Goal: Task Accomplishment & Management: Complete application form

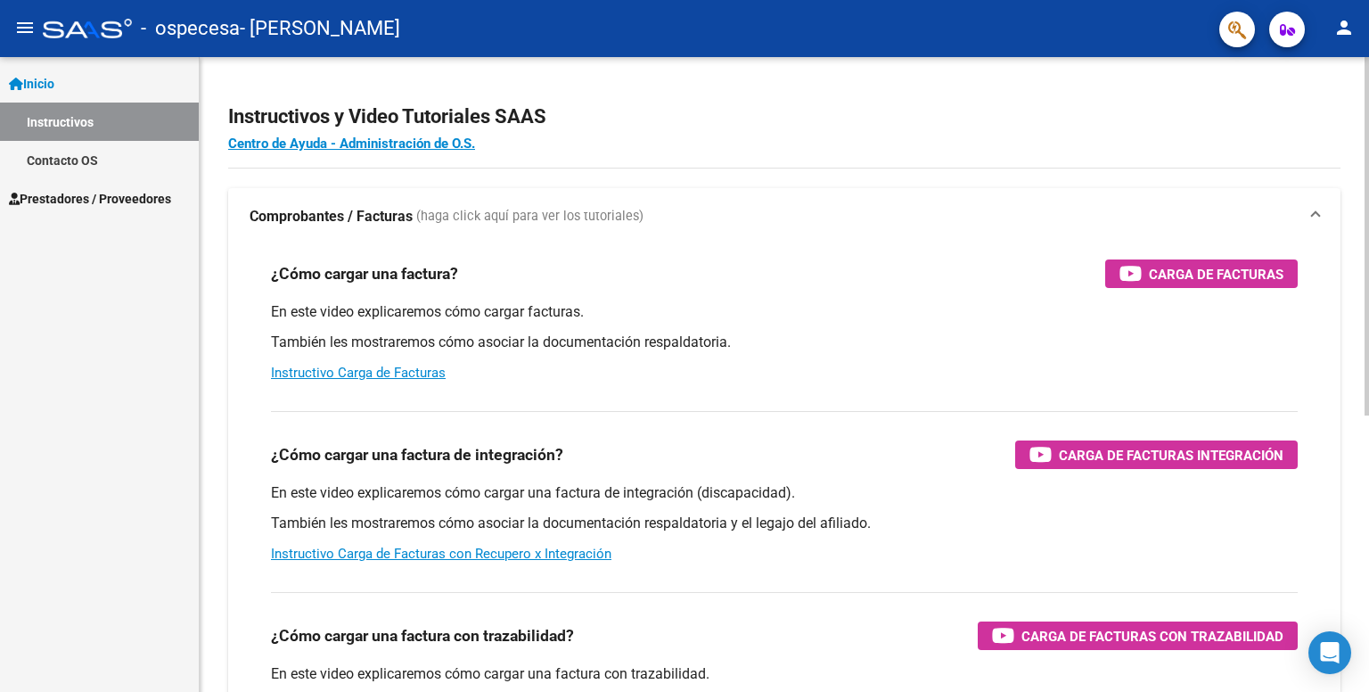
scroll to position [44, 0]
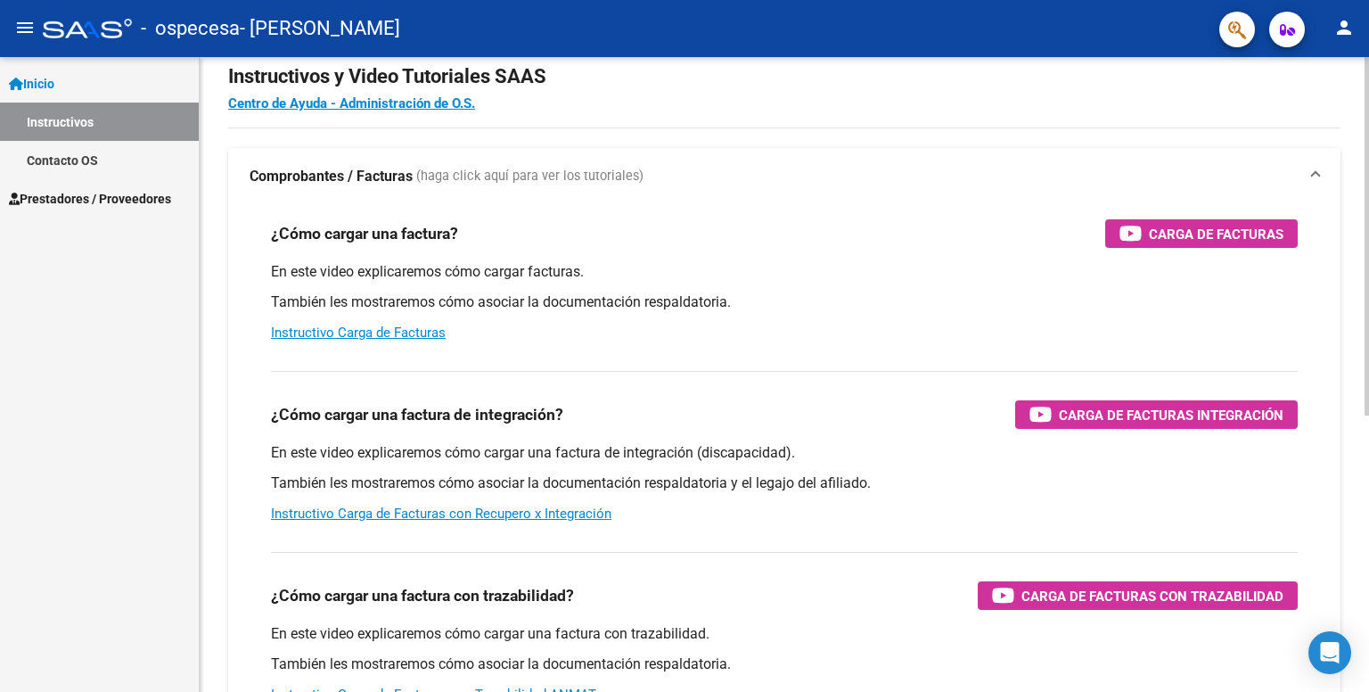
click at [1368, 274] on div at bounding box center [1366, 258] width 4 height 358
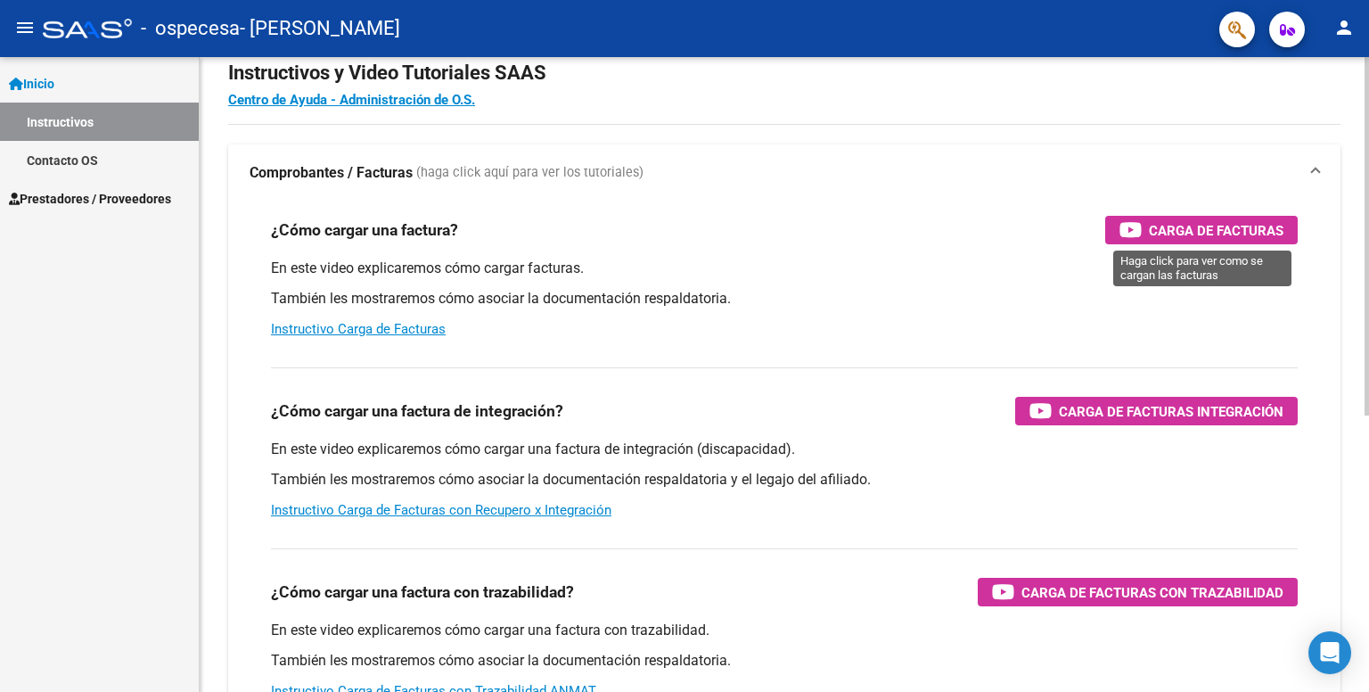
click at [1214, 234] on span "Carga de Facturas" at bounding box center [1216, 230] width 135 height 22
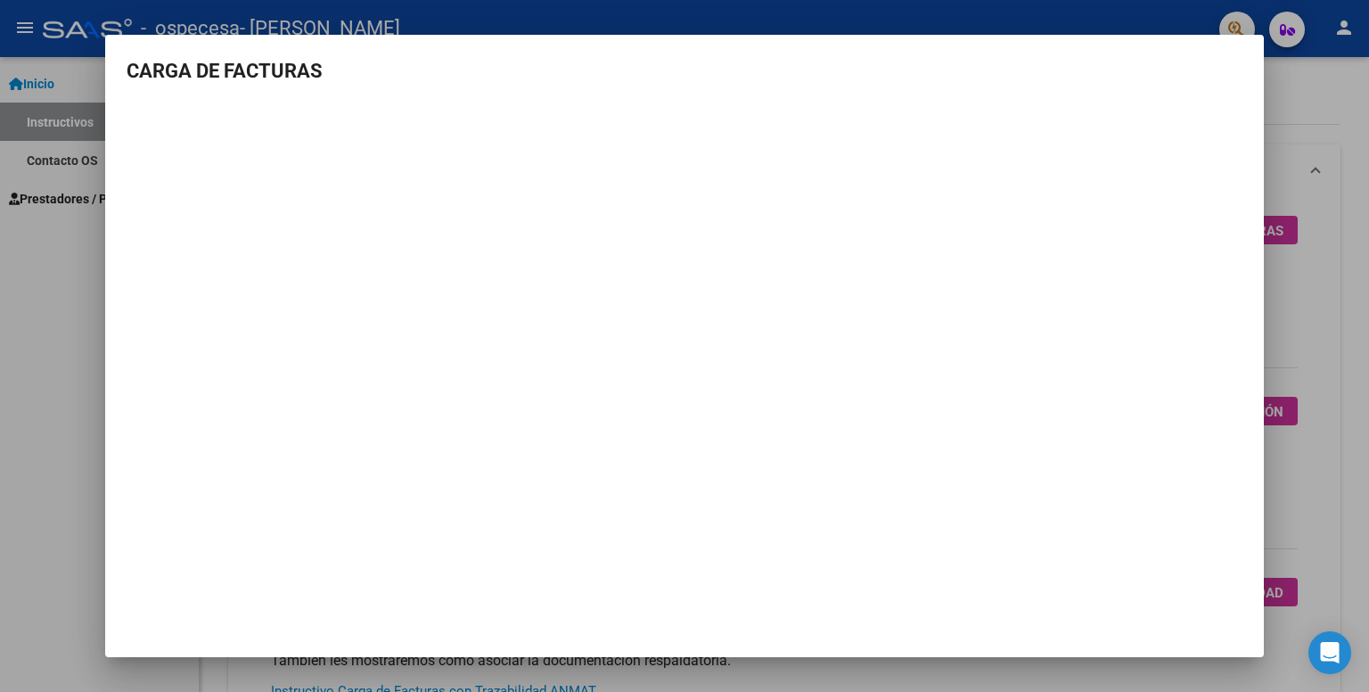
click at [37, 168] on div at bounding box center [684, 346] width 1369 height 692
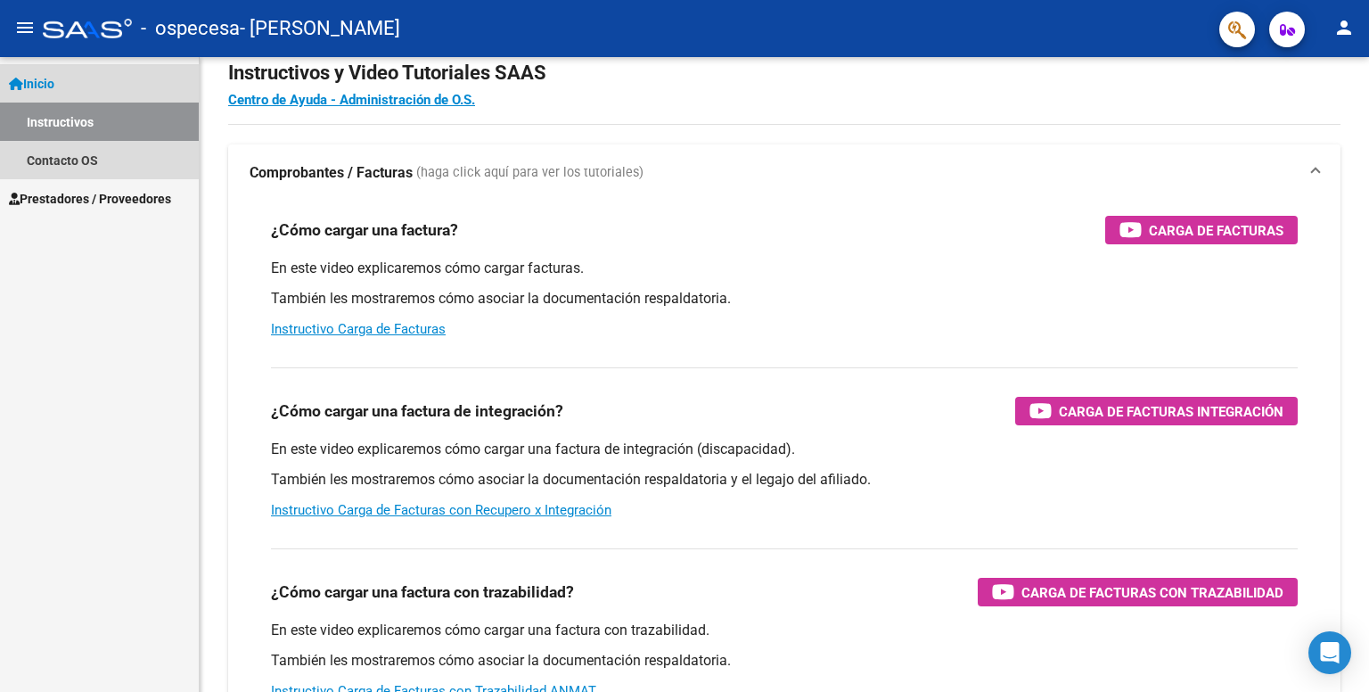
click at [45, 107] on link "Instructivos" at bounding box center [99, 121] width 199 height 38
click at [52, 119] on link "Instructivos" at bounding box center [99, 121] width 199 height 38
click at [68, 149] on link "Contacto OS" at bounding box center [99, 160] width 199 height 38
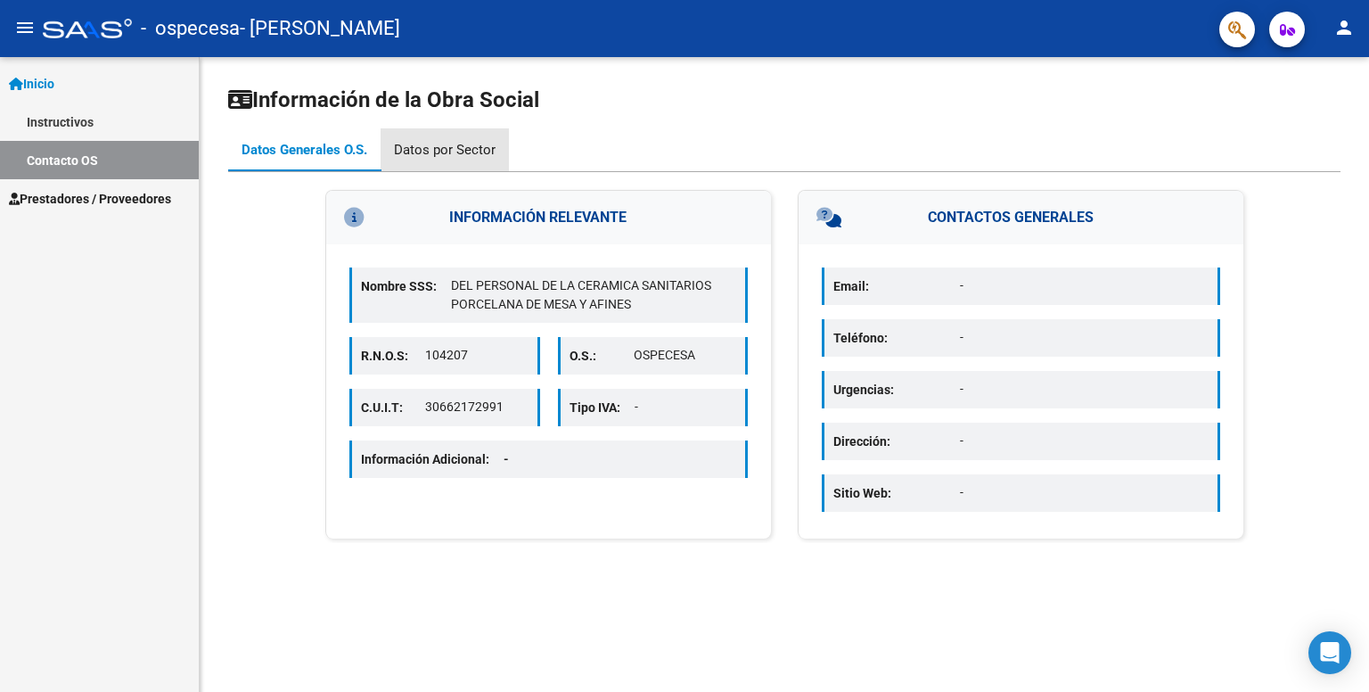
click at [479, 129] on div "Datos por Sector" at bounding box center [445, 149] width 128 height 43
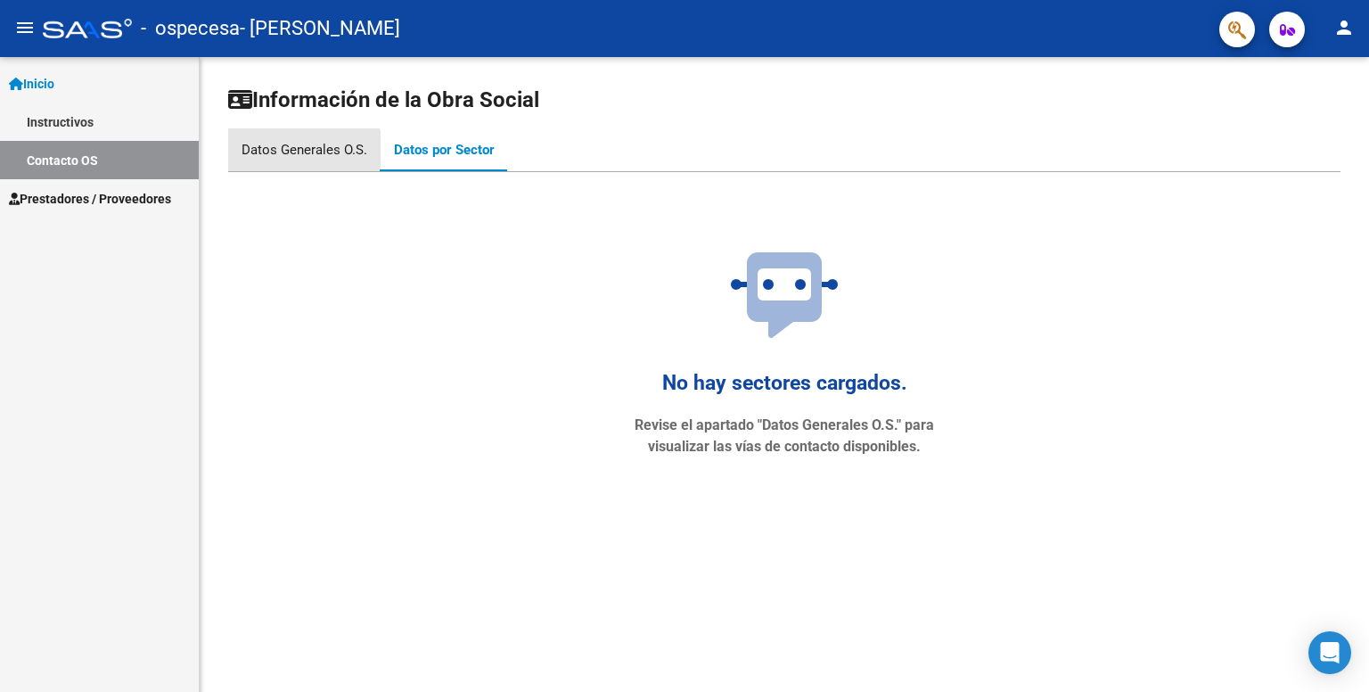
click at [291, 157] on div "Datos Generales O.S." at bounding box center [305, 150] width 126 height 20
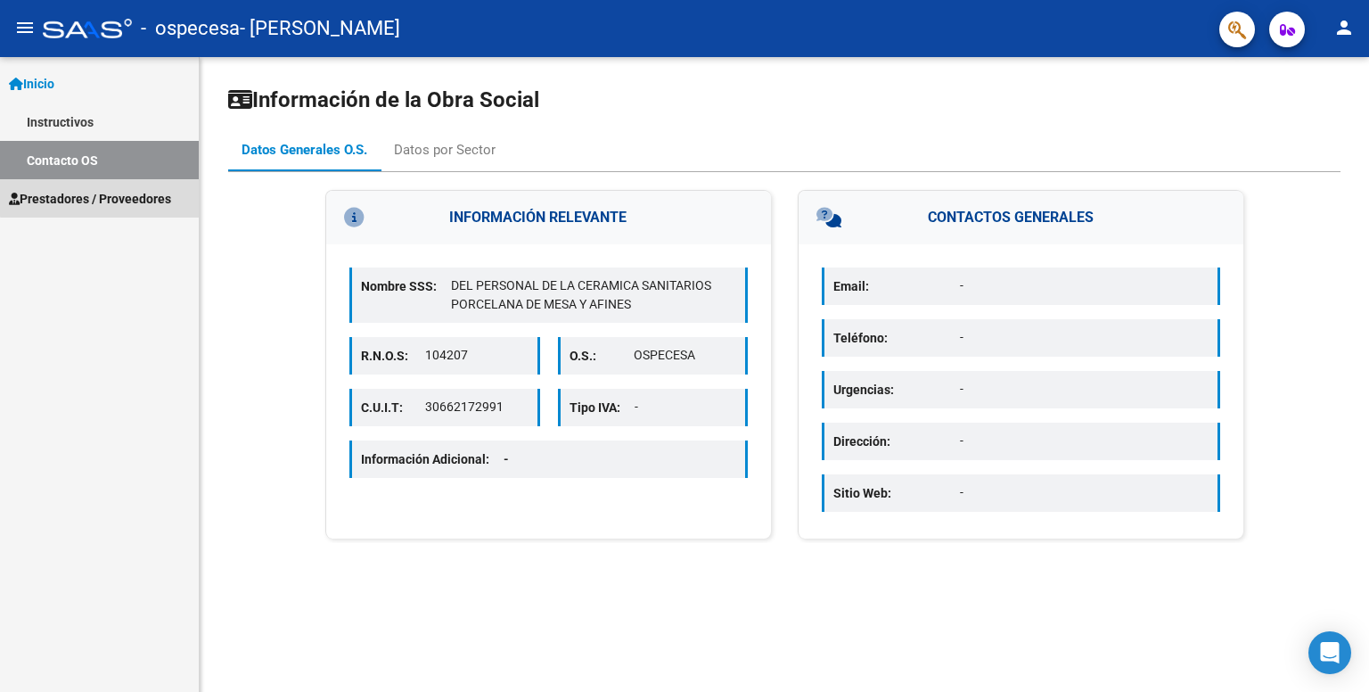
click at [129, 183] on link "Prestadores / Proveedores" at bounding box center [99, 198] width 199 height 38
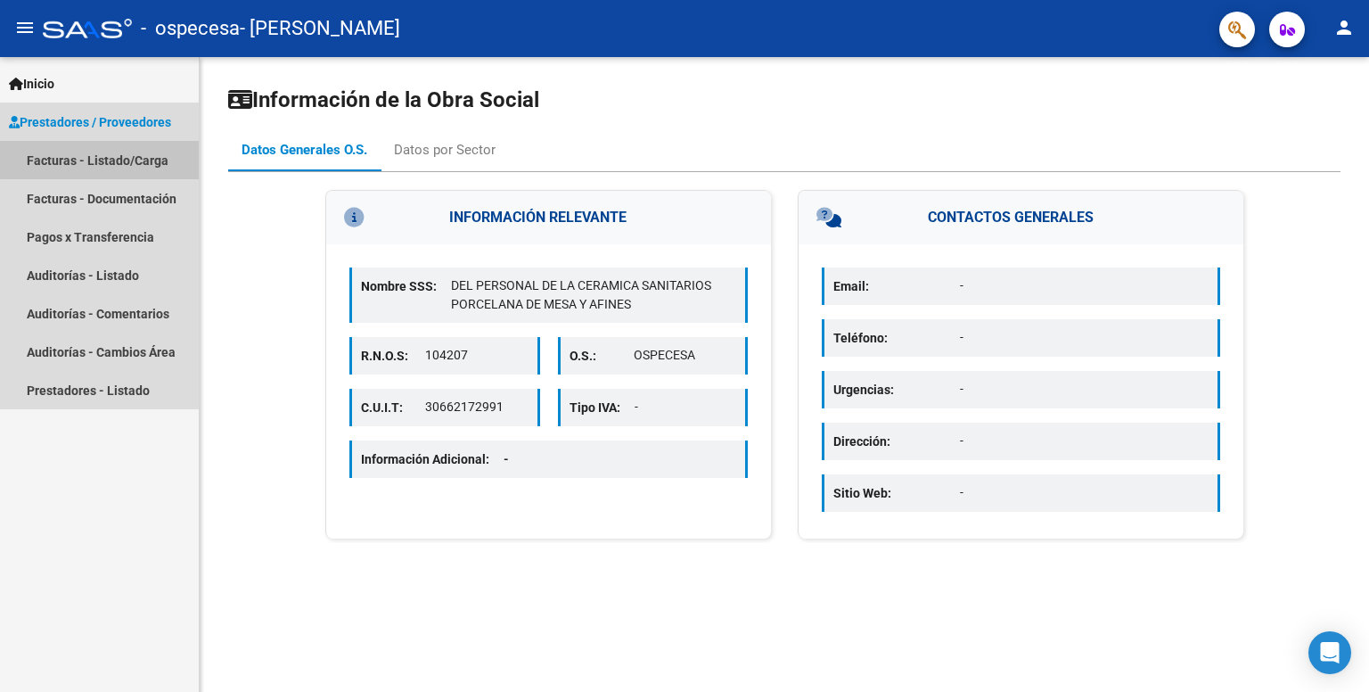
click at [160, 156] on link "Facturas - Listado/Carga" at bounding box center [99, 160] width 199 height 38
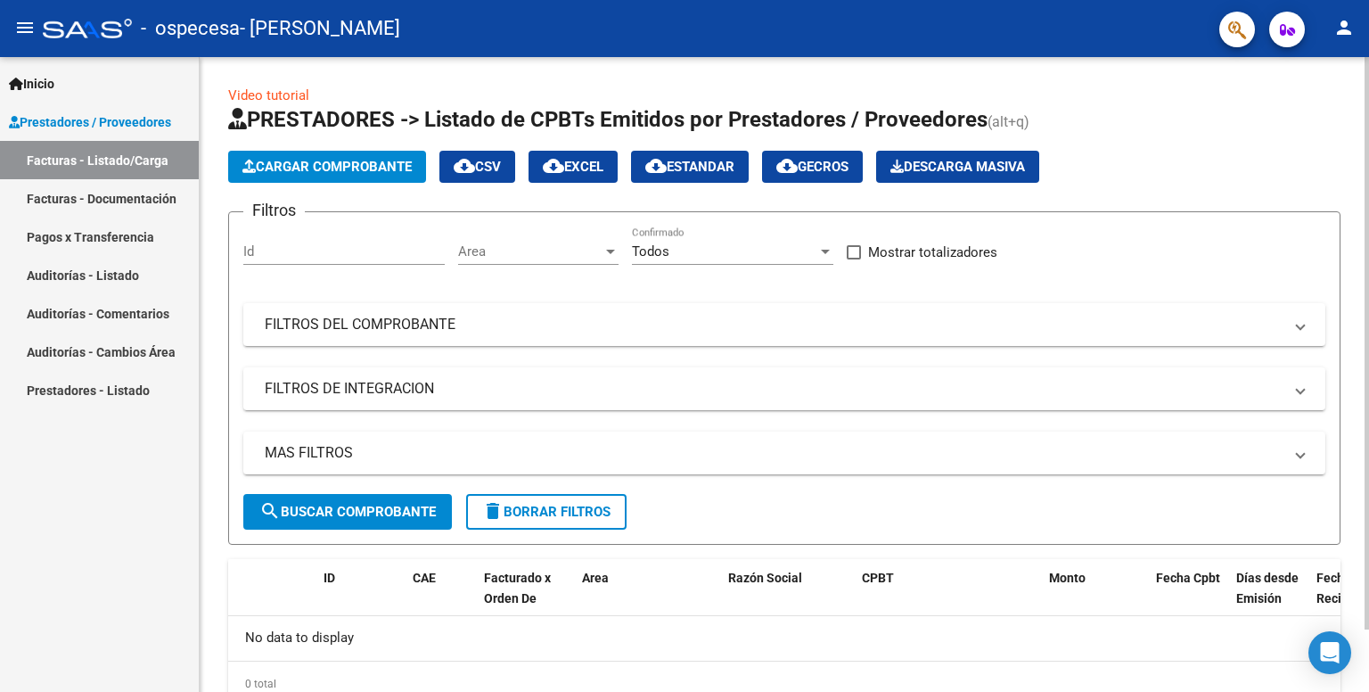
click at [359, 176] on button "Cargar Comprobante" at bounding box center [327, 167] width 198 height 32
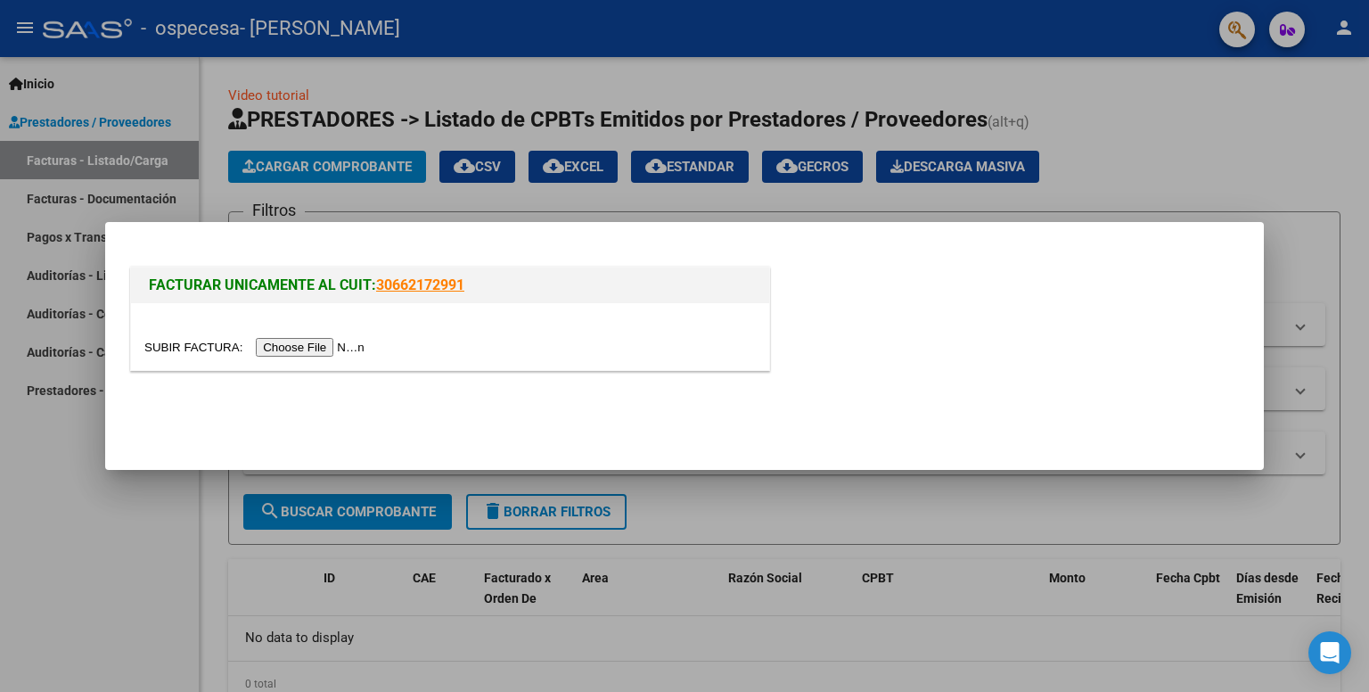
click at [312, 342] on input "file" at bounding box center [256, 347] width 225 height 19
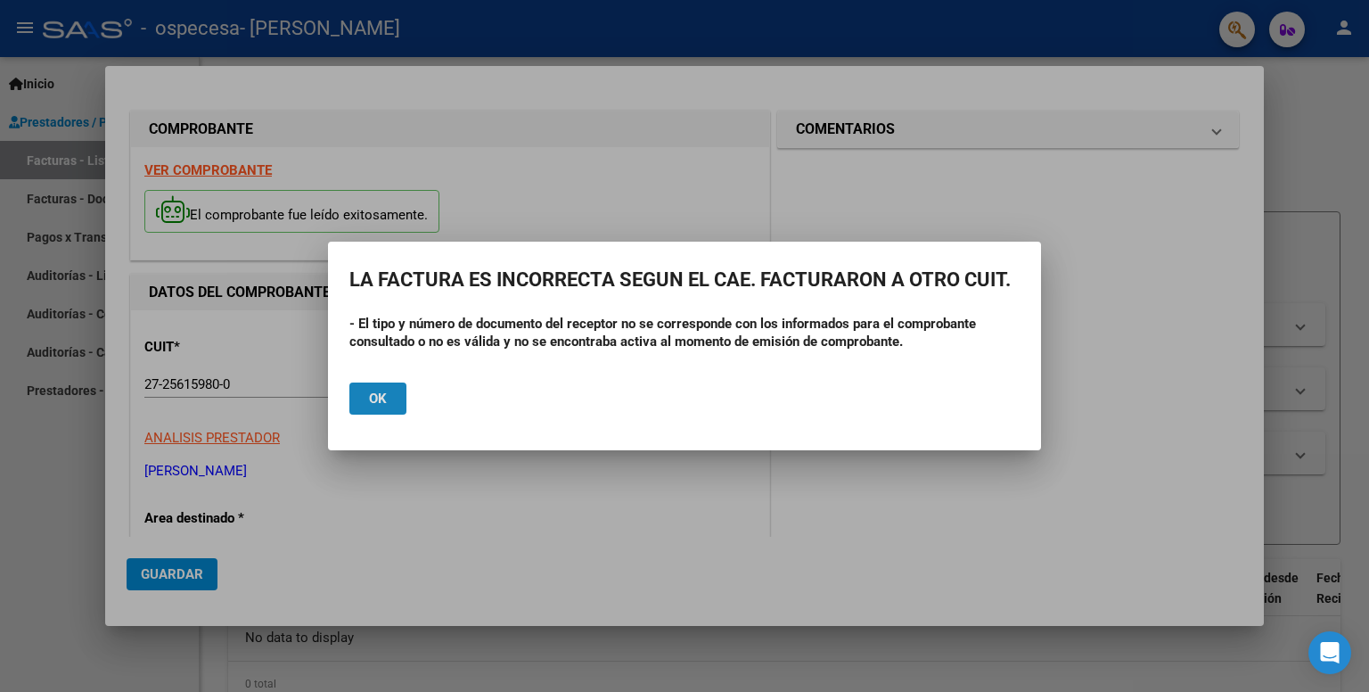
click at [387, 407] on button "Ok" at bounding box center [377, 398] width 57 height 32
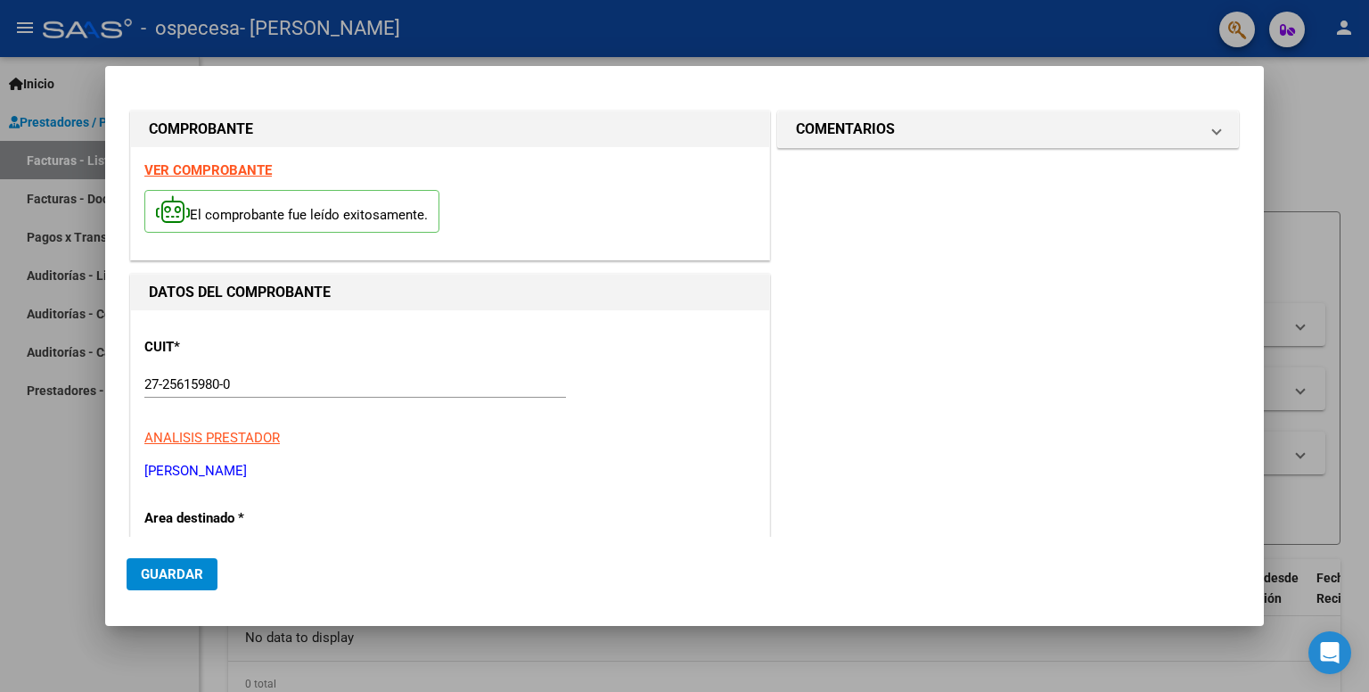
click at [344, 217] on p "El comprobante fue leído exitosamente." at bounding box center [291, 212] width 295 height 44
click at [1170, 140] on mat-expansion-panel-header "COMENTARIOS" at bounding box center [1008, 129] width 460 height 36
click at [203, 585] on button "Guardar" at bounding box center [172, 574] width 91 height 32
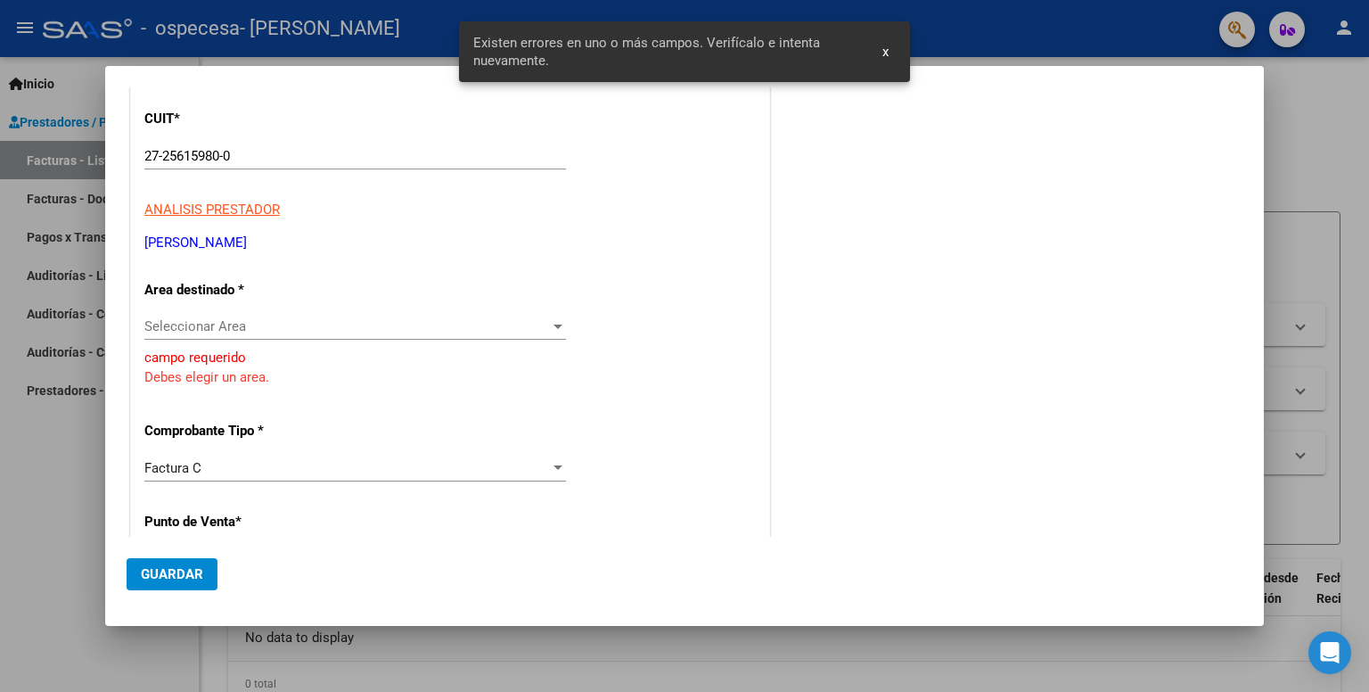
scroll to position [233, 0]
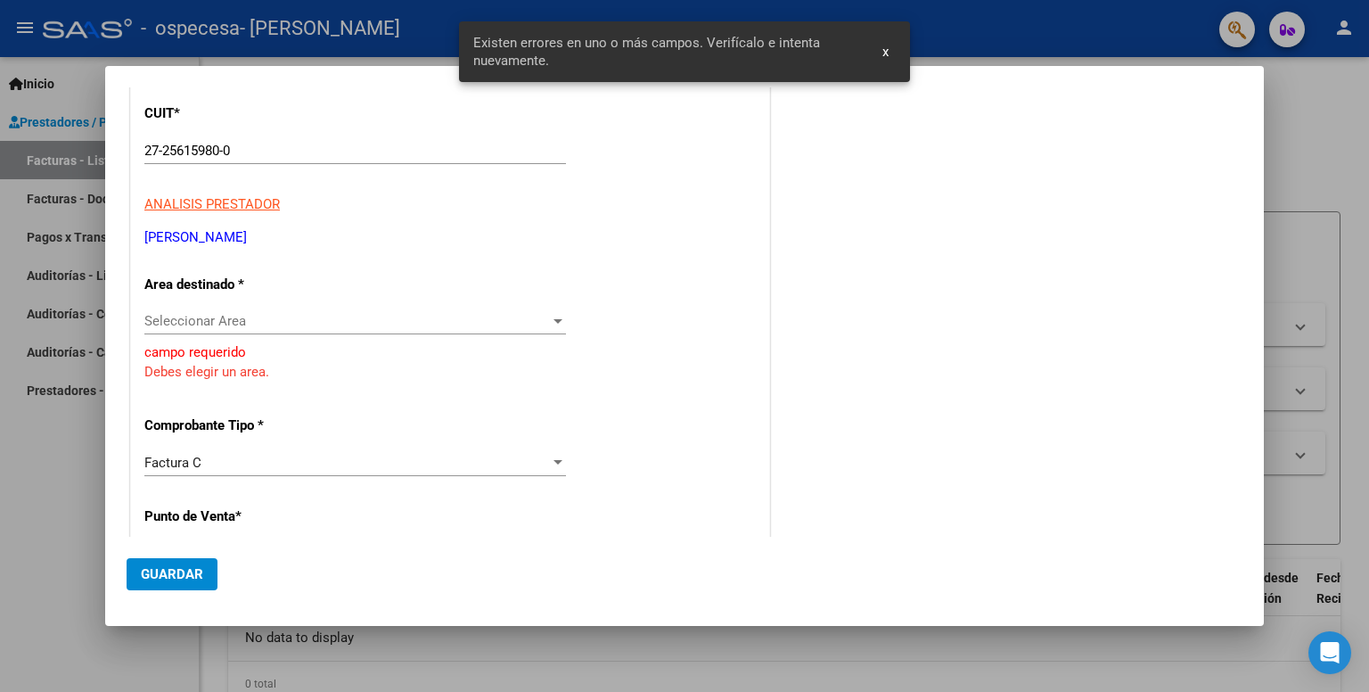
click at [274, 324] on span "Seleccionar Area" at bounding box center [346, 321] width 405 height 16
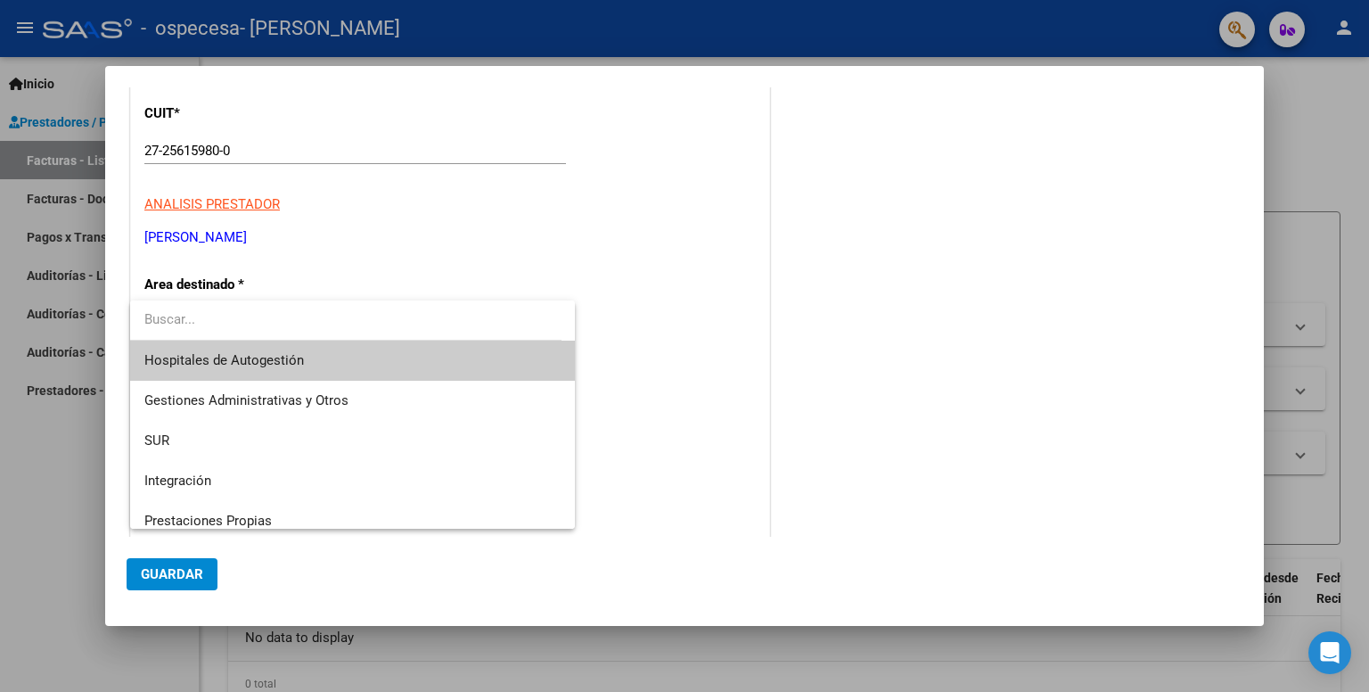
drag, startPoint x: 575, startPoint y: 397, endPoint x: 592, endPoint y: 446, distance: 52.7
click at [592, 446] on div at bounding box center [684, 346] width 1369 height 692
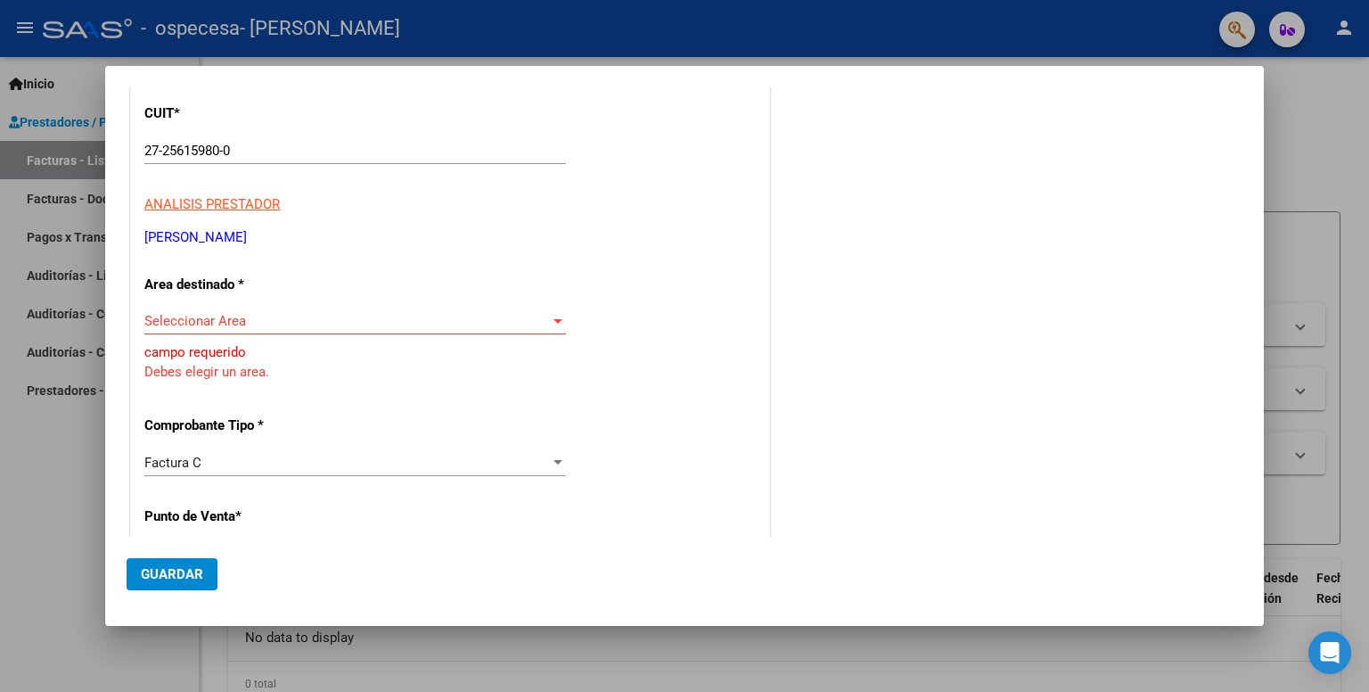
click at [512, 317] on span "Seleccionar Area" at bounding box center [346, 321] width 405 height 16
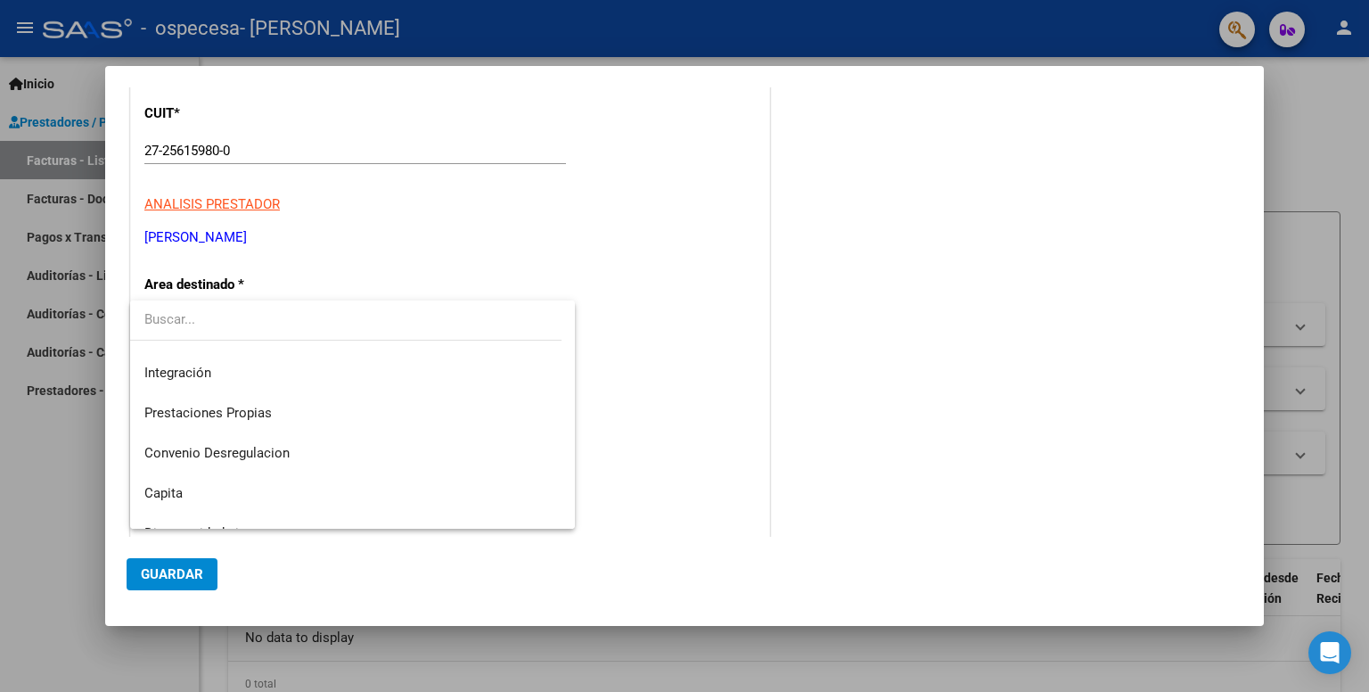
scroll to position [107, 0]
click at [443, 373] on span "Integración" at bounding box center [352, 373] width 417 height 40
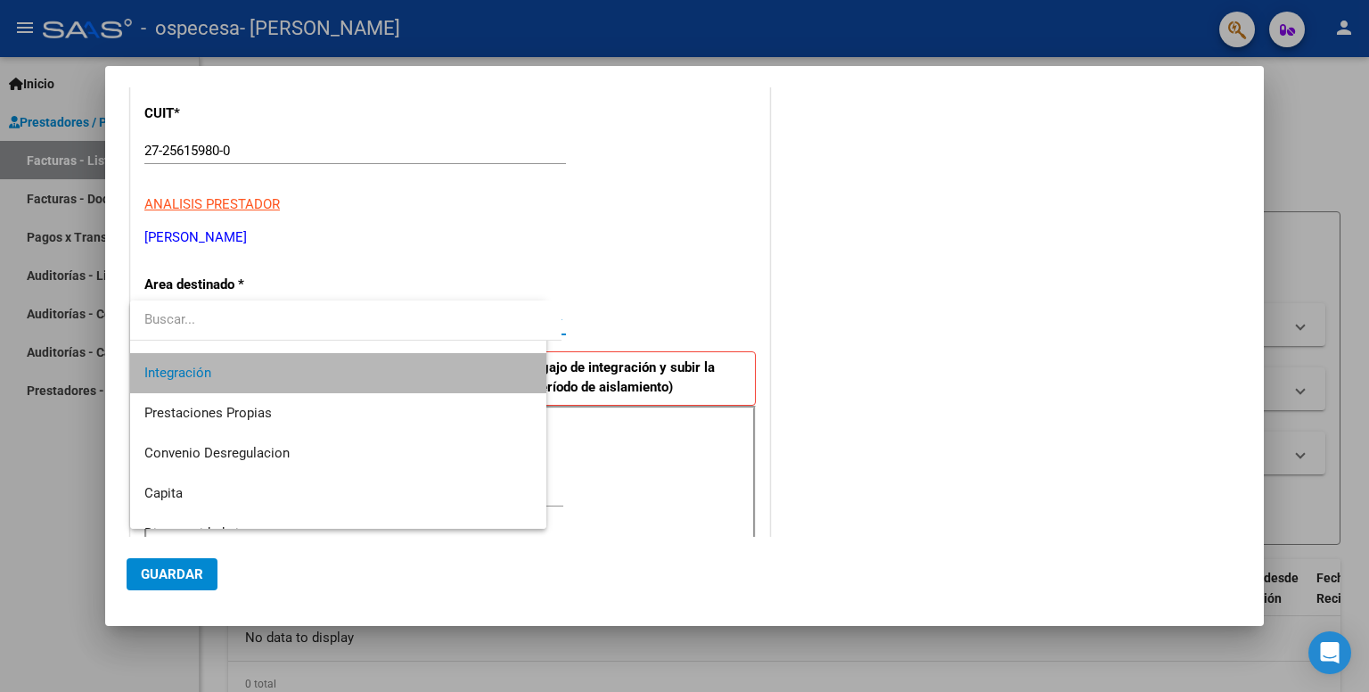
scroll to position [120, 0]
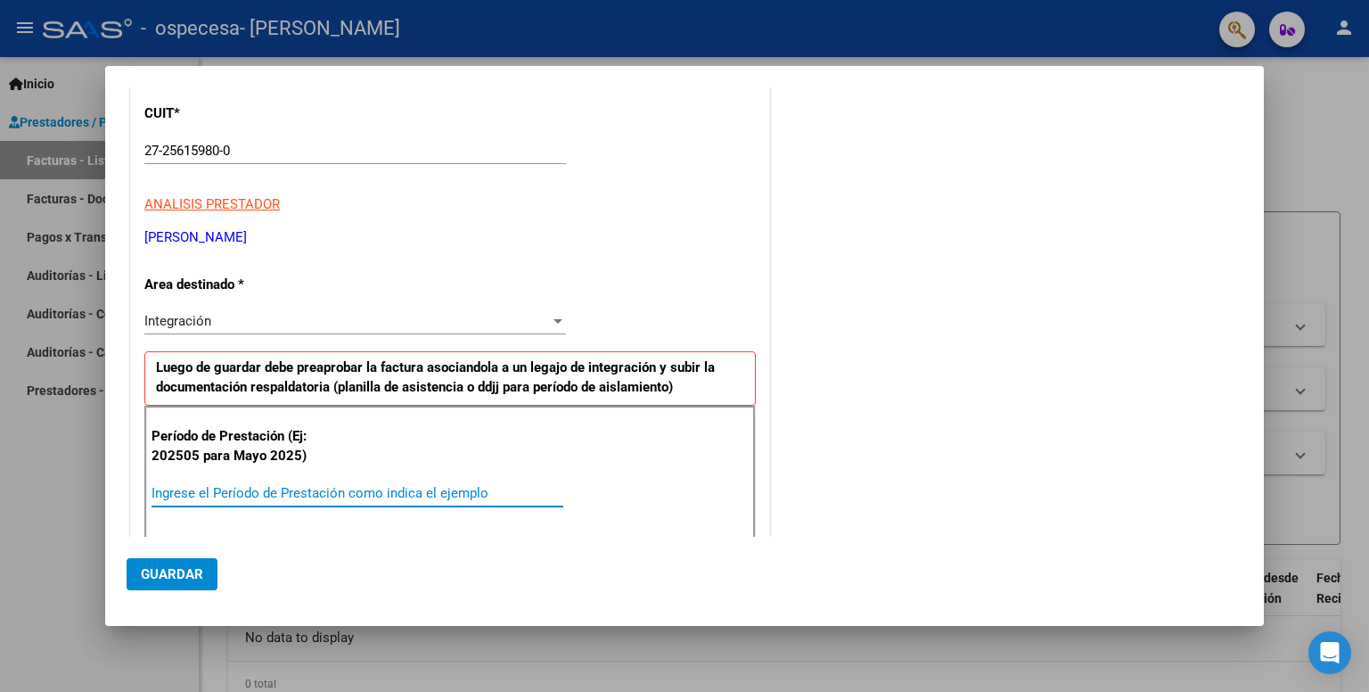
click at [387, 485] on input "Ingrese el Período de Prestación como indica el ejemplo" at bounding box center [357, 493] width 412 height 16
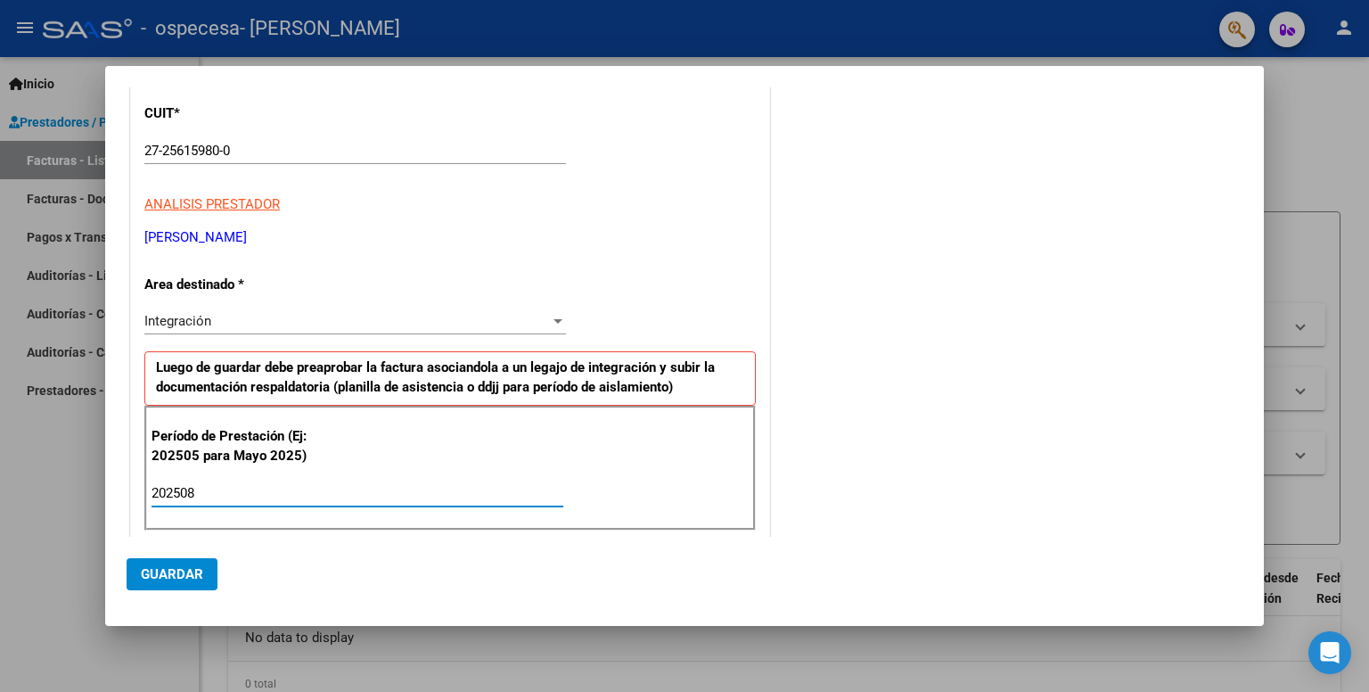
type input "202508"
drag, startPoint x: 528, startPoint y: 425, endPoint x: 520, endPoint y: 418, distance: 10.7
click at [520, 418] on div "Período de Prestación (Ej: 202505 para Mayo 2025) 202508 Ingrese el Período de …" at bounding box center [449, 467] width 611 height 125
click at [415, 359] on strong "Luego de guardar debe preaprobar la factura asociandola a un legajo de integrac…" at bounding box center [435, 377] width 559 height 37
click at [446, 307] on div "Integración Seleccionar Area" at bounding box center [355, 320] width 422 height 27
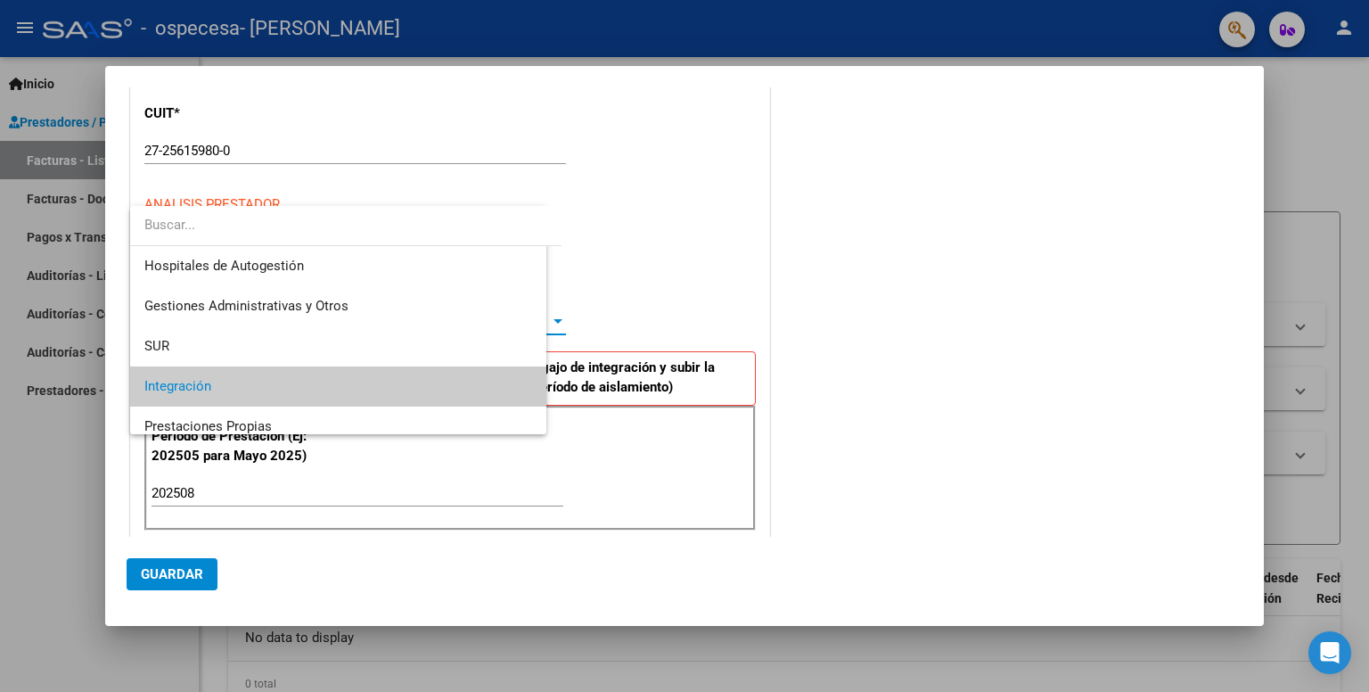
scroll to position [66, 0]
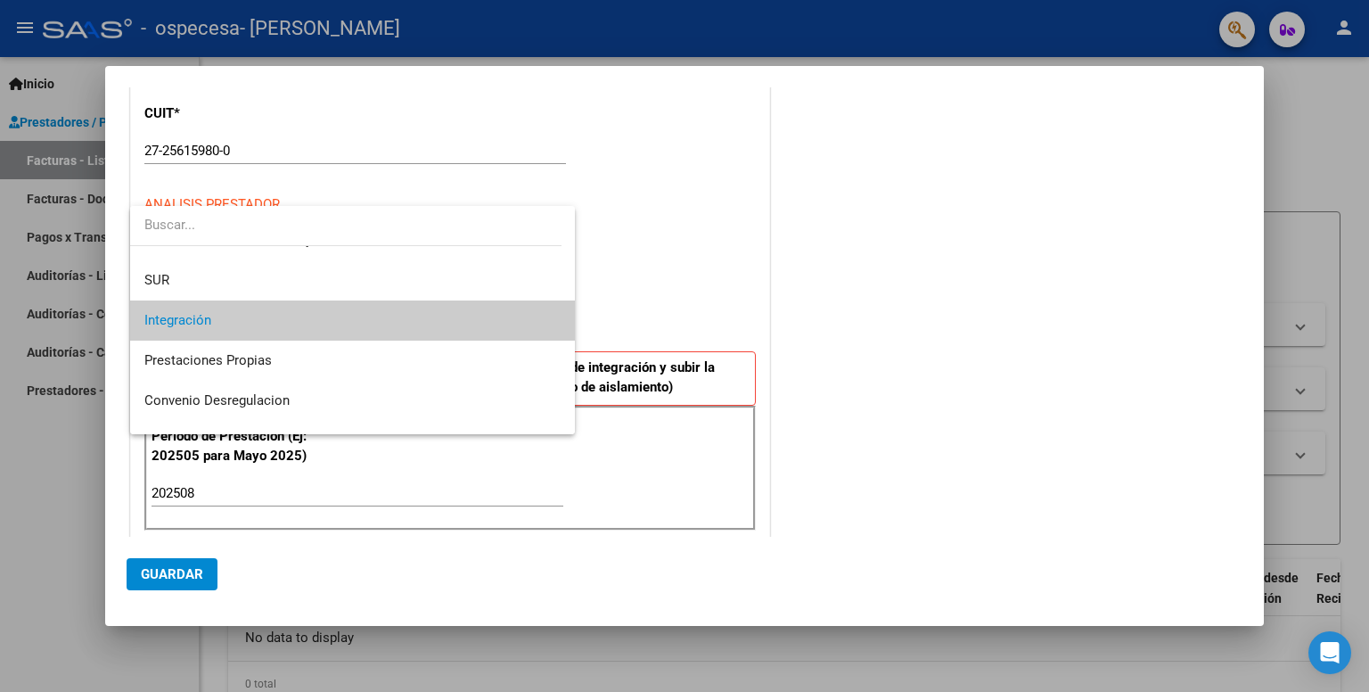
click at [447, 307] on span "Integración" at bounding box center [352, 320] width 417 height 40
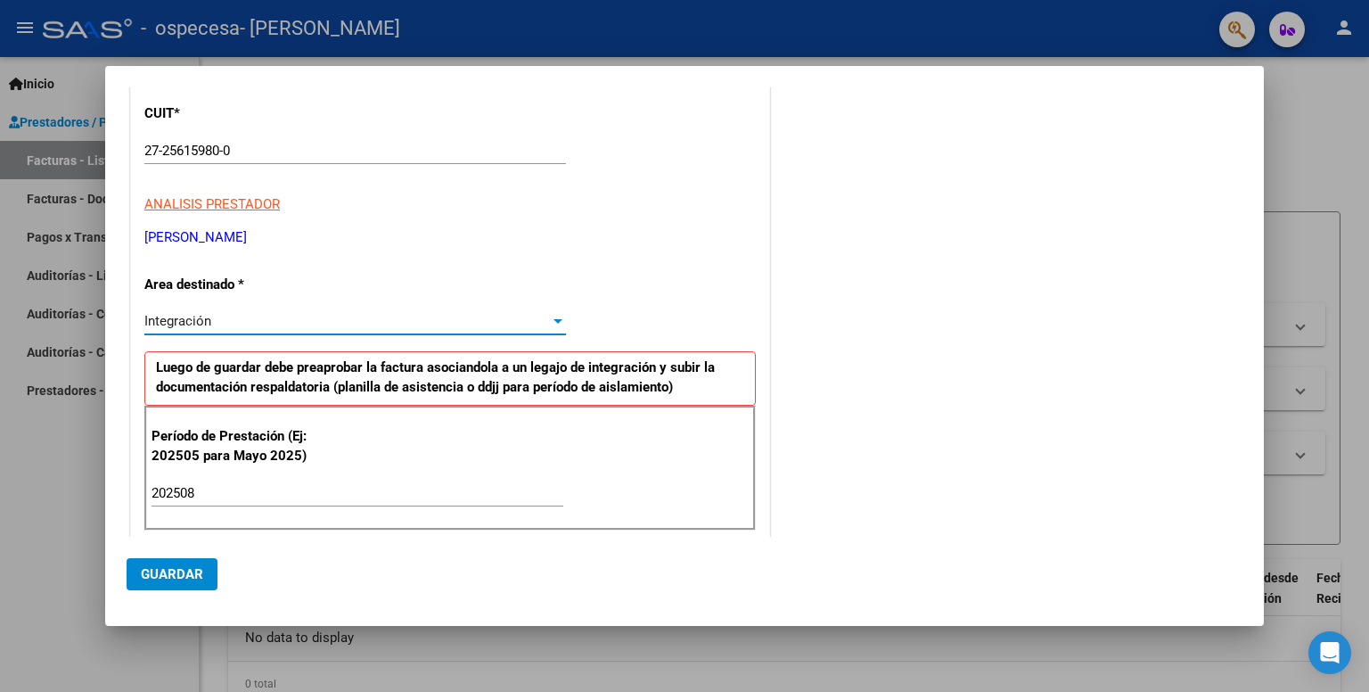
click at [449, 325] on div "Integración" at bounding box center [346, 321] width 405 height 16
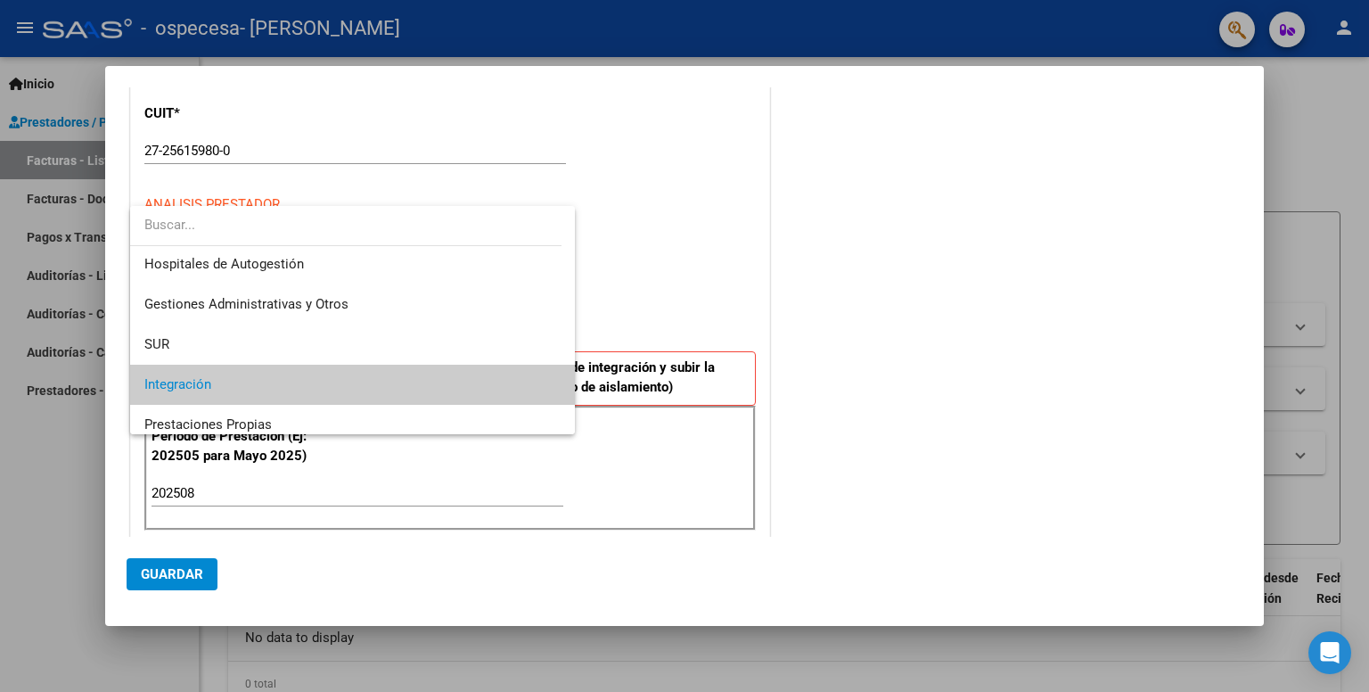
scroll to position [0, 0]
drag, startPoint x: 575, startPoint y: 350, endPoint x: 531, endPoint y: 201, distance: 156.0
click at [531, 201] on div at bounding box center [684, 346] width 1369 height 692
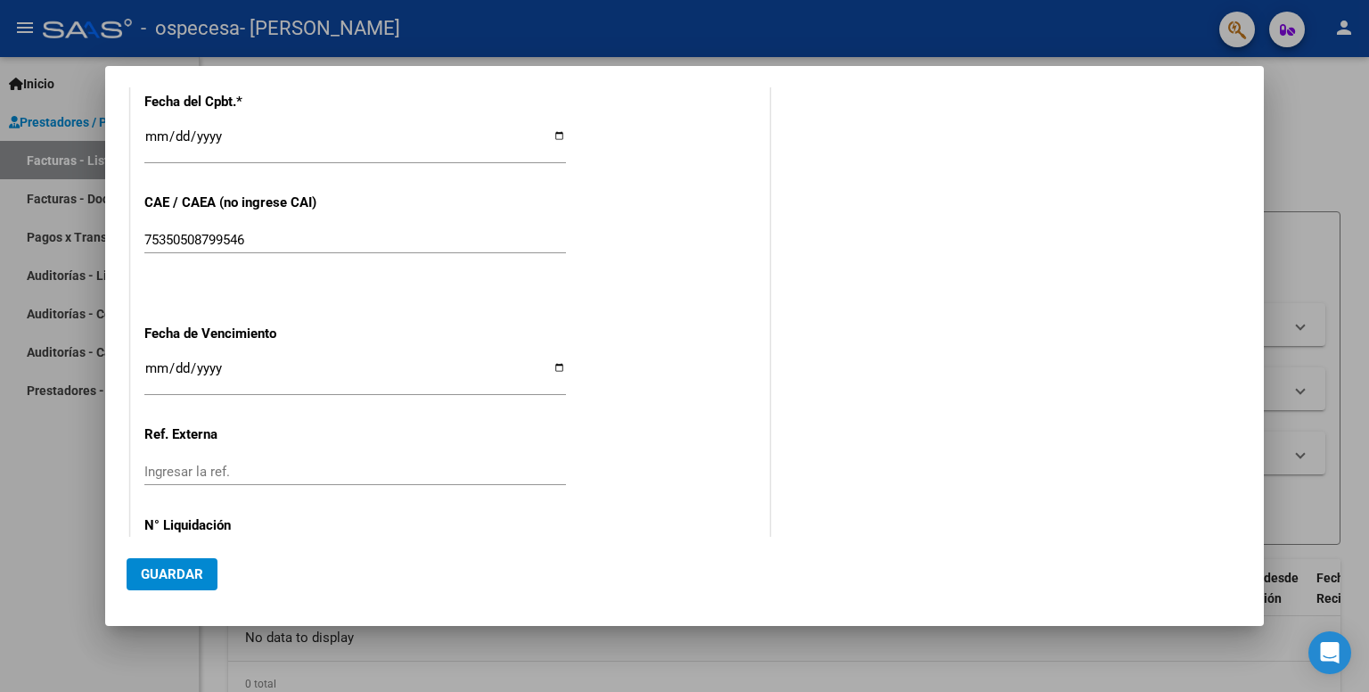
scroll to position [1116, 0]
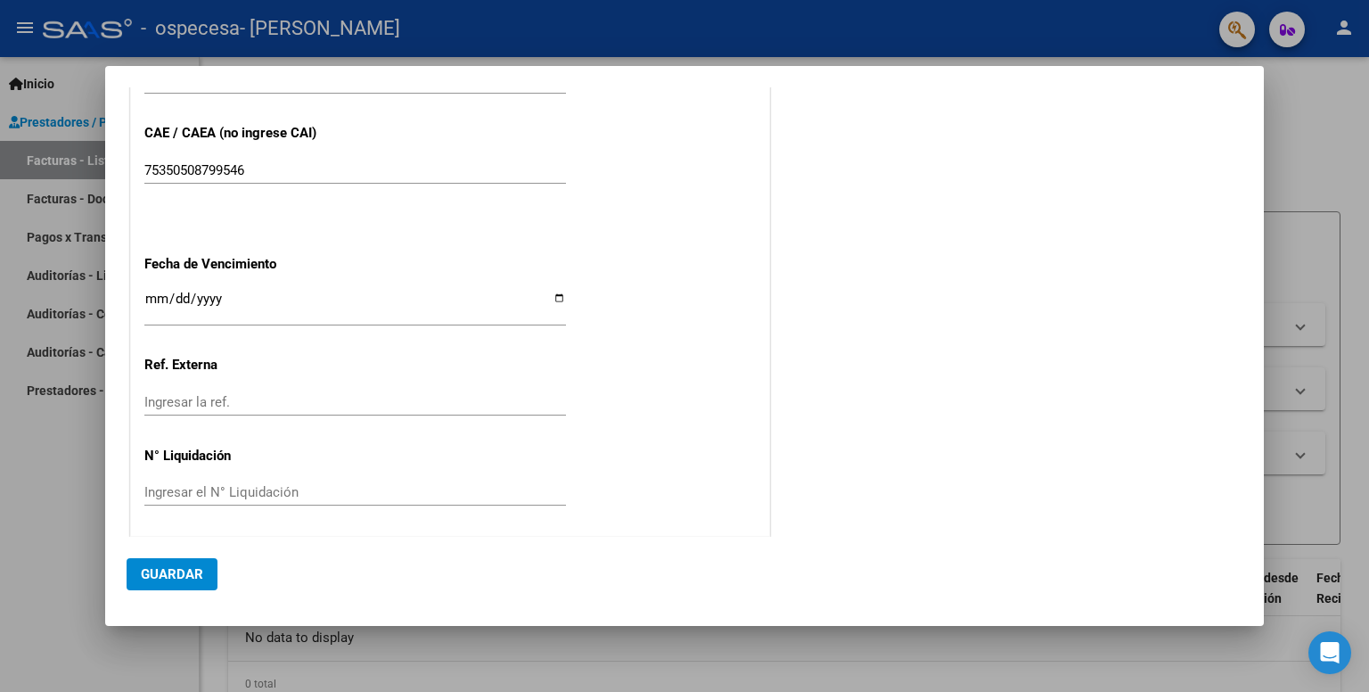
click at [267, 320] on div "Ingresar la fecha" at bounding box center [355, 306] width 422 height 38
click at [543, 304] on input "Ingresar la fecha" at bounding box center [355, 305] width 422 height 29
click at [552, 303] on input "Ingresar la fecha" at bounding box center [355, 305] width 422 height 29
click at [550, 300] on input "Ingresar la fecha" at bounding box center [355, 305] width 422 height 29
type input "[DATE]"
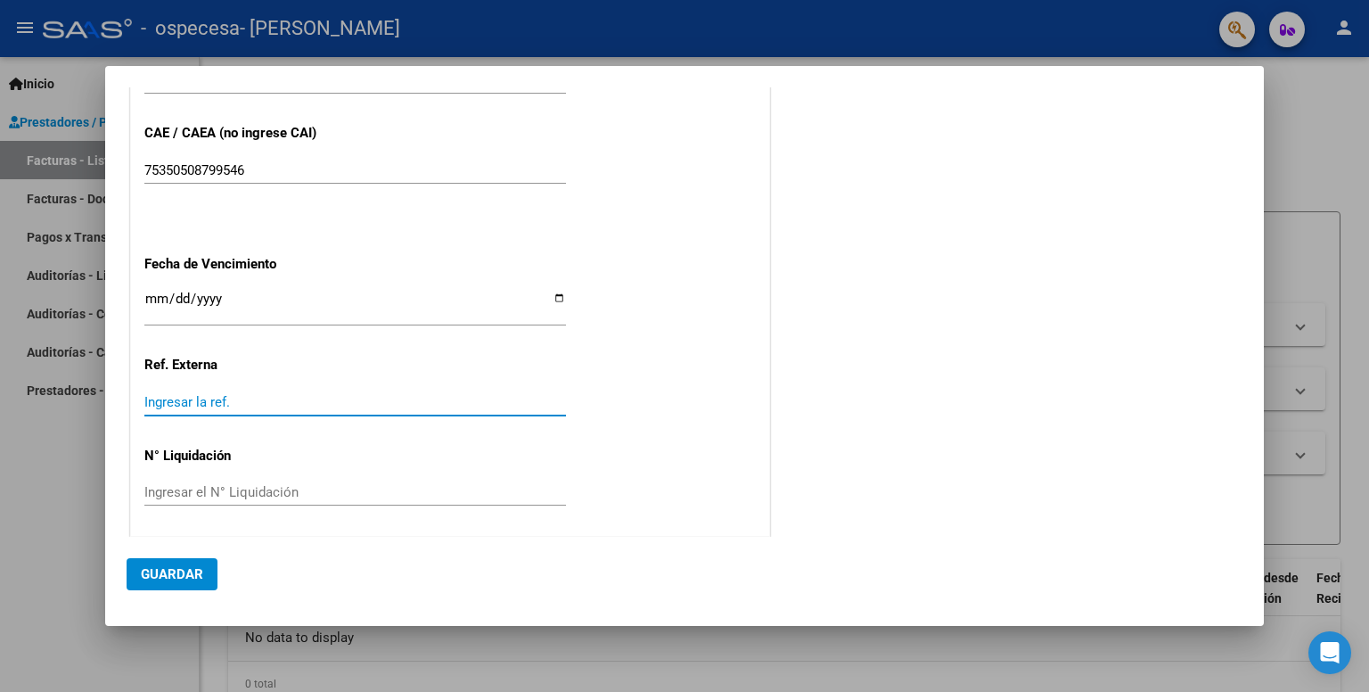
click at [274, 394] on input "Ingresar la ref." at bounding box center [355, 402] width 422 height 16
click at [172, 566] on span "Guardar" at bounding box center [172, 574] width 62 height 16
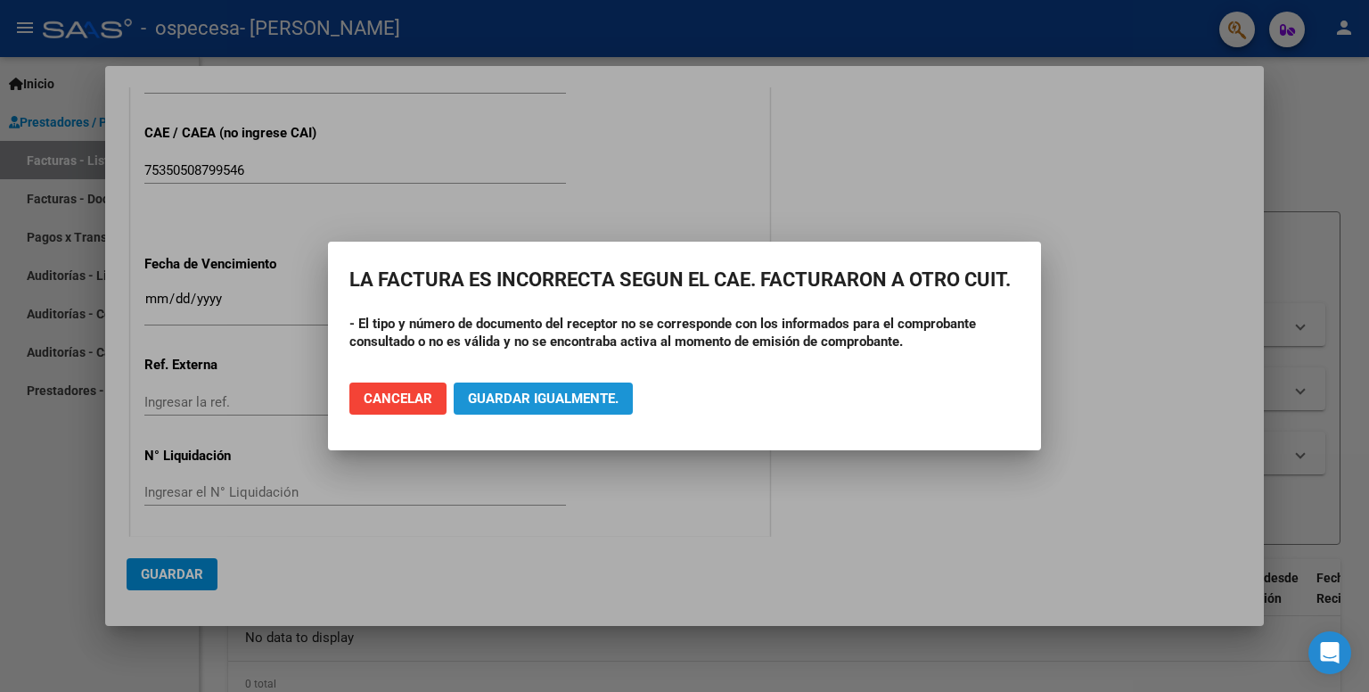
click at [520, 403] on span "Guardar igualmente." at bounding box center [543, 398] width 151 height 16
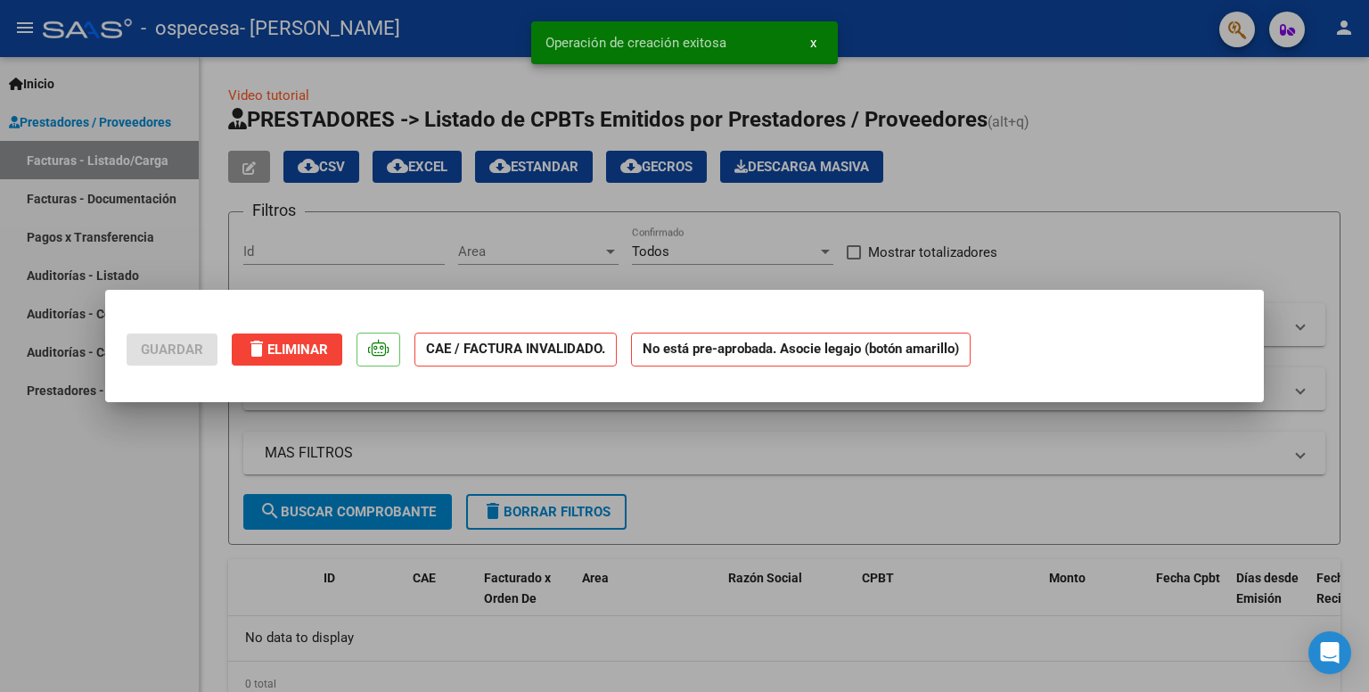
scroll to position [0, 0]
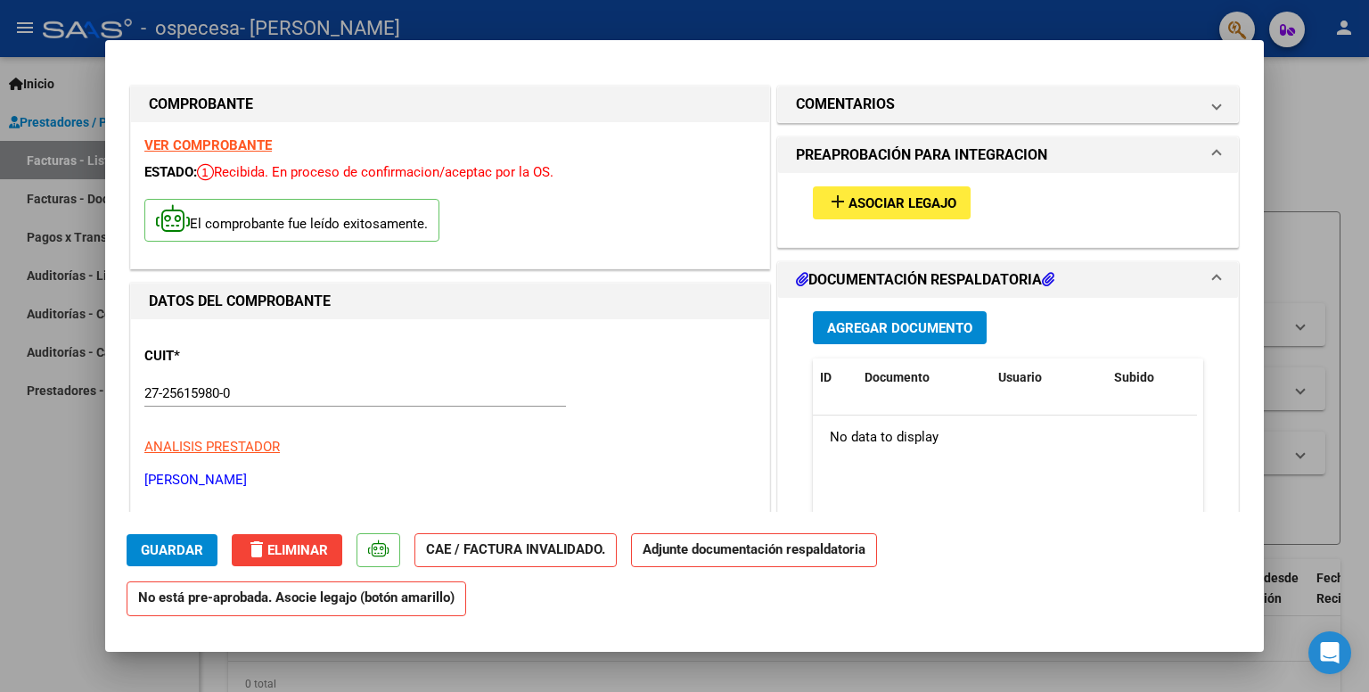
click at [910, 203] on span "Asociar Legajo" at bounding box center [902, 203] width 108 height 16
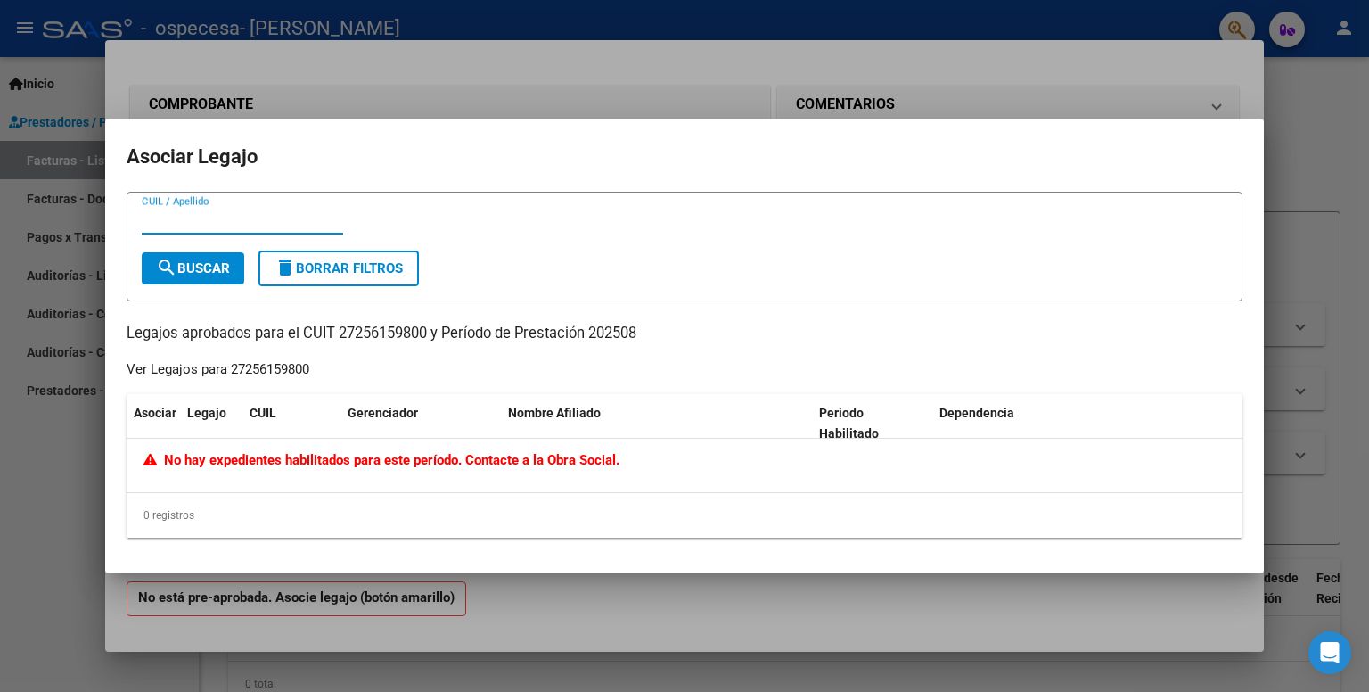
click at [232, 225] on input "CUIL / Apellido" at bounding box center [242, 220] width 201 height 16
click at [188, 261] on span "search Buscar" at bounding box center [193, 268] width 74 height 16
click at [245, 217] on input "53994818" at bounding box center [242, 220] width 201 height 16
type input "[PERSON_NAME]"
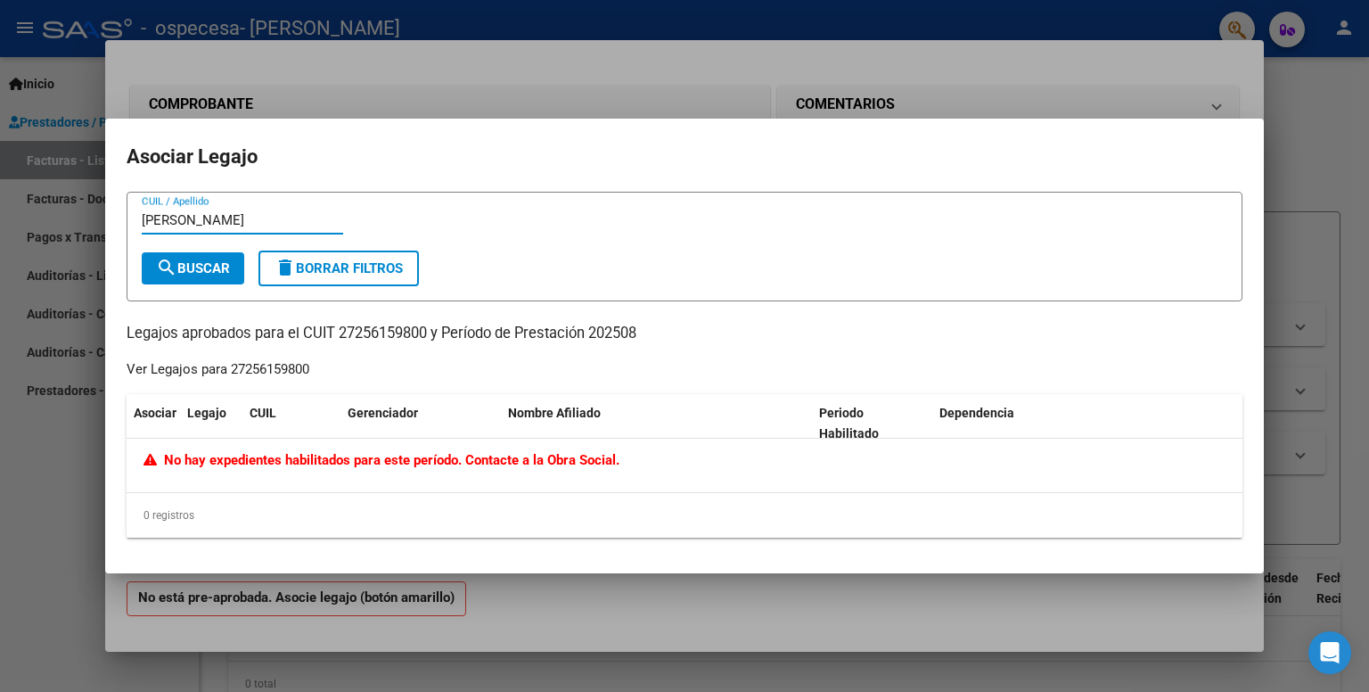
click at [234, 261] on button "search Buscar" at bounding box center [193, 268] width 102 height 32
click at [269, 456] on span "No hay expedientes habilitados para este período. Contacte a la Obra Social." at bounding box center [381, 460] width 476 height 16
click at [344, 265] on span "delete Borrar Filtros" at bounding box center [338, 268] width 128 height 16
click at [246, 222] on input "CUIL / Apellido" at bounding box center [242, 220] width 201 height 16
type input "27256159800"
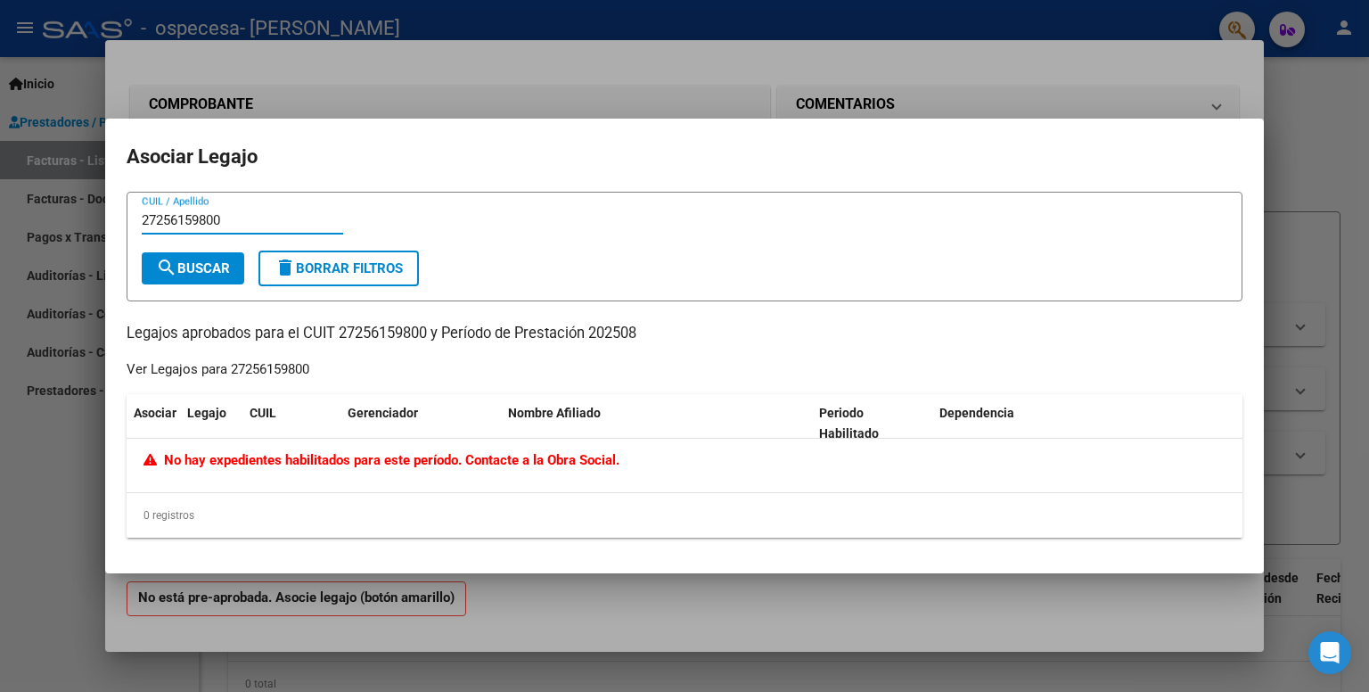
click at [207, 271] on span "search Buscar" at bounding box center [193, 268] width 74 height 16
click at [345, 266] on span "delete Borrar Filtros" at bounding box center [338, 268] width 128 height 16
click at [1200, 92] on div at bounding box center [684, 346] width 1369 height 692
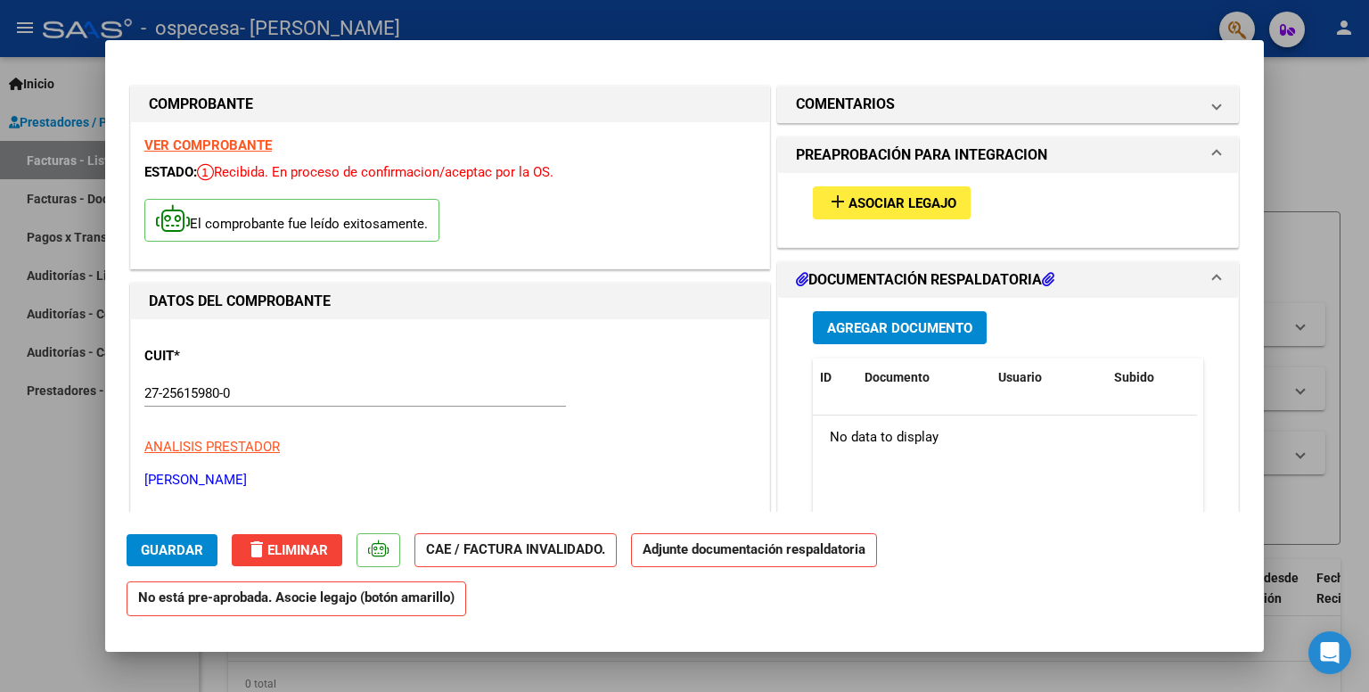
click at [1351, 54] on div at bounding box center [684, 346] width 1369 height 692
type input "$ 0,00"
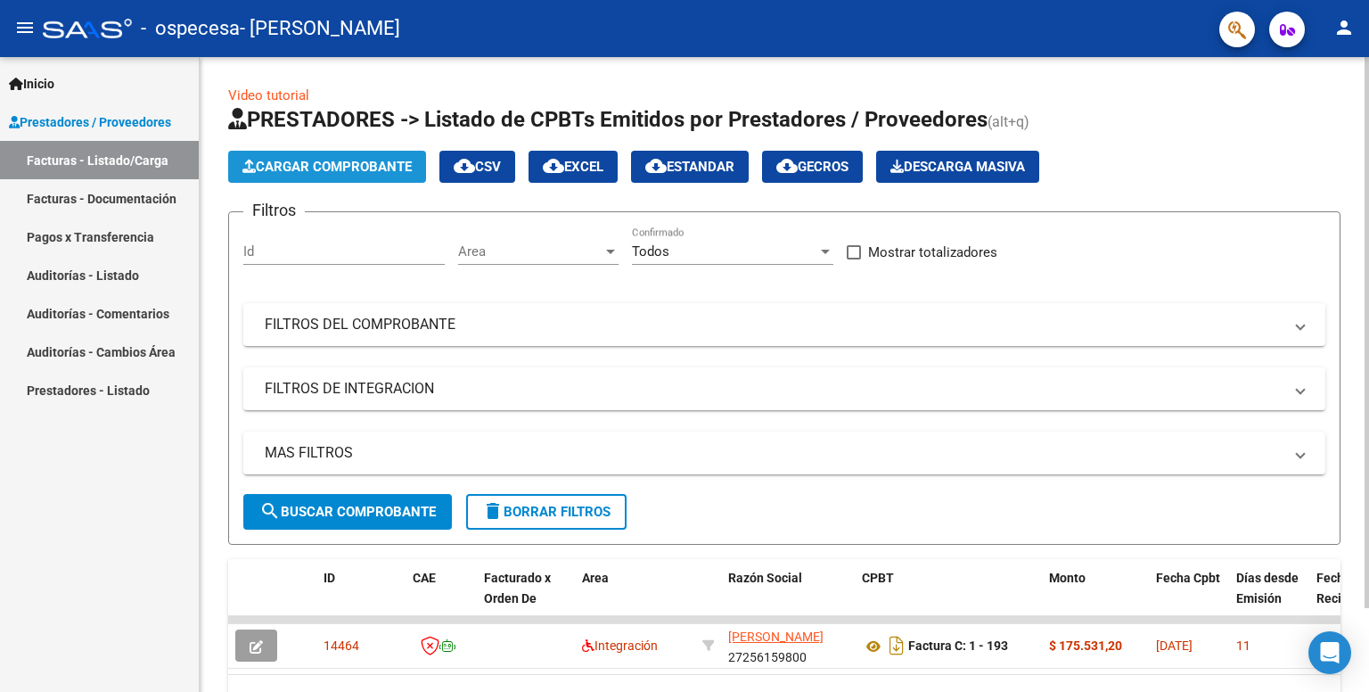
click at [360, 169] on span "Cargar Comprobante" at bounding box center [326, 167] width 169 height 16
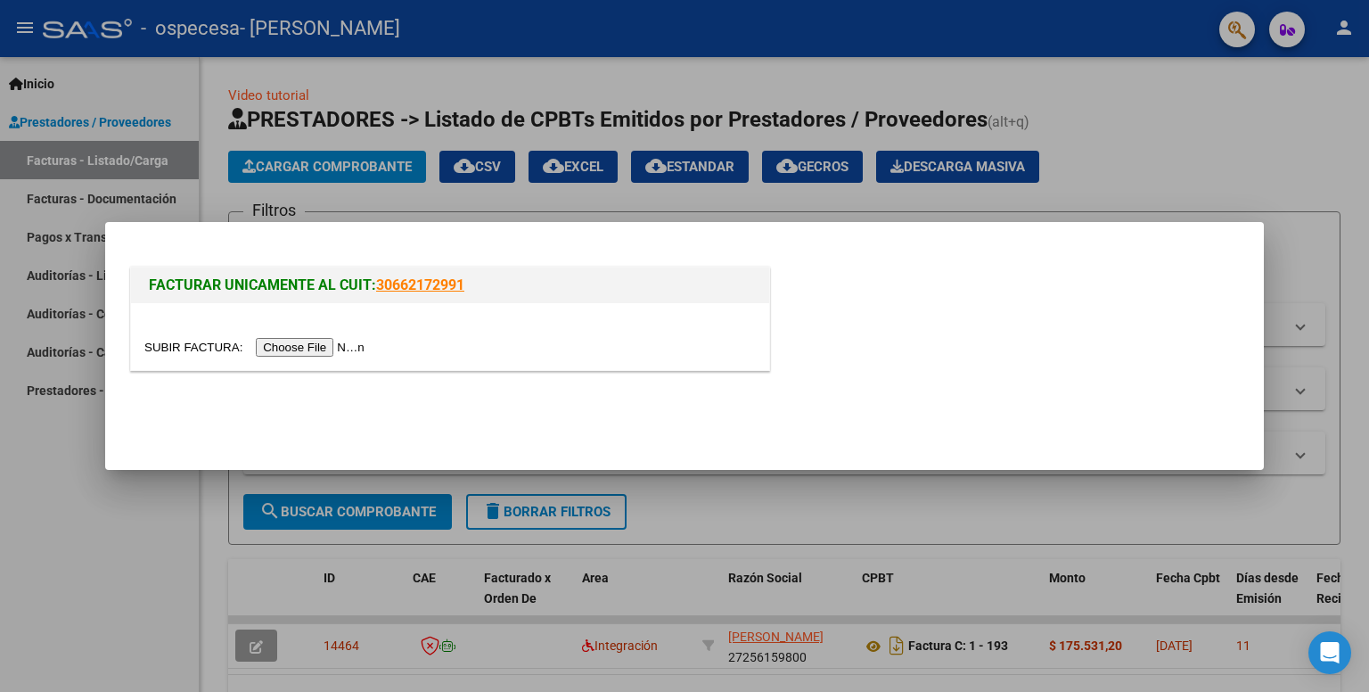
click at [306, 335] on div at bounding box center [450, 336] width 638 height 67
click at [307, 340] on input "file" at bounding box center [256, 347] width 225 height 19
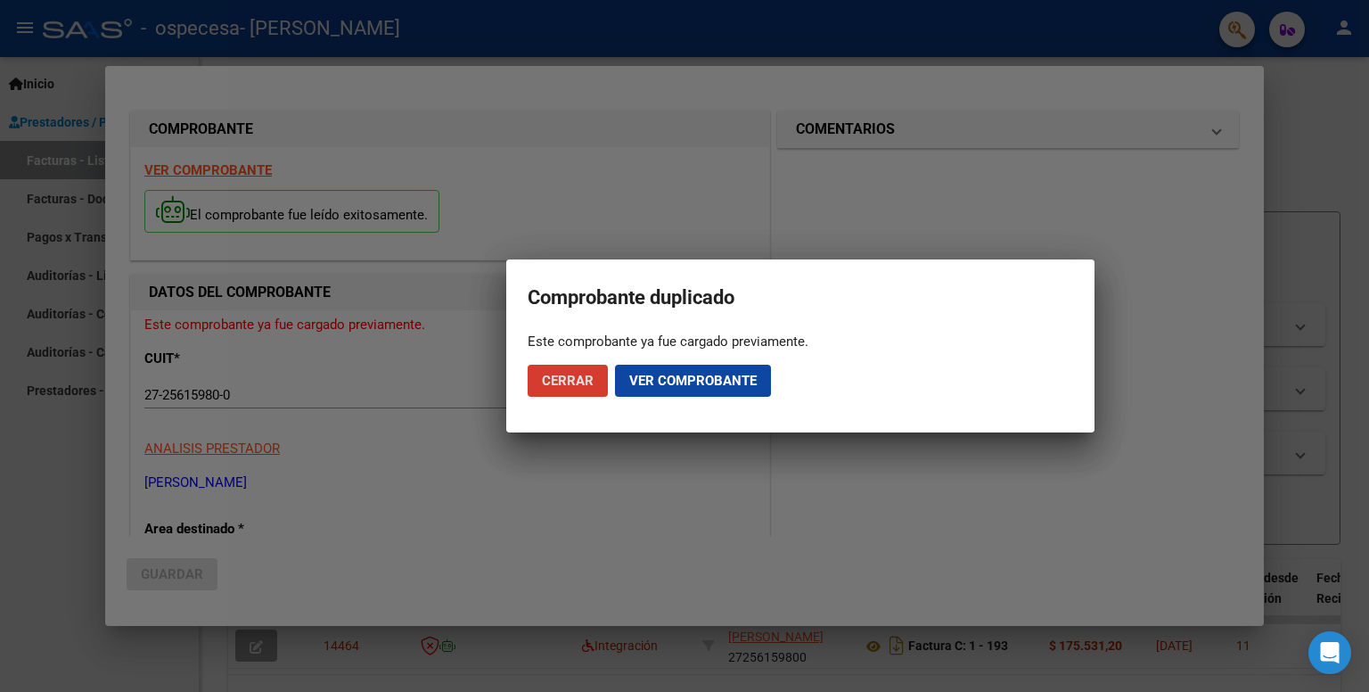
click at [676, 377] on span "Ver comprobante" at bounding box center [692, 381] width 127 height 16
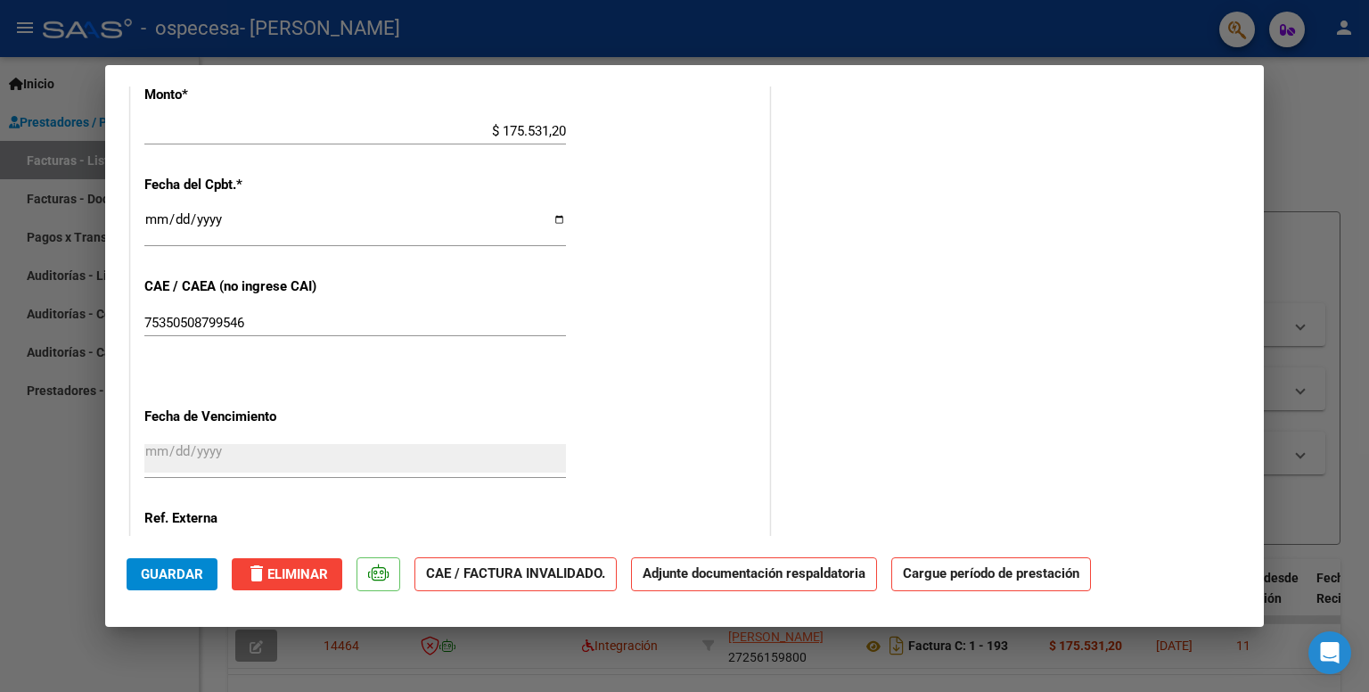
scroll to position [1077, 0]
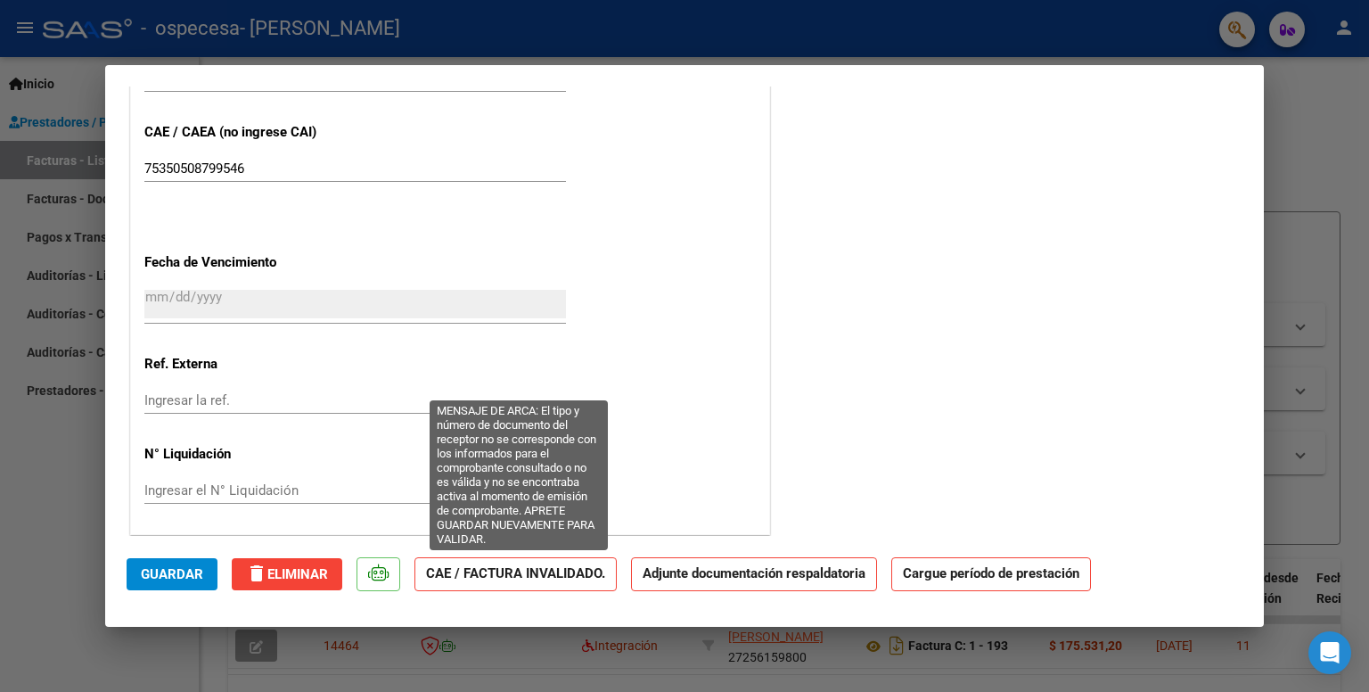
click at [561, 577] on strong "CAE / FACTURA INVALIDADO." at bounding box center [515, 574] width 202 height 35
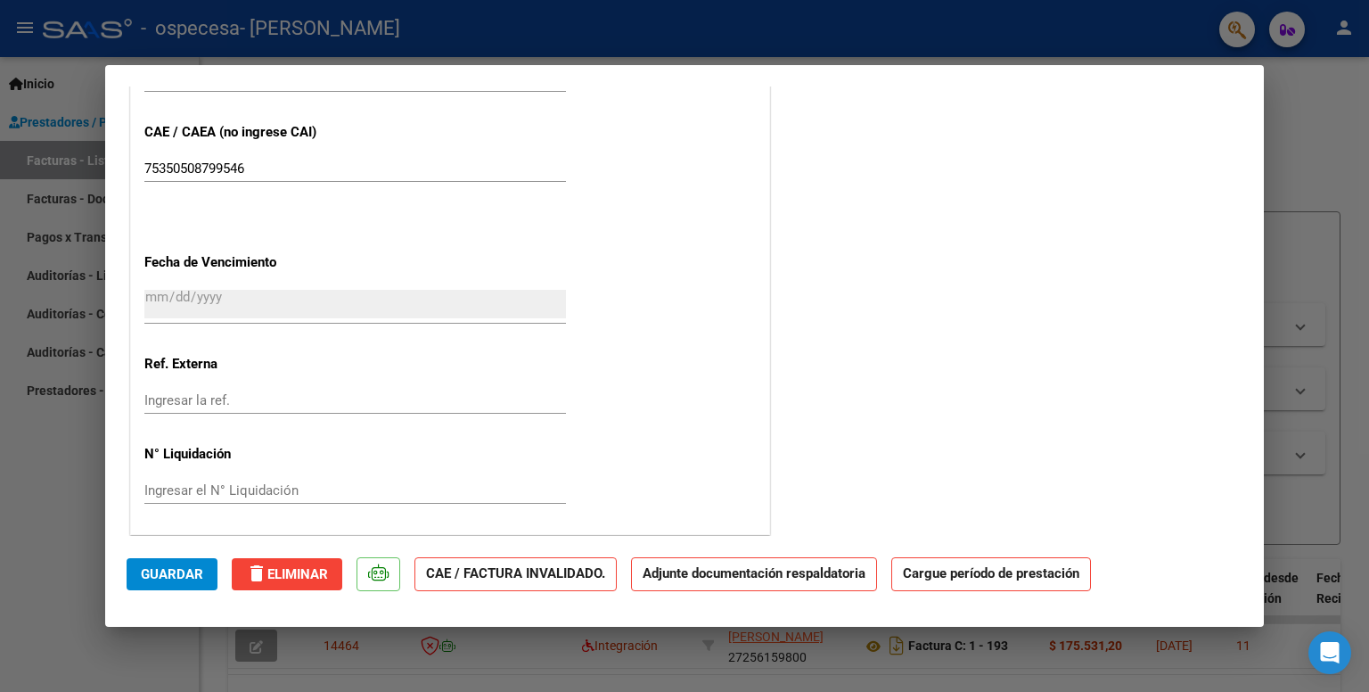
click at [687, 576] on strong "Adjunte documentación respaldatoria" at bounding box center [754, 573] width 223 height 16
click at [146, 566] on span "Guardar" at bounding box center [172, 574] width 62 height 16
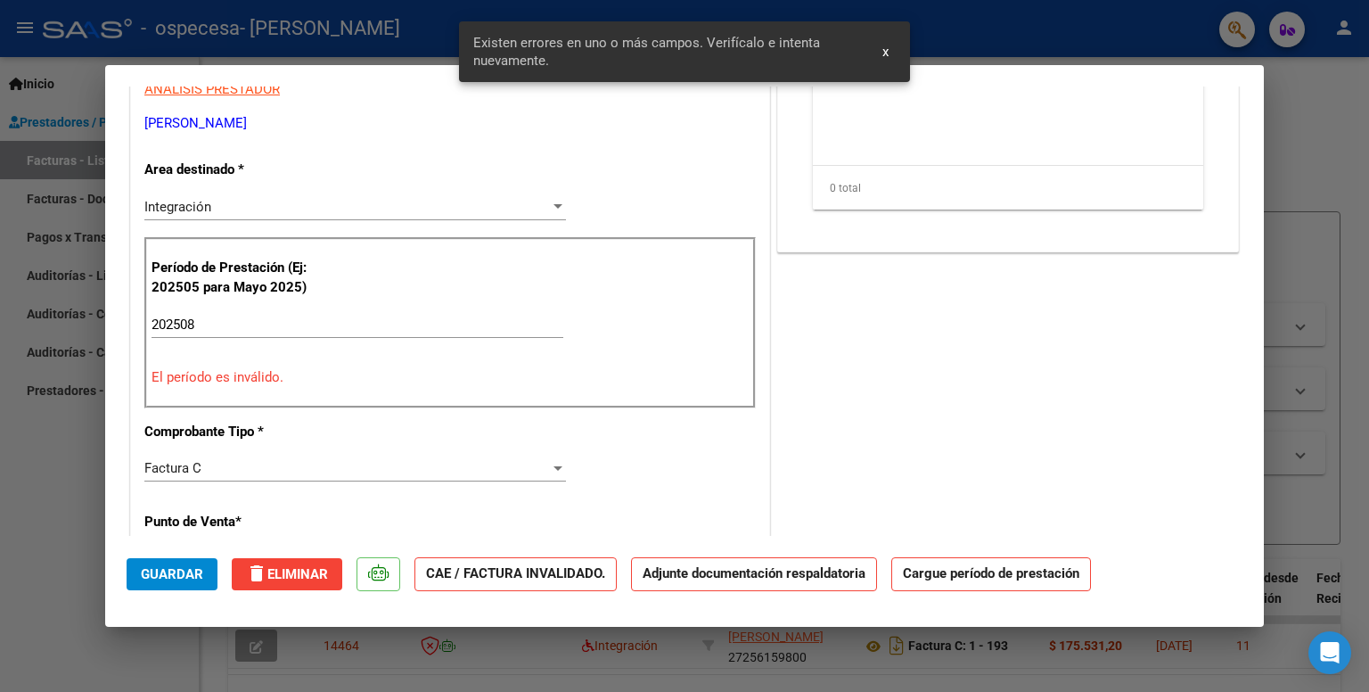
scroll to position [309, 0]
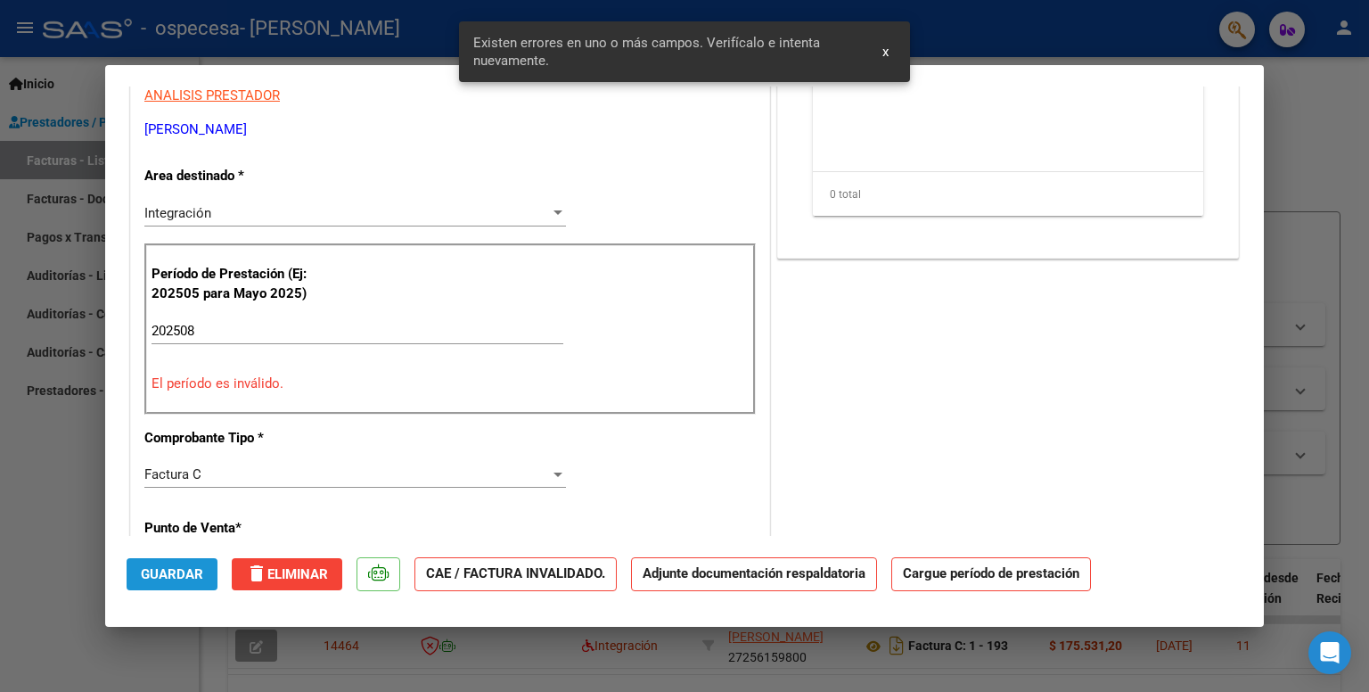
click at [146, 566] on span "Guardar" at bounding box center [172, 574] width 62 height 16
click at [257, 377] on p "El período es inválido." at bounding box center [449, 383] width 597 height 20
click at [249, 334] on input "202508" at bounding box center [357, 331] width 412 height 16
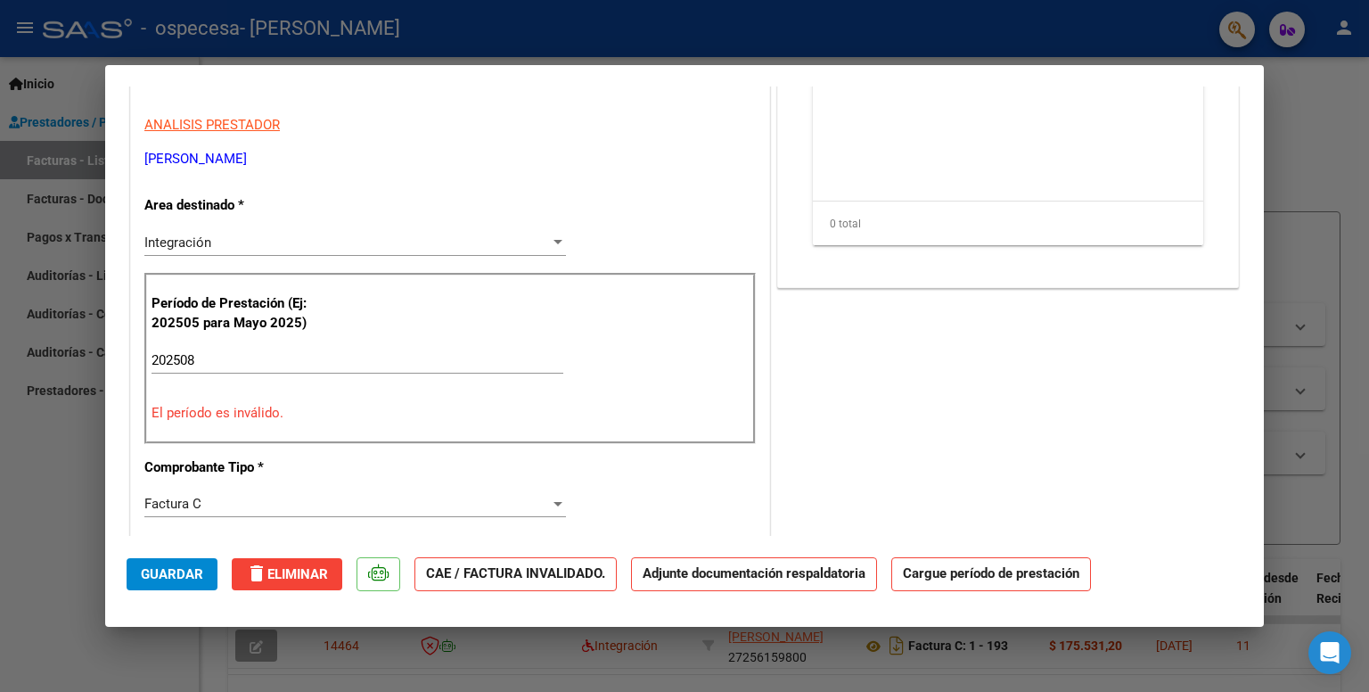
scroll to position [327, 0]
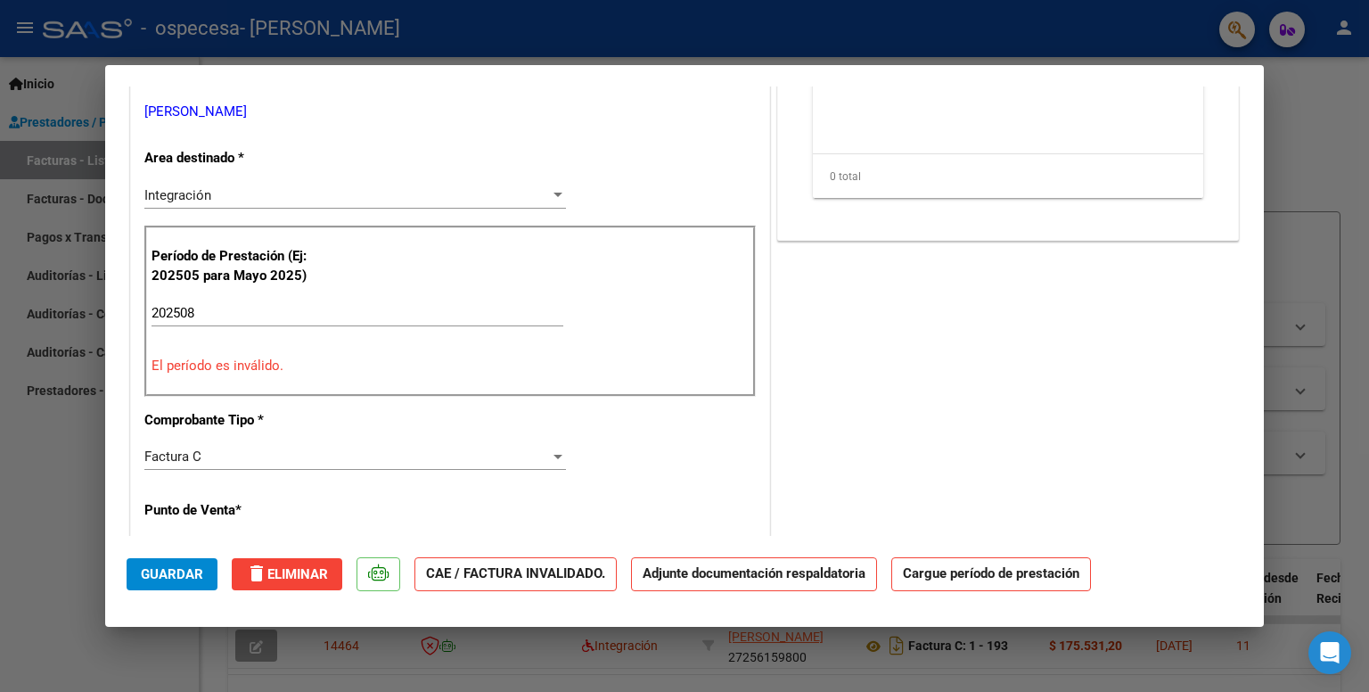
click at [214, 318] on input "202508" at bounding box center [357, 313] width 412 height 16
type input "202508"
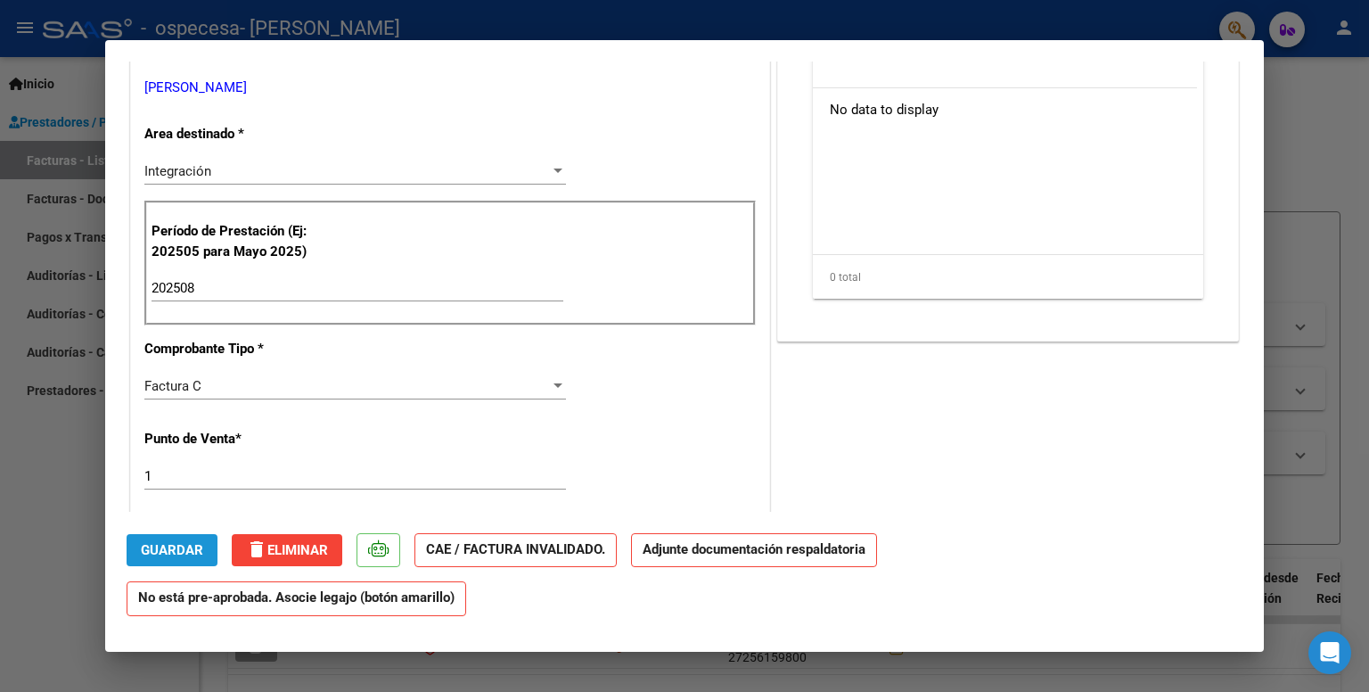
click at [178, 554] on span "Guardar" at bounding box center [172, 550] width 62 height 16
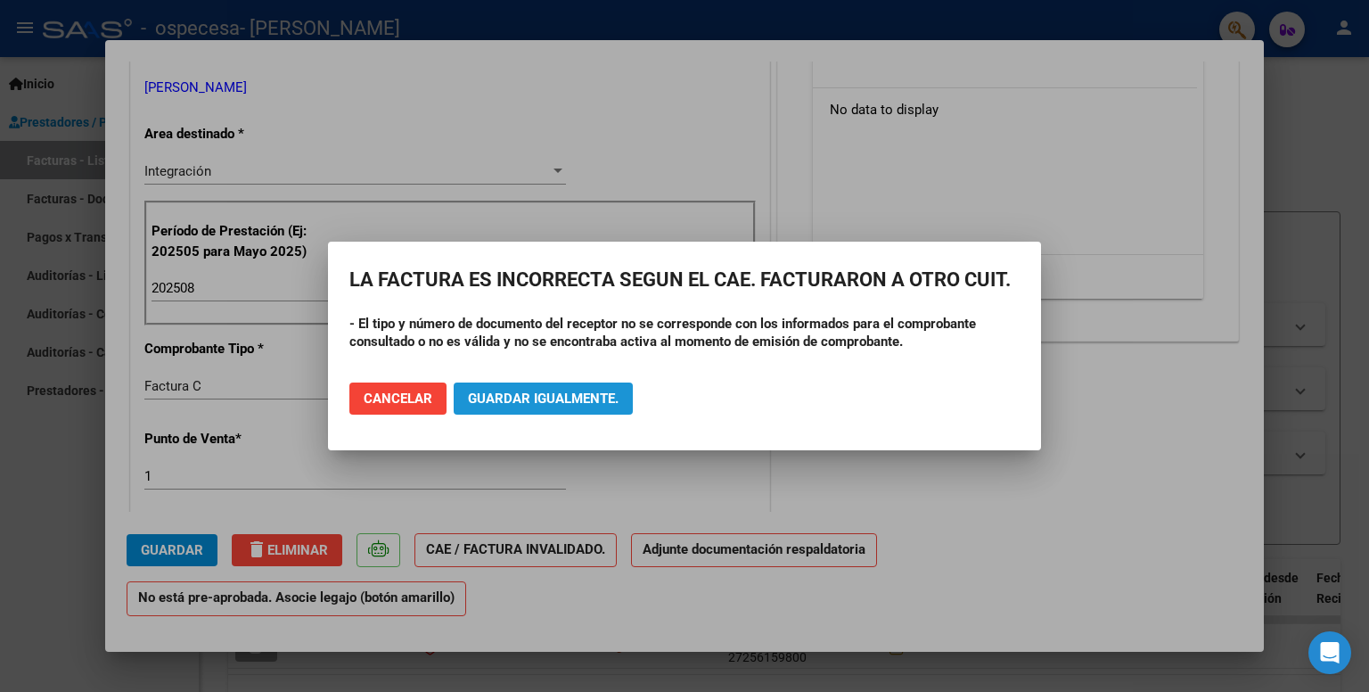
click at [545, 400] on span "Guardar igualmente." at bounding box center [543, 398] width 151 height 16
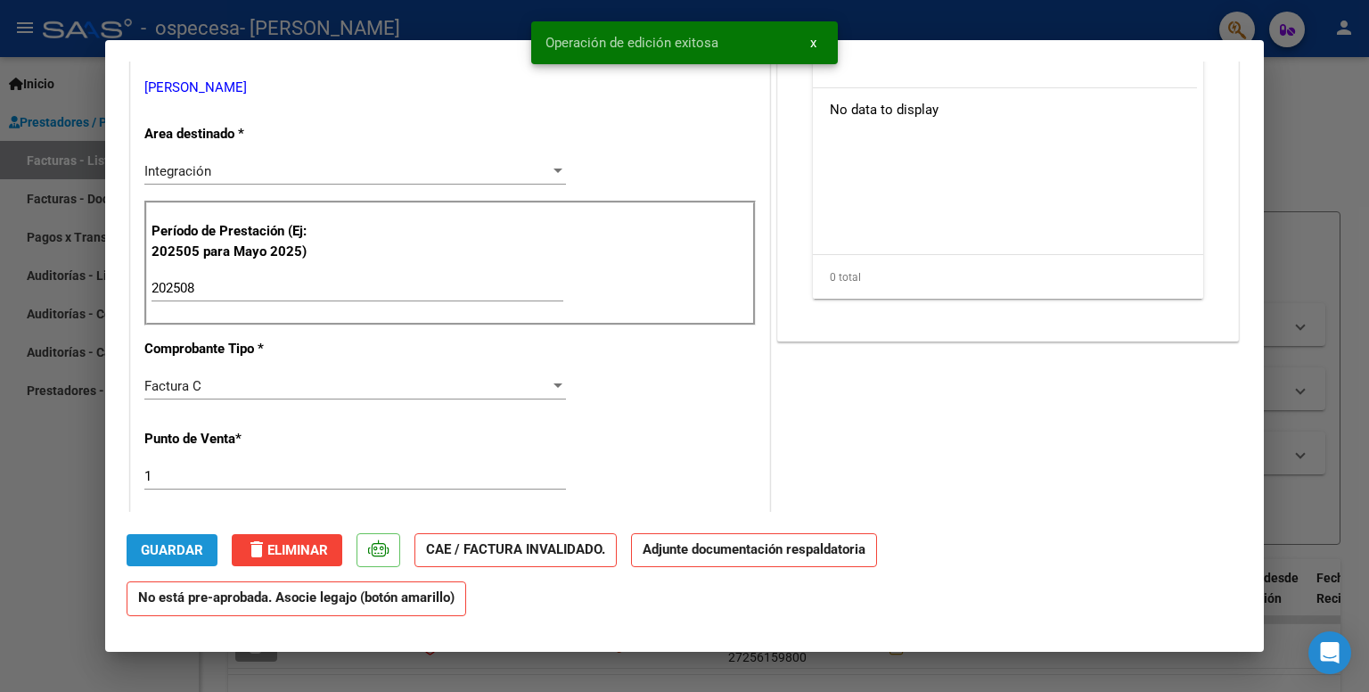
click at [164, 553] on span "Guardar" at bounding box center [172, 550] width 62 height 16
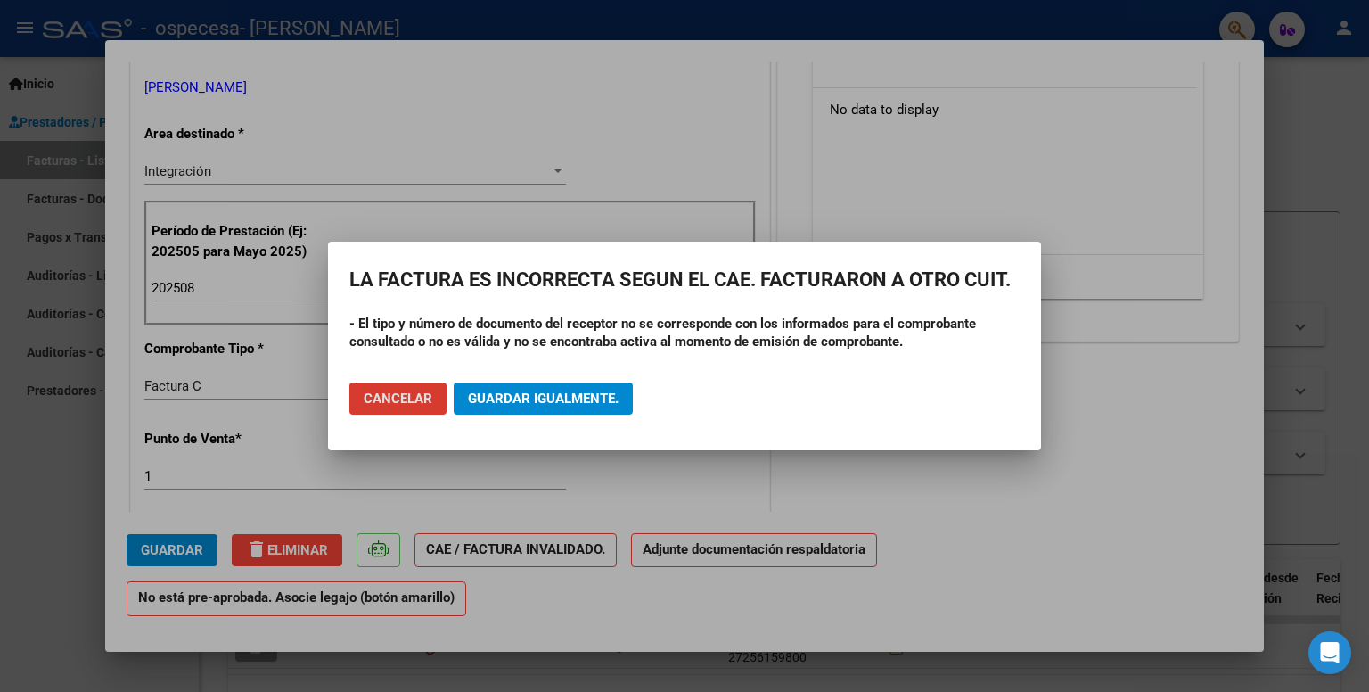
click at [520, 397] on span "Guardar igualmente." at bounding box center [543, 398] width 151 height 16
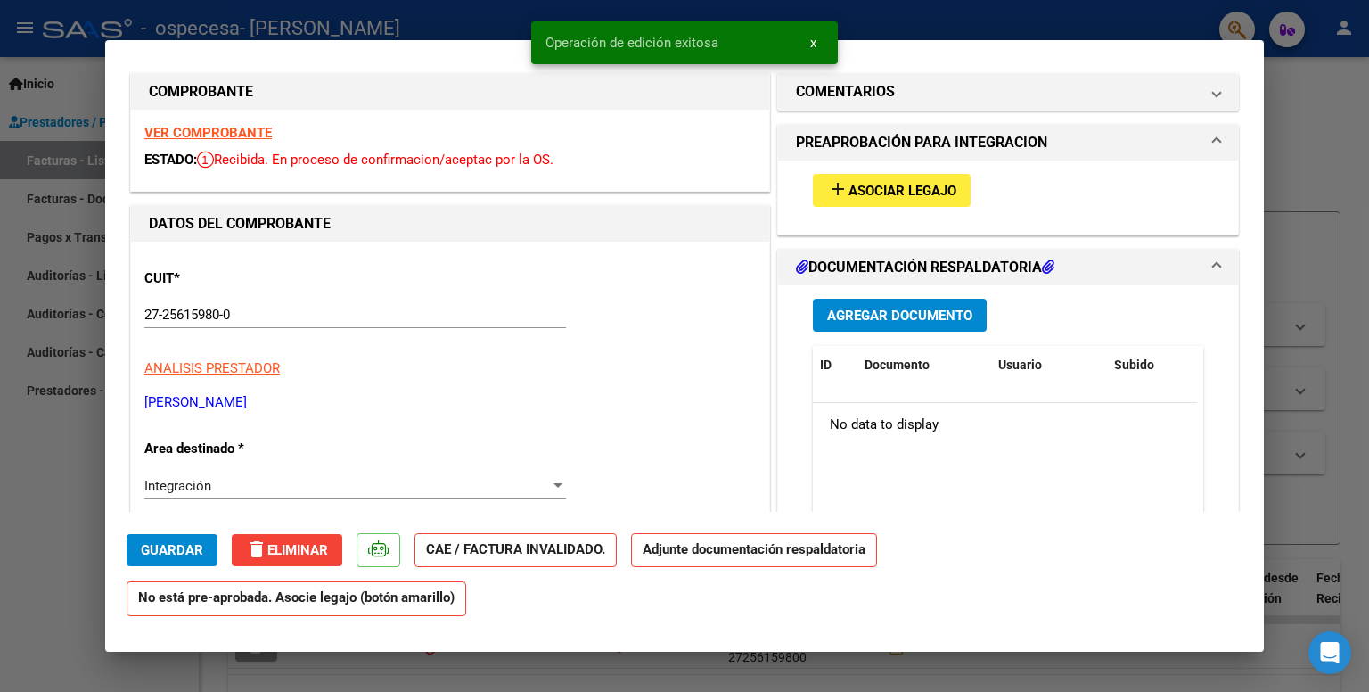
scroll to position [0, 0]
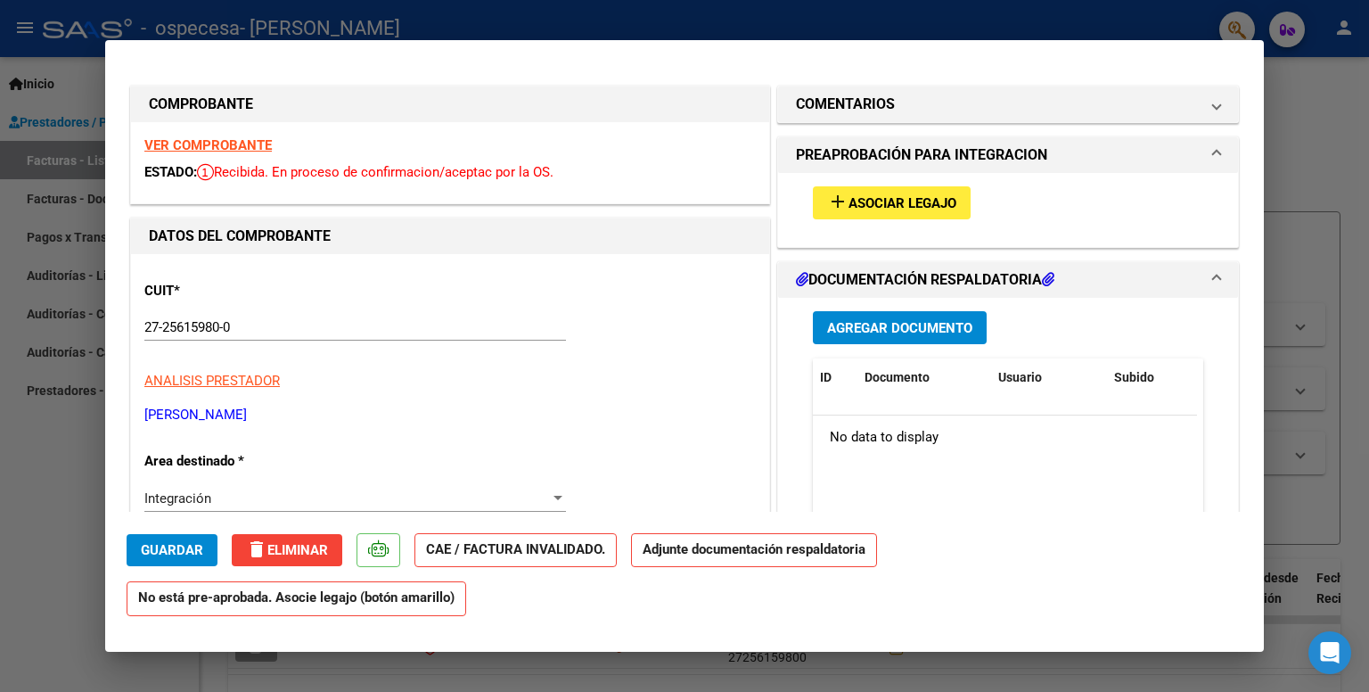
click at [909, 210] on span "Asociar Legajo" at bounding box center [902, 203] width 108 height 16
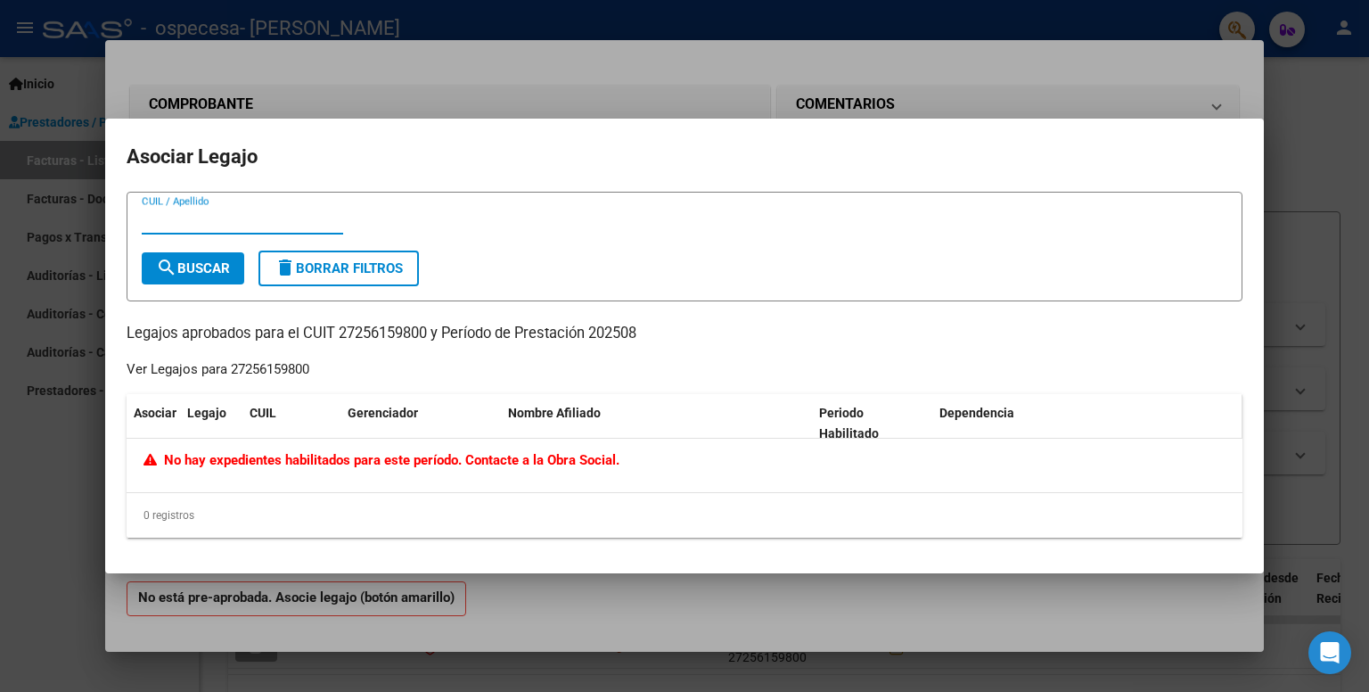
click at [932, 424] on datatable-header-cell "Dependencia" at bounding box center [1087, 423] width 311 height 59
click at [957, 419] on span "Dependencia" at bounding box center [976, 412] width 75 height 14
click at [188, 267] on span "search Buscar" at bounding box center [193, 268] width 74 height 16
click at [200, 222] on input "CUIL / Apellido" at bounding box center [242, 220] width 201 height 16
paste input "53994818"
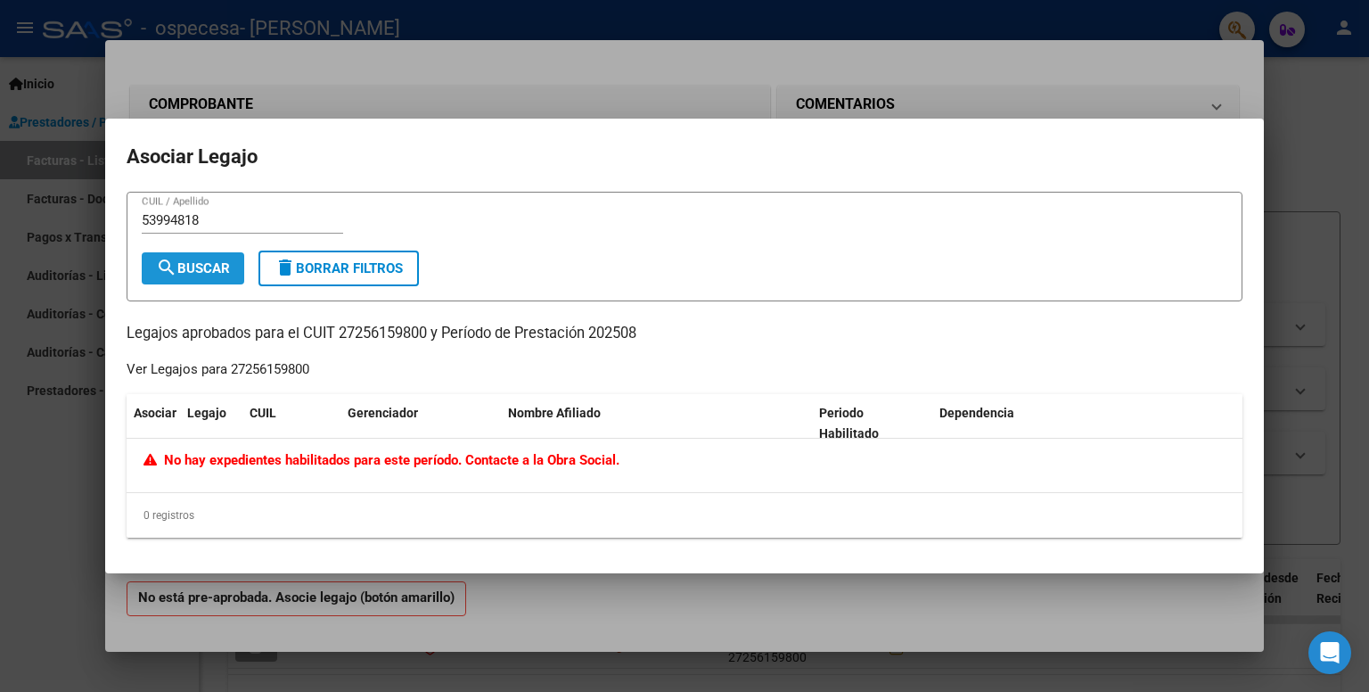
click at [196, 262] on span "search Buscar" at bounding box center [193, 268] width 74 height 16
click at [223, 238] on div "53994818 CUIL / Apellido" at bounding box center [242, 229] width 201 height 44
click at [223, 235] on div "53994818 CUIL / Apellido" at bounding box center [242, 229] width 201 height 44
click at [228, 215] on input "53994818" at bounding box center [242, 220] width 201 height 16
type input "20539948181"
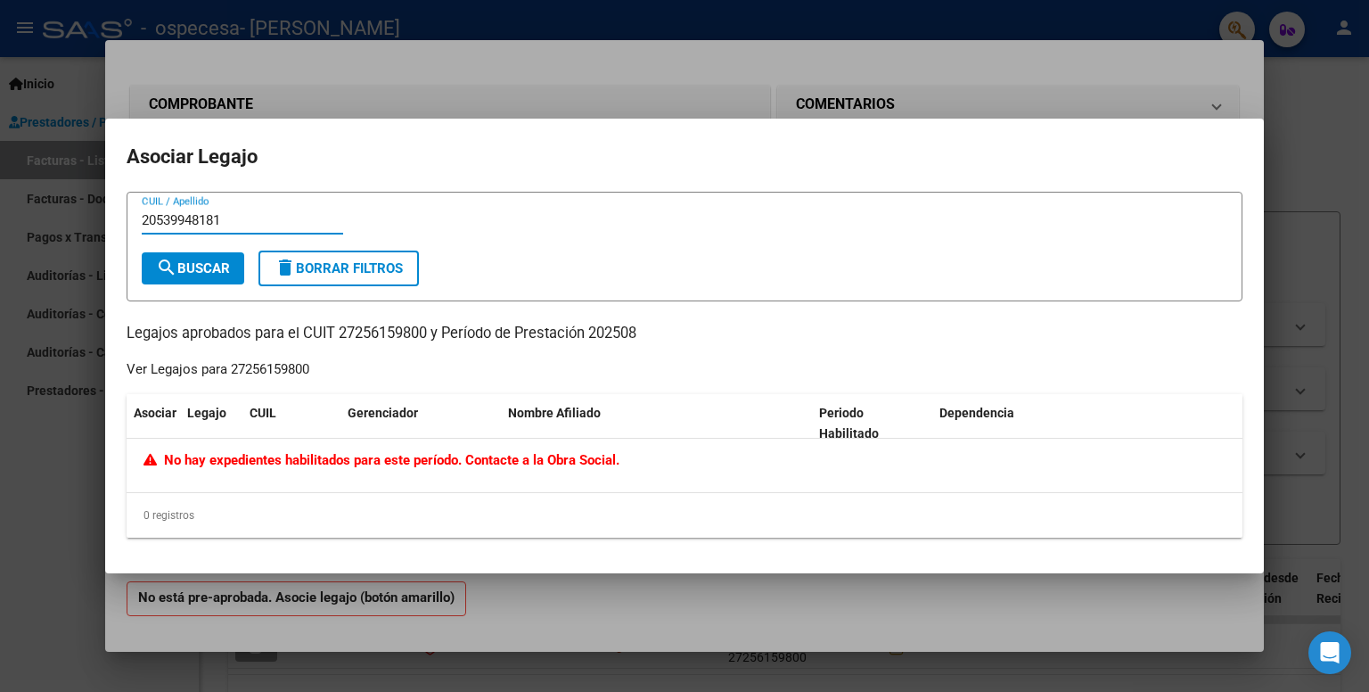
click at [190, 266] on span "search Buscar" at bounding box center [193, 268] width 74 height 16
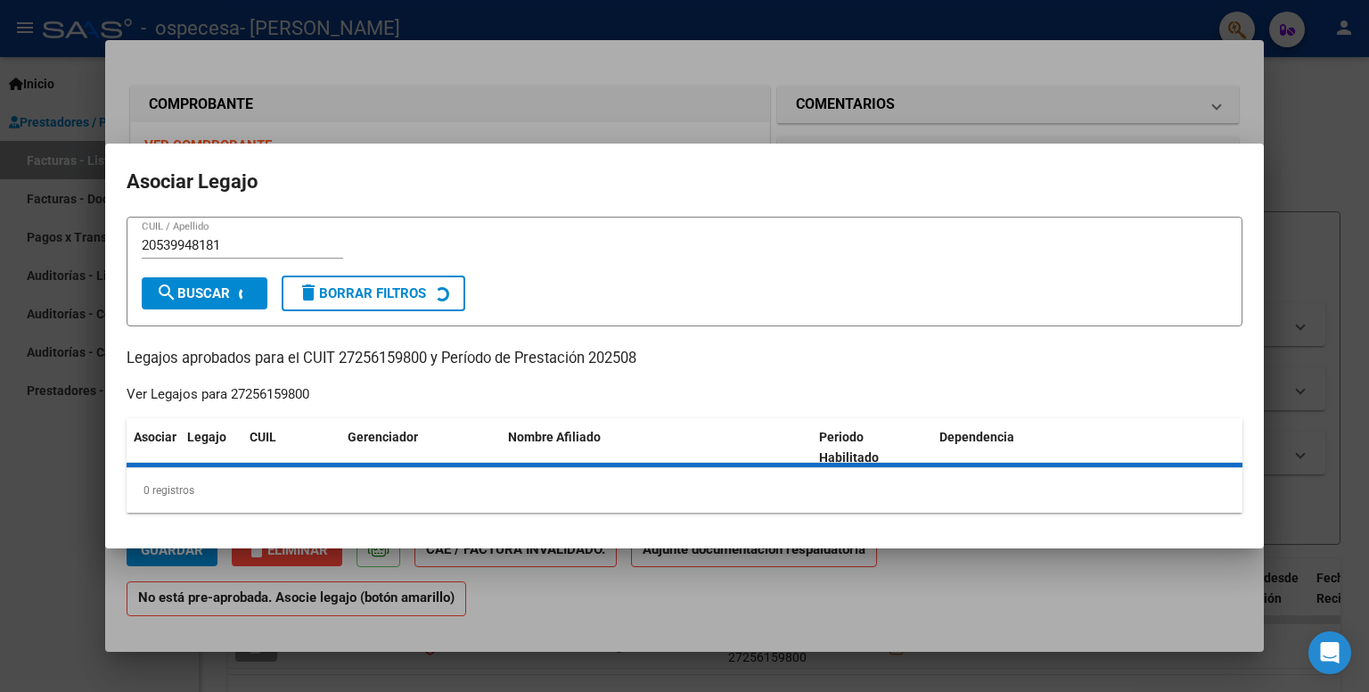
click at [190, 266] on form "20539948181 CUIL / Apellido search Buscar delete Borrar Filtros" at bounding box center [685, 272] width 1116 height 110
click at [190, 285] on span "search Buscar" at bounding box center [193, 293] width 74 height 16
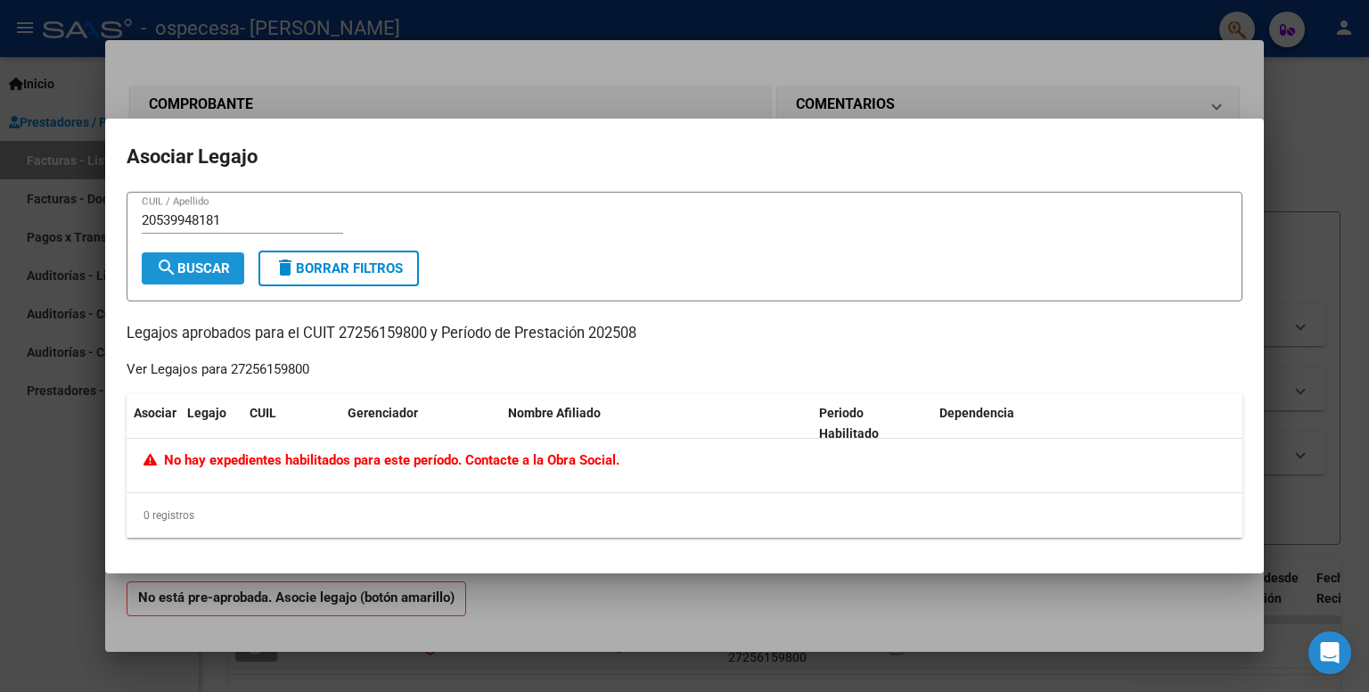
click at [190, 266] on span "search Buscar" at bounding box center [193, 268] width 74 height 16
click at [303, 261] on span "delete Borrar Filtros" at bounding box center [338, 268] width 128 height 16
click at [392, 264] on span "delete Borrar Filtros" at bounding box center [338, 268] width 128 height 16
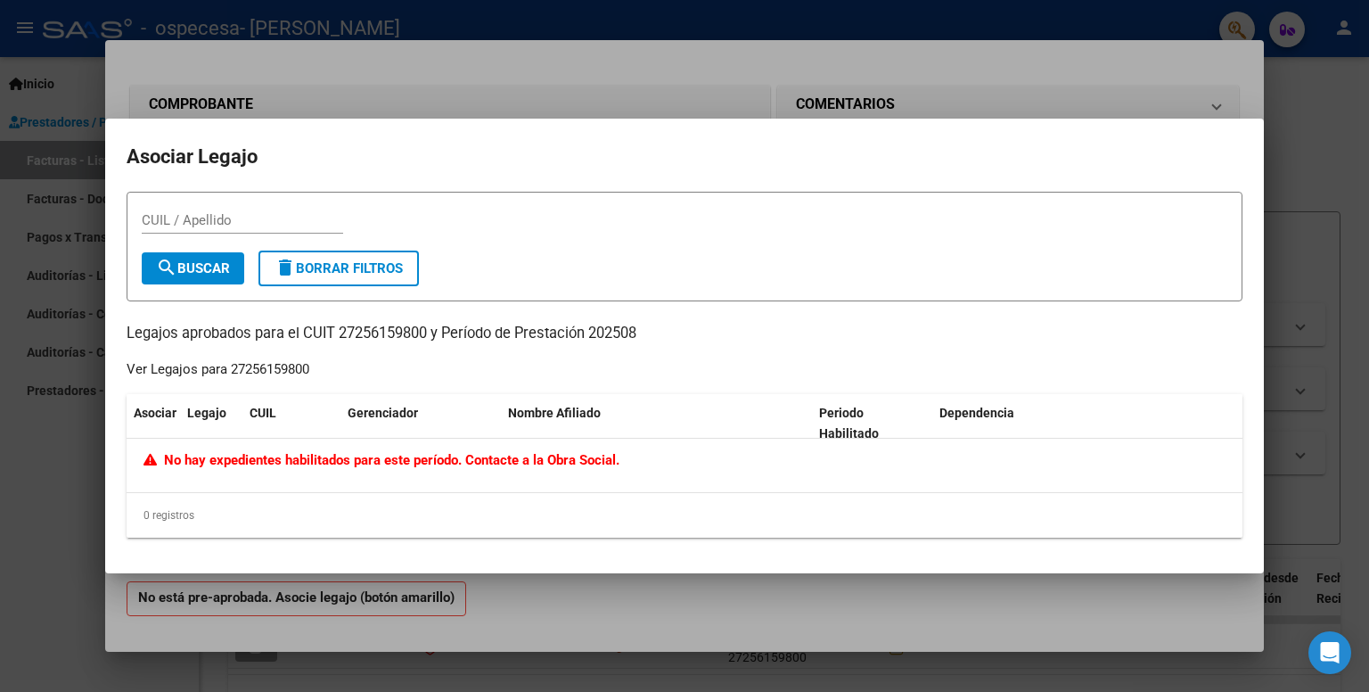
click at [609, 646] on div at bounding box center [684, 346] width 1369 height 692
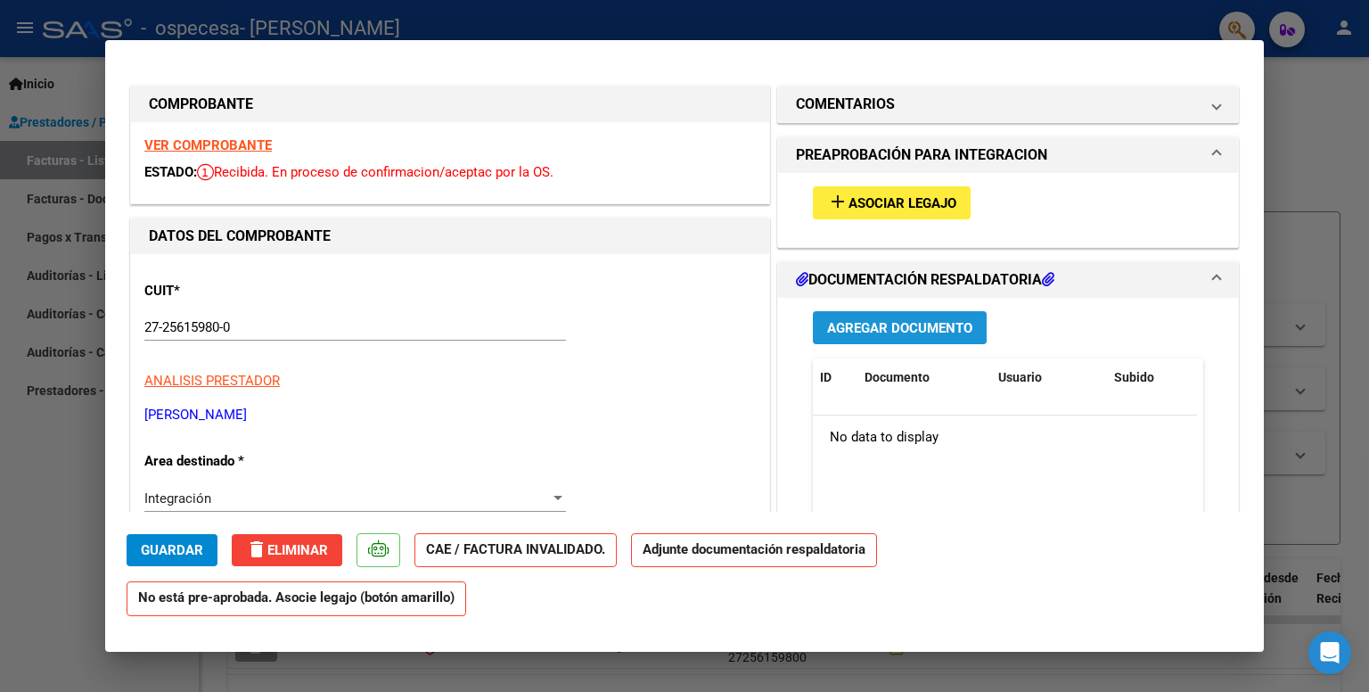
click at [873, 321] on span "Agregar Documento" at bounding box center [899, 328] width 145 height 16
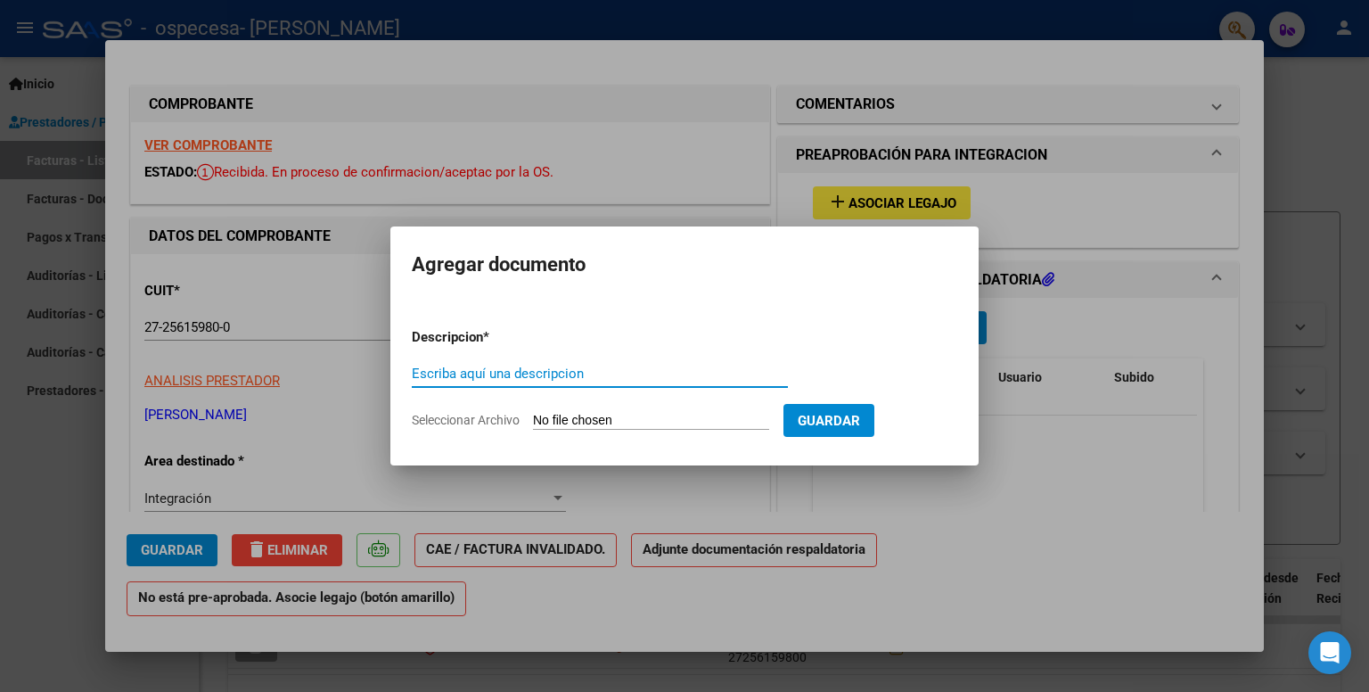
click at [645, 393] on div "Escriba aquí una descripcion" at bounding box center [600, 382] width 376 height 44
click at [645, 389] on div "Escriba aquí una descripcion" at bounding box center [600, 382] width 376 height 44
click at [695, 432] on form "Descripcion * Escriba aquí una descripcion Seleccionar Archivo Guardar" at bounding box center [684, 379] width 545 height 130
click at [693, 423] on input "Seleccionar Archivo" at bounding box center [651, 421] width 236 height 17
click at [651, 376] on input "Escriba aquí una descripcion" at bounding box center [600, 373] width 376 height 16
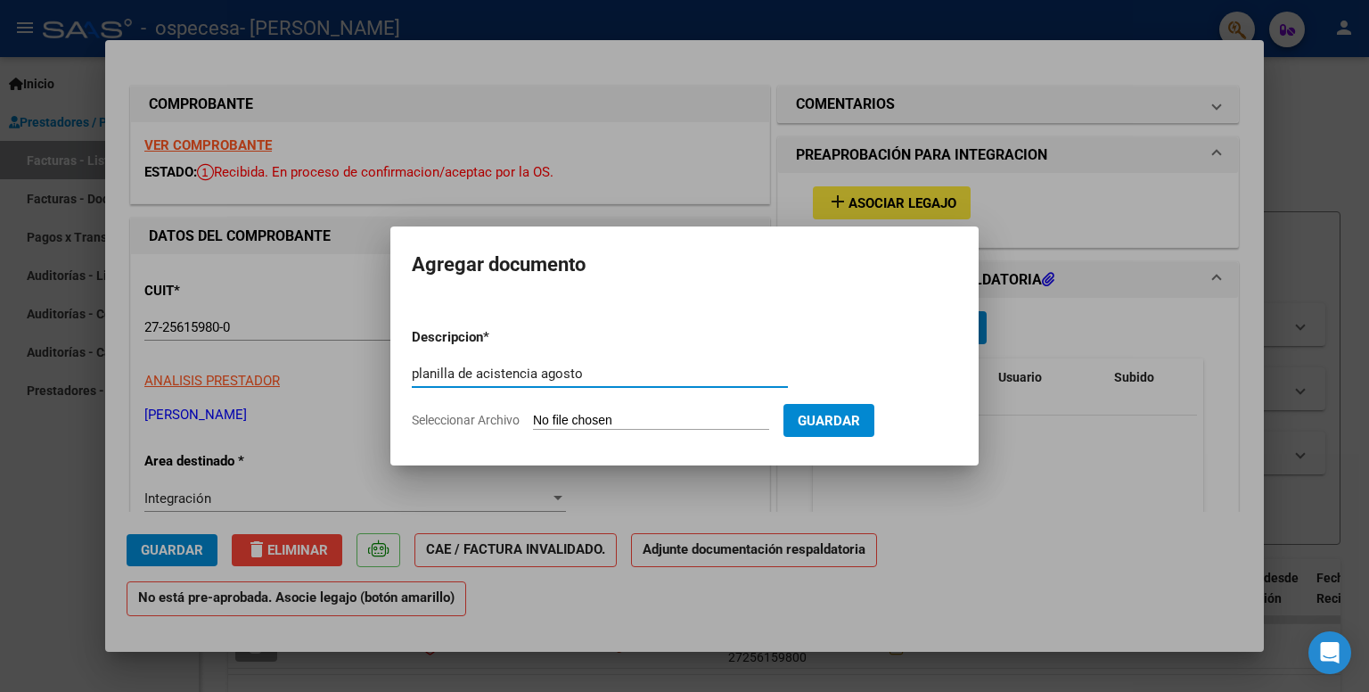
type input "planilla de acistencia agosto"
click at [652, 414] on input "Seleccionar Archivo" at bounding box center [651, 421] width 236 height 17
type input "C:\fakepath\pf [PERSON_NAME].pdf"
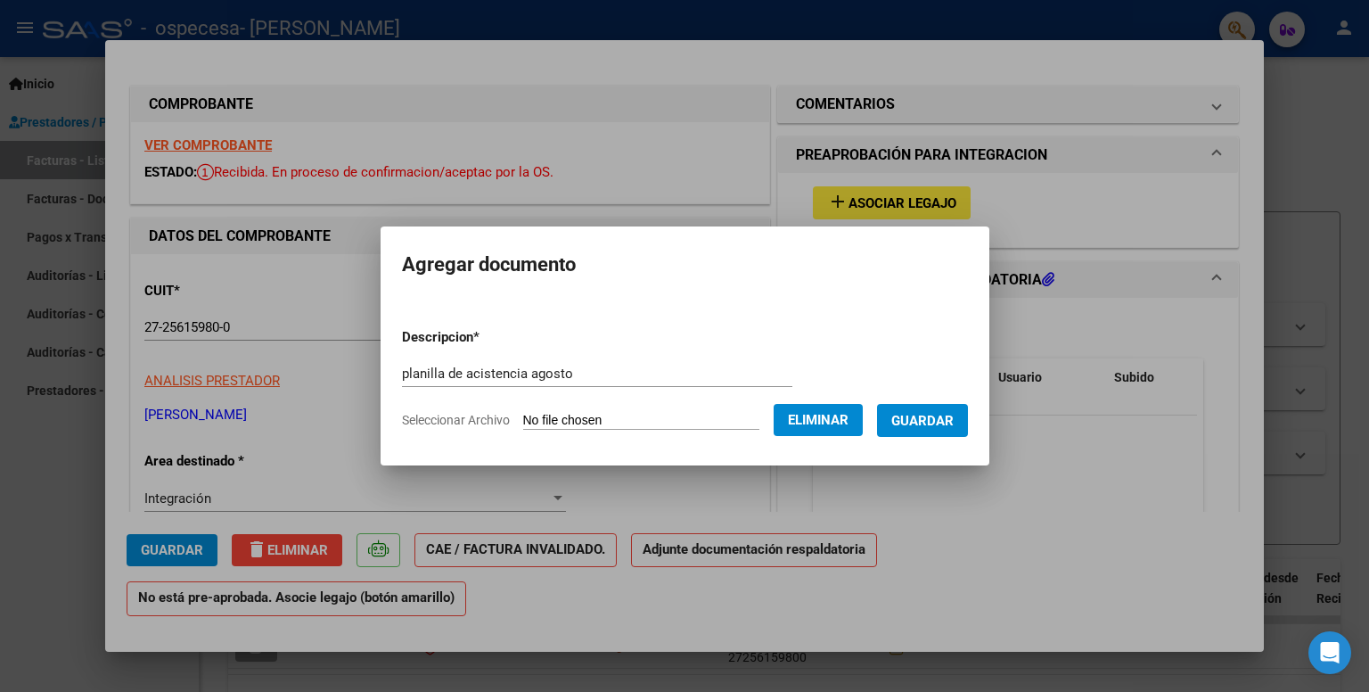
click at [945, 420] on span "Guardar" at bounding box center [922, 421] width 62 height 16
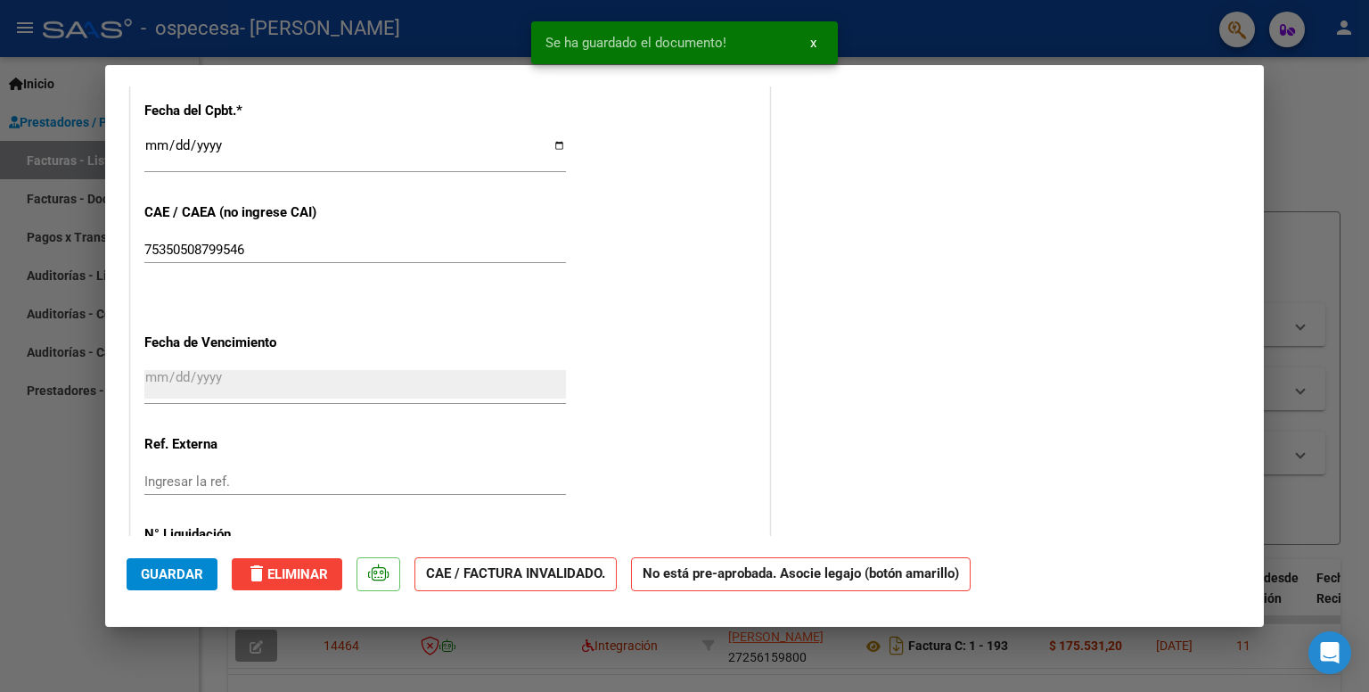
scroll to position [1031, 0]
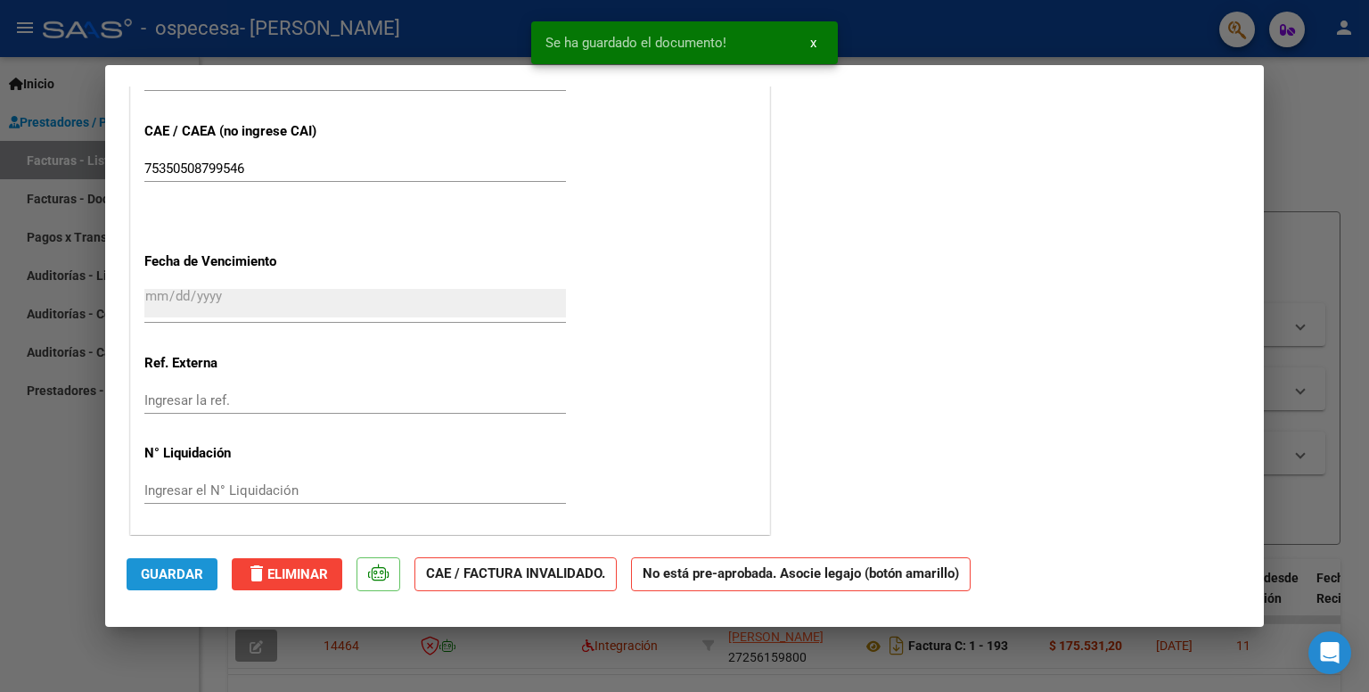
click at [192, 579] on span "Guardar" at bounding box center [172, 574] width 62 height 16
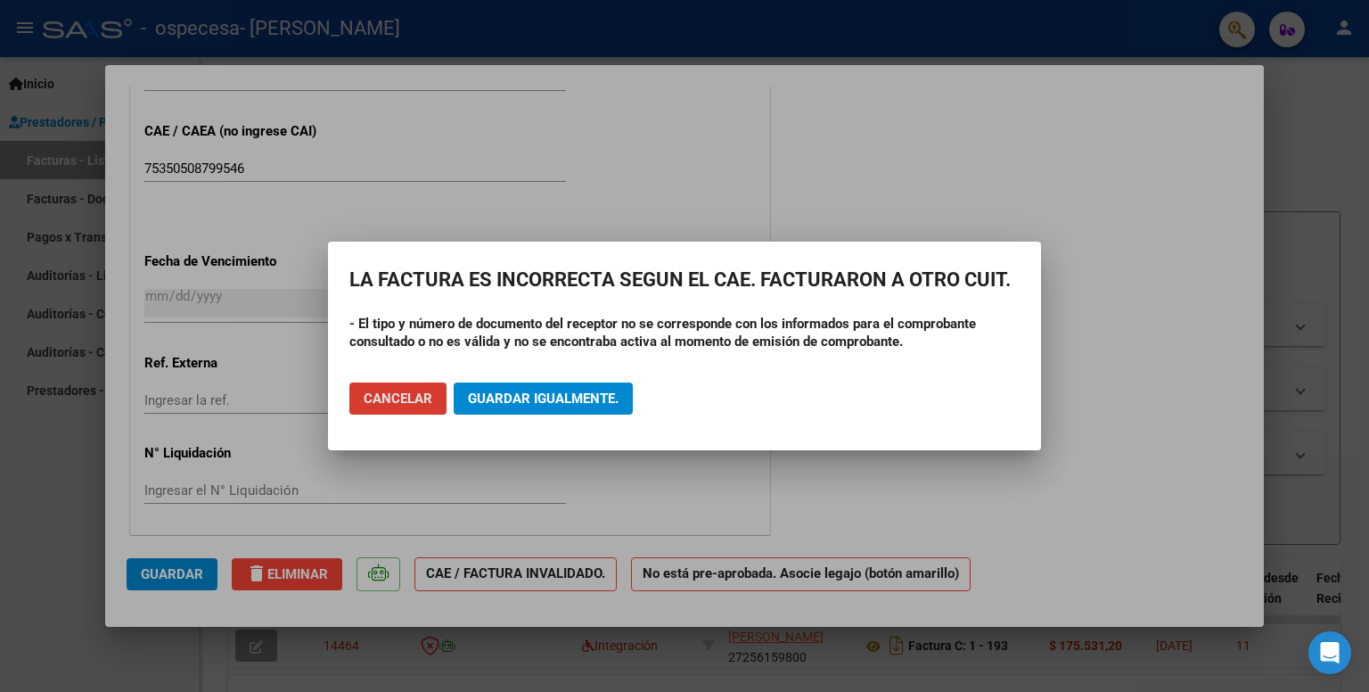
click at [593, 410] on button "Guardar igualmente." at bounding box center [543, 398] width 179 height 32
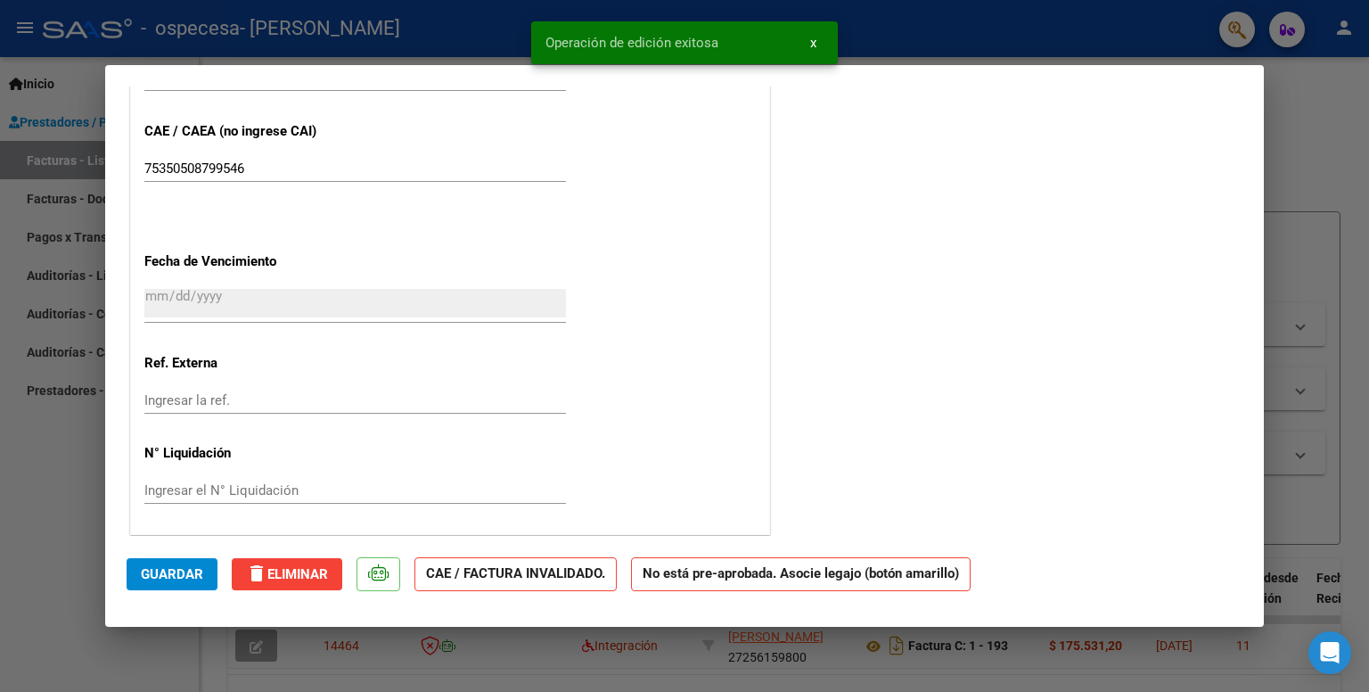
click at [485, 591] on p "CAE / FACTURA INVALIDADO." at bounding box center [522, 581] width 217 height 49
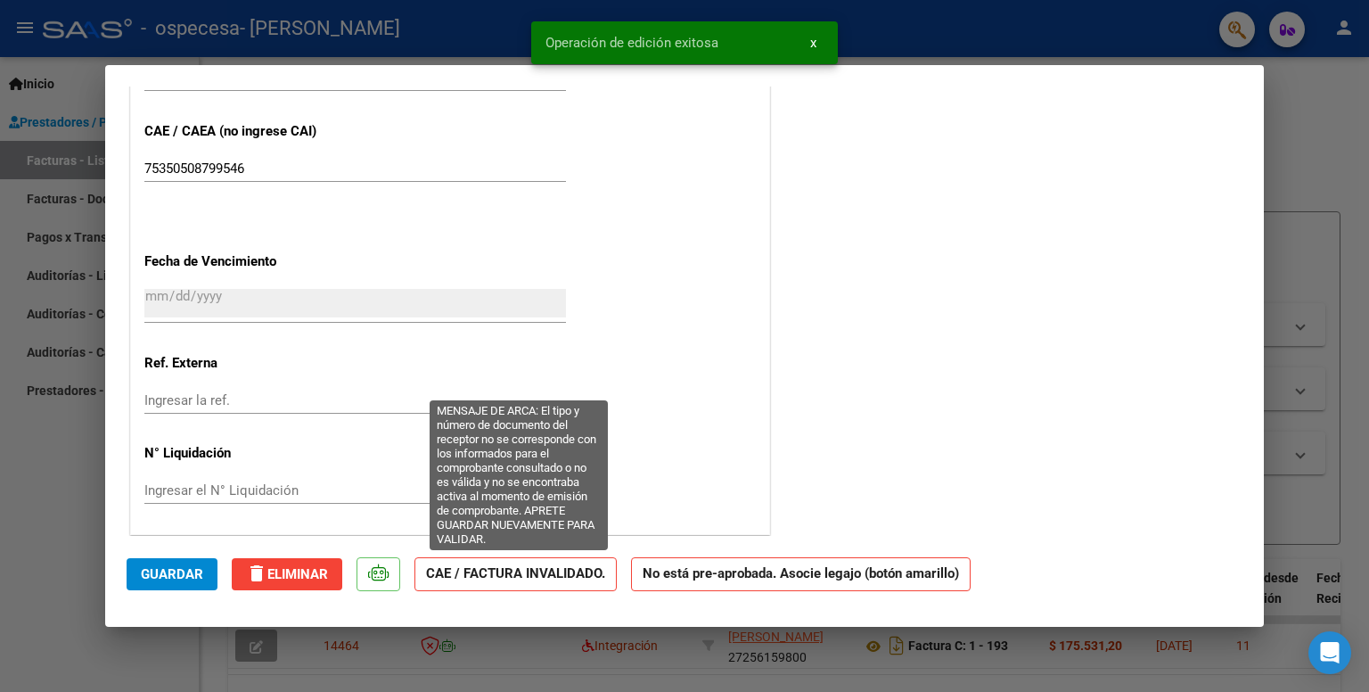
click at [504, 573] on strong "CAE / FACTURA INVALIDADO." at bounding box center [515, 574] width 202 height 35
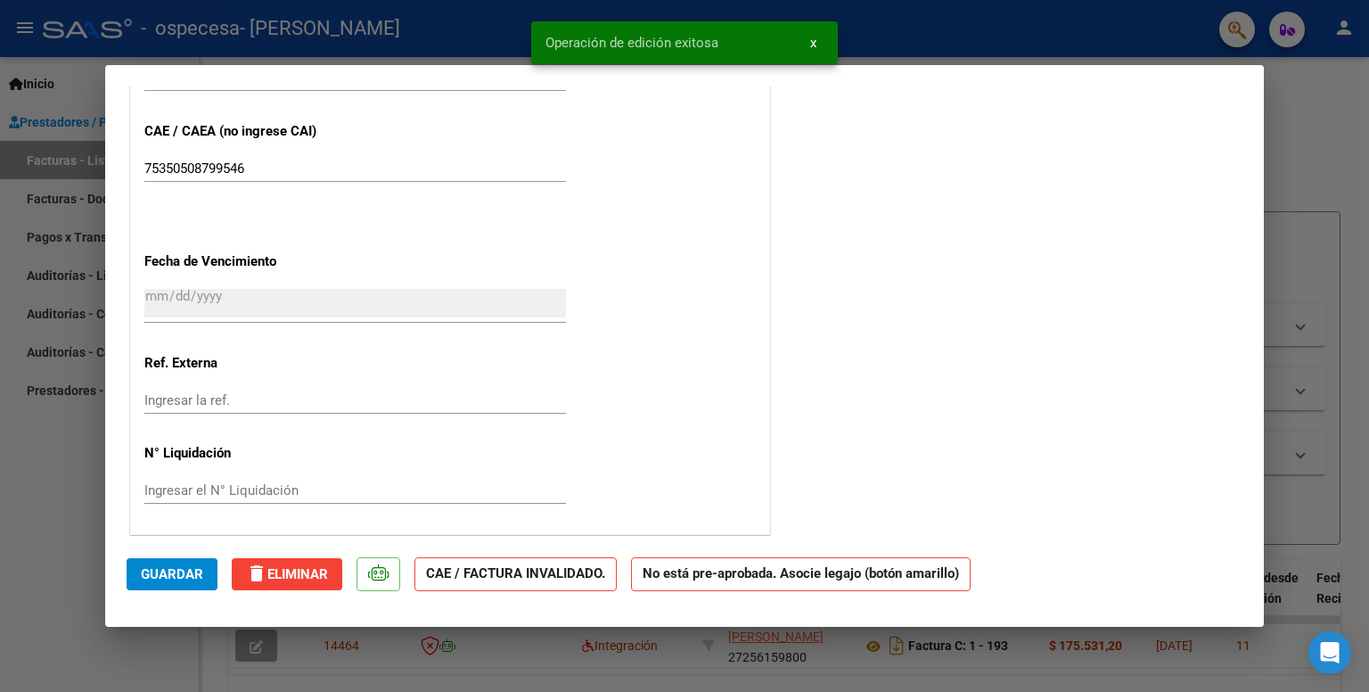
drag, startPoint x: 734, startPoint y: 575, endPoint x: 784, endPoint y: 572, distance: 50.0
click at [784, 572] on strong "No está pre-aprobada. Asocie legajo (botón amarillo)" at bounding box center [801, 574] width 340 height 35
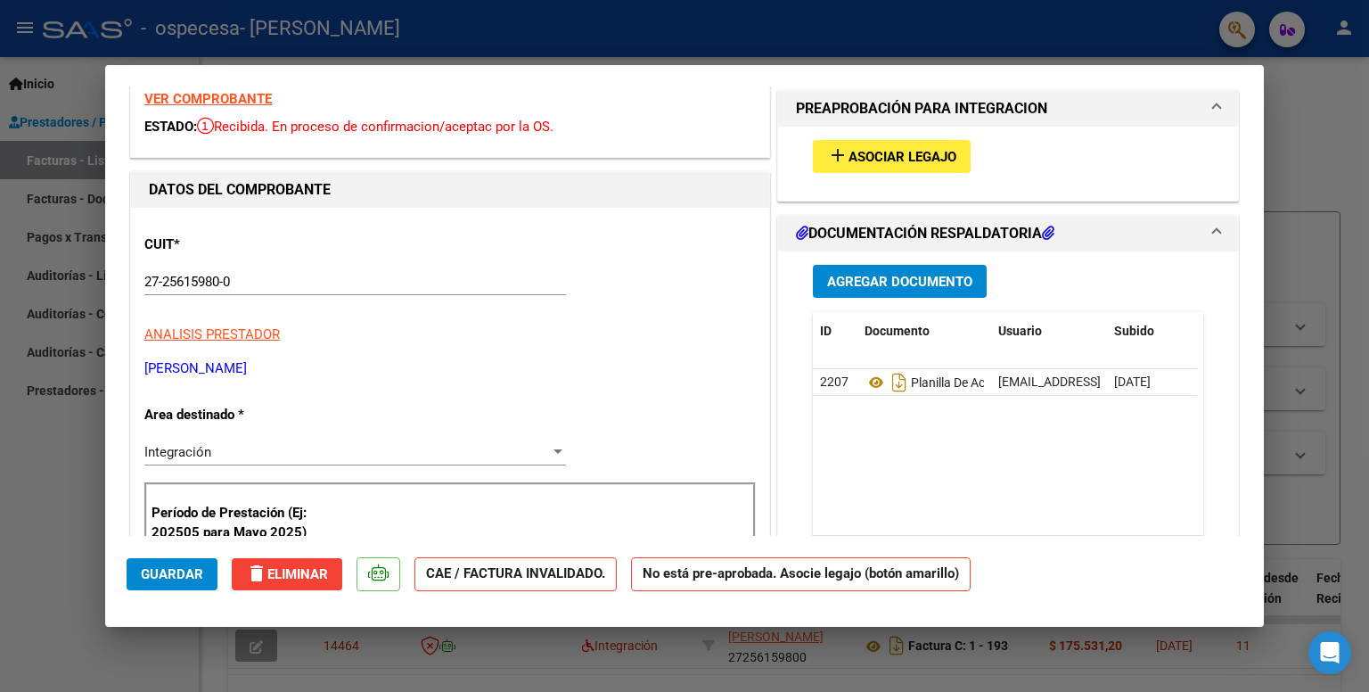
scroll to position [0, 0]
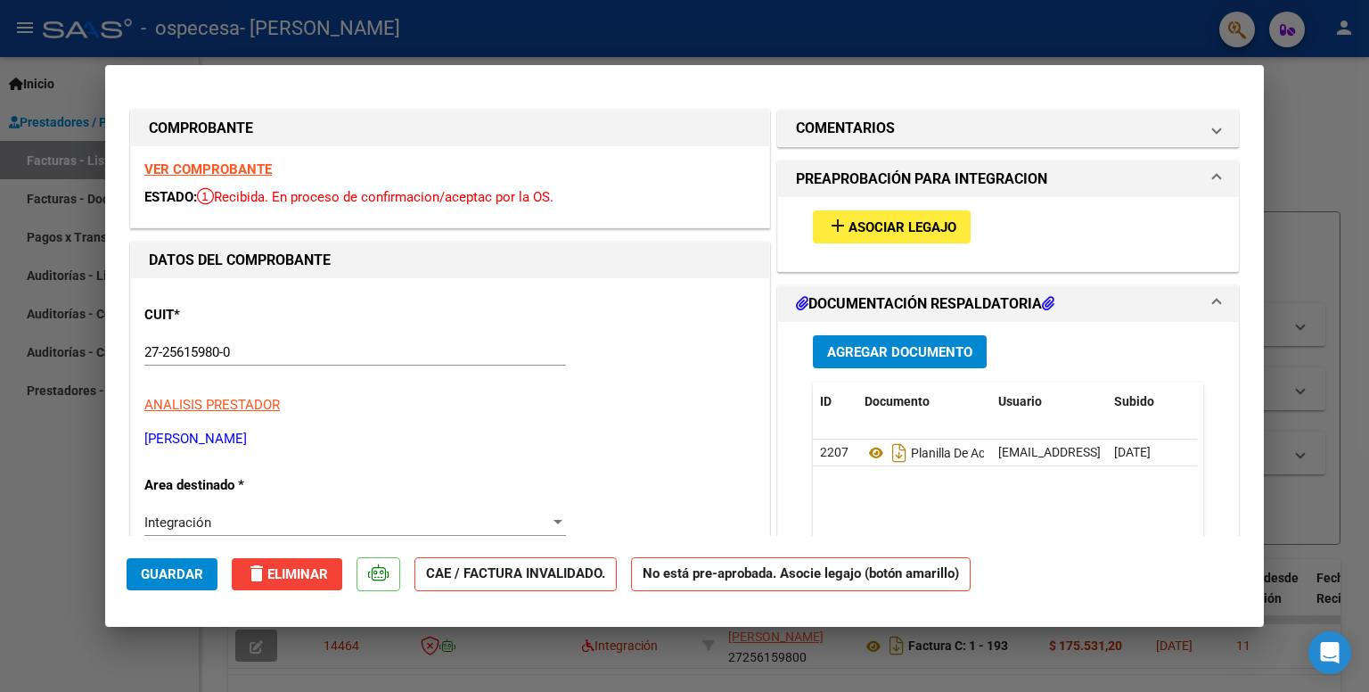
click at [1077, 247] on div "add Asociar Legajo" at bounding box center [1007, 227] width 417 height 60
click at [1241, 137] on mat-dialog-content "COMPROBANTE VER COMPROBANTE ESTADO: Recibida. En proceso de confirmacion/acepta…" at bounding box center [684, 310] width 1159 height 449
click at [1198, 135] on span "COMENTARIOS" at bounding box center [1004, 128] width 417 height 21
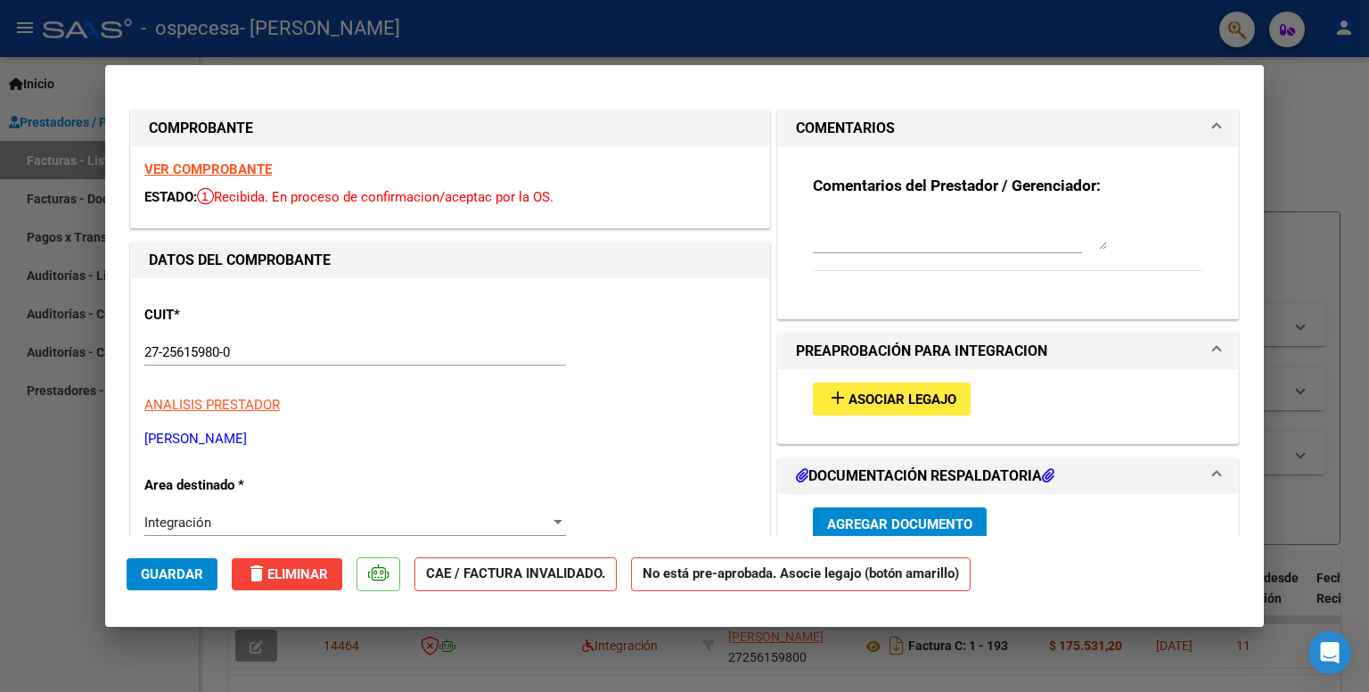
click at [1198, 135] on span "COMENTARIOS" at bounding box center [1004, 128] width 417 height 21
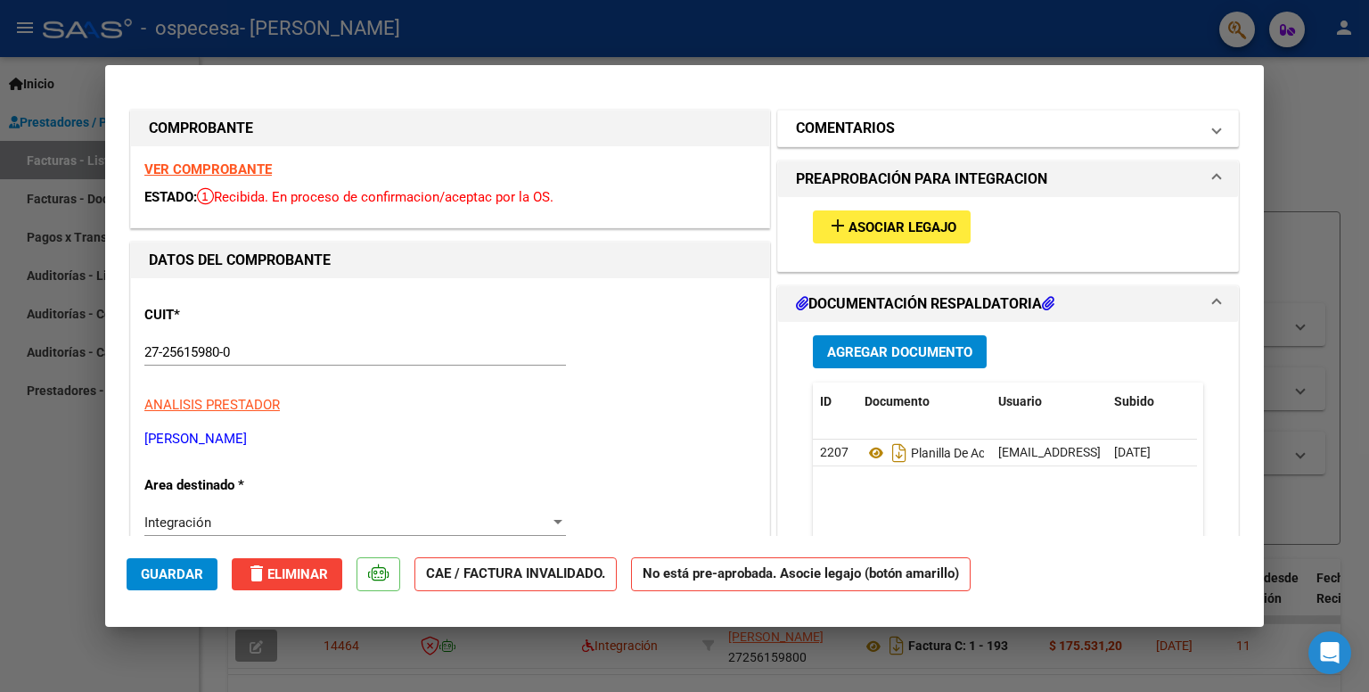
click at [1198, 135] on span "COMENTARIOS" at bounding box center [1004, 128] width 417 height 21
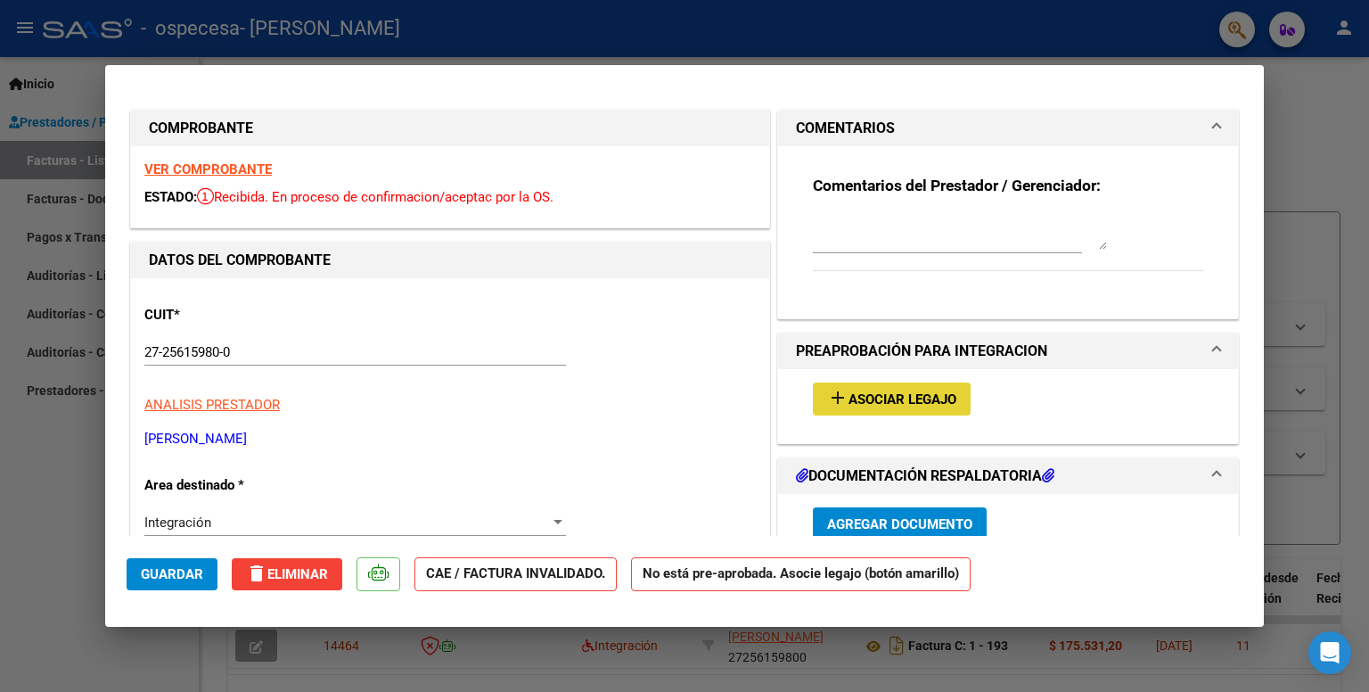
click at [917, 388] on button "add Asociar Legajo" at bounding box center [892, 398] width 158 height 33
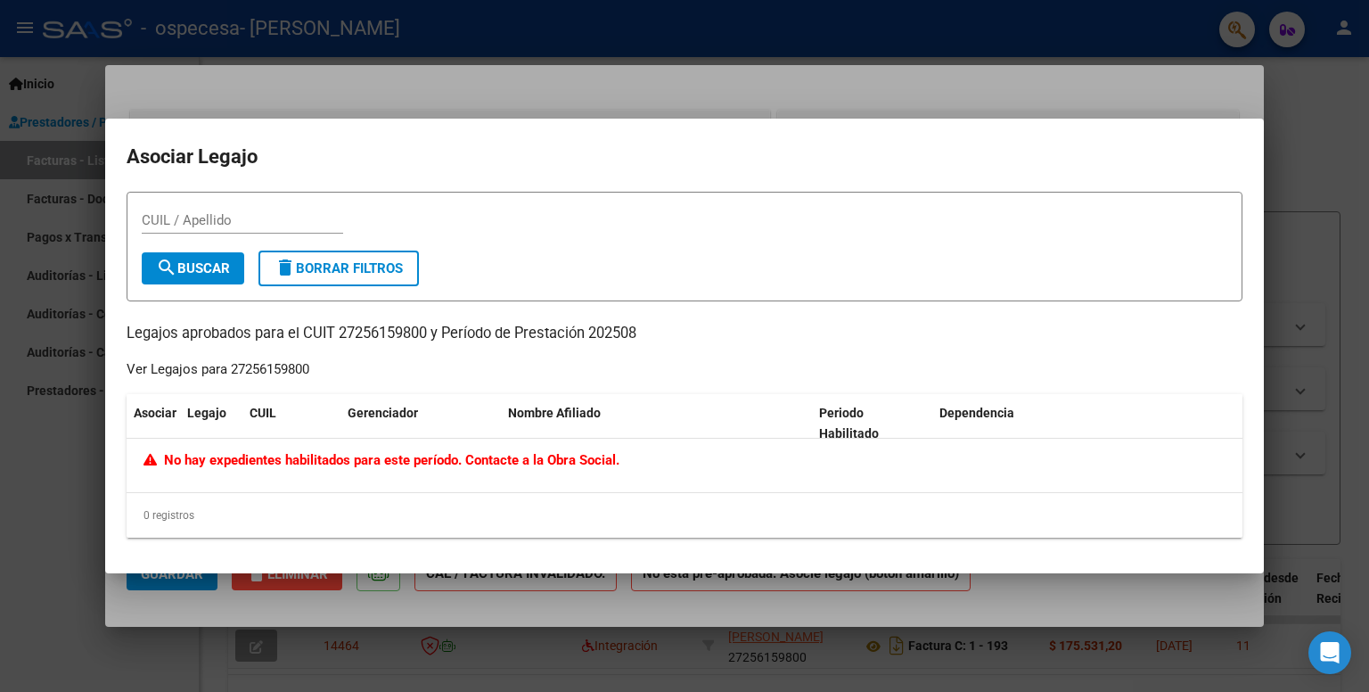
drag, startPoint x: 515, startPoint y: 473, endPoint x: 277, endPoint y: 487, distance: 238.3
click at [277, 487] on div "No hay expedientes habilitados para este período. Contacte a la Obra Social." at bounding box center [685, 464] width 1116 height 53
click at [178, 487] on div "Asociar Legajo CUIL Gerenciador Nombre Afiliado Periodo Habilitado Dependencia …" at bounding box center [685, 465] width 1116 height 143
drag, startPoint x: 189, startPoint y: 454, endPoint x: 642, endPoint y: 485, distance: 453.7
click at [642, 485] on div "No hay expedientes habilitados para este período. Contacte a la Obra Social." at bounding box center [685, 464] width 1116 height 53
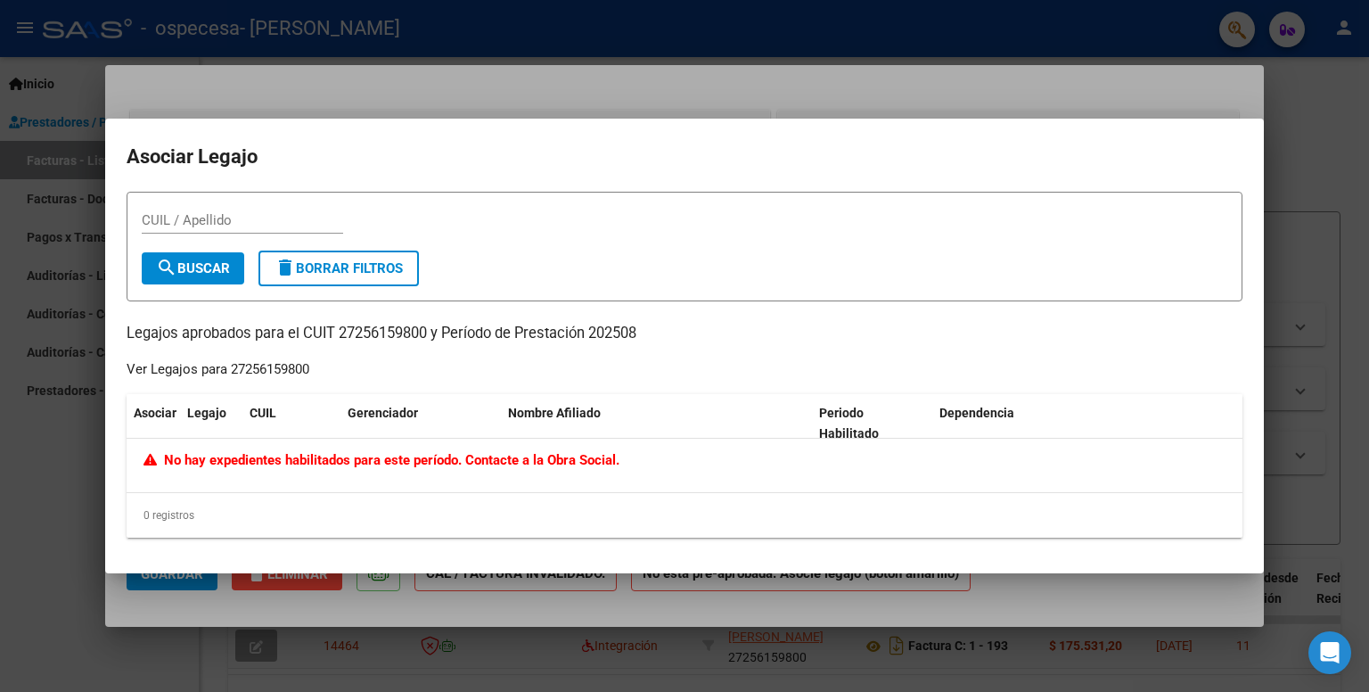
click at [534, 494] on div "0 registros" at bounding box center [685, 515] width 1116 height 45
click at [0, 437] on div at bounding box center [684, 346] width 1369 height 692
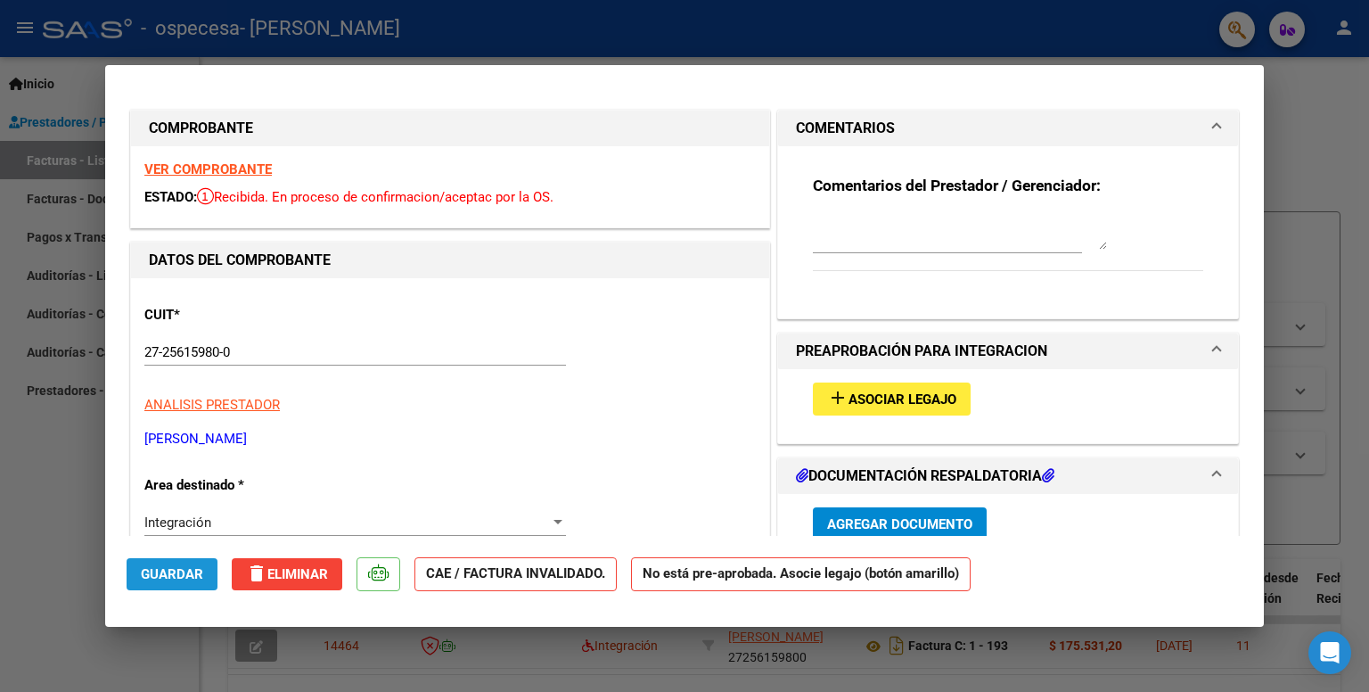
click at [170, 579] on span "Guardar" at bounding box center [172, 574] width 62 height 16
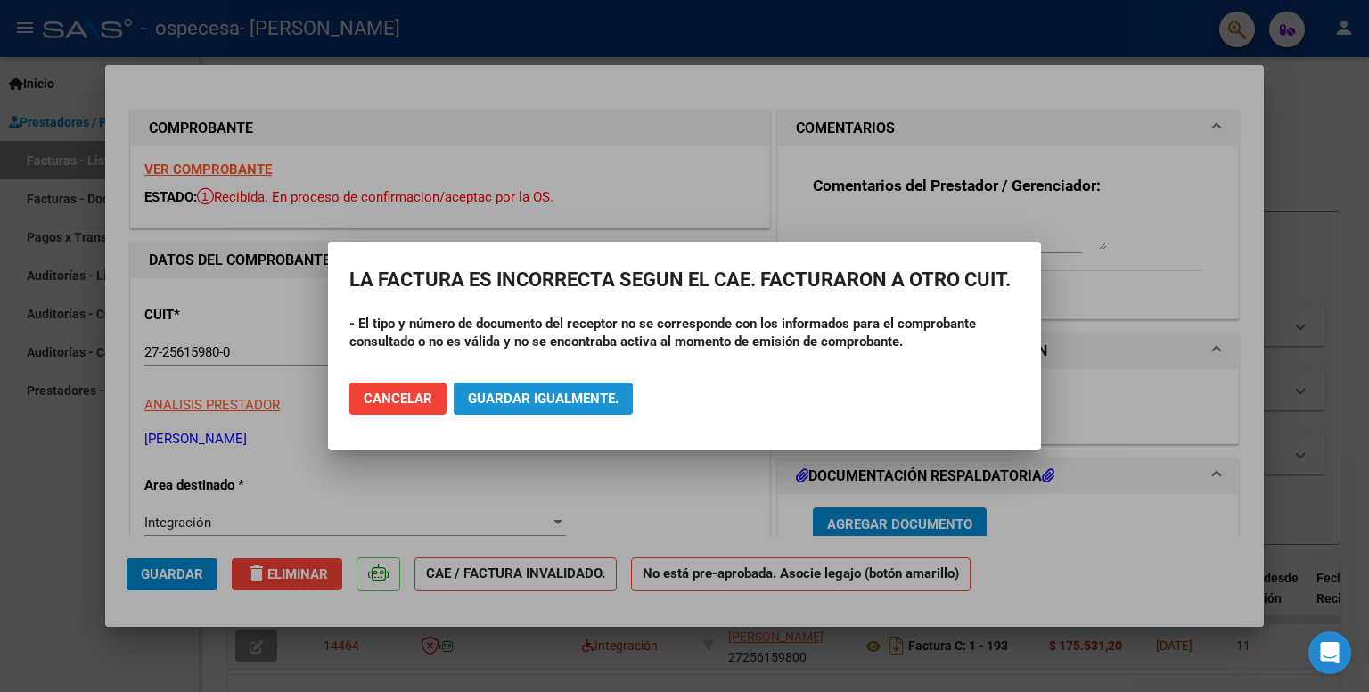
click at [520, 386] on button "Guardar igualmente." at bounding box center [543, 398] width 179 height 32
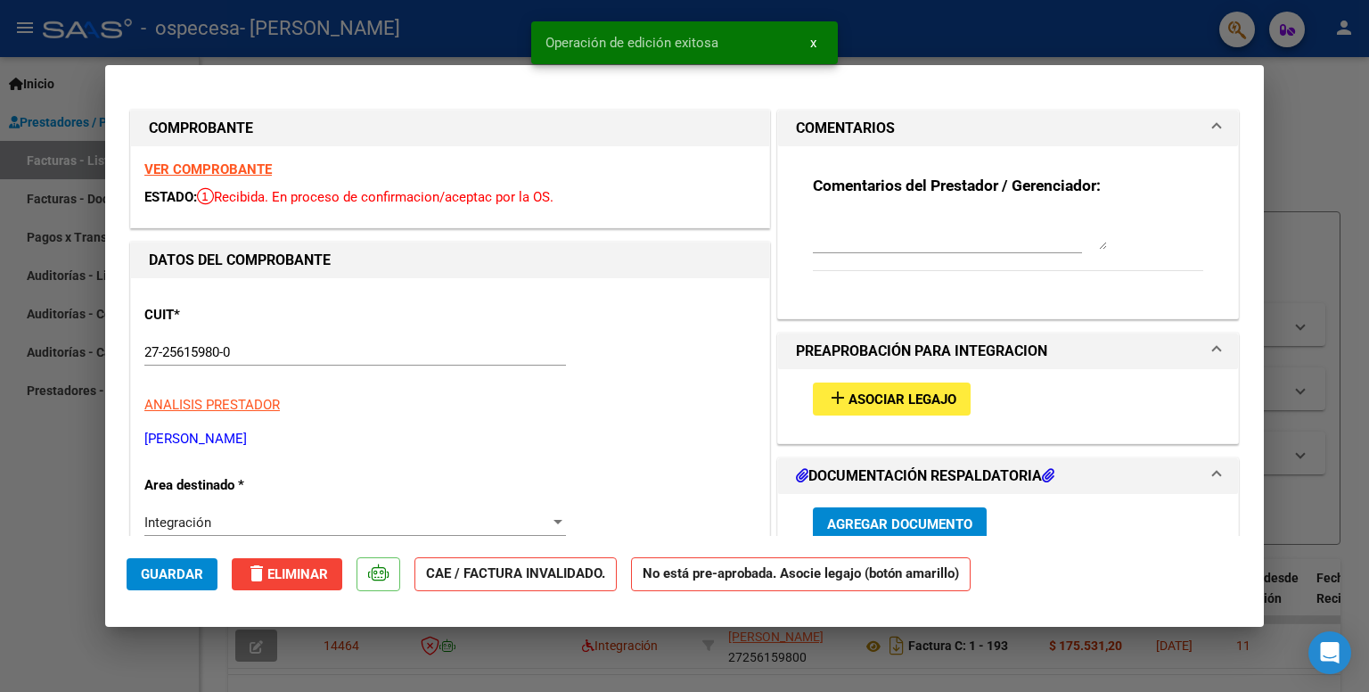
drag, startPoint x: 319, startPoint y: 215, endPoint x: 596, endPoint y: 195, distance: 277.8
click at [596, 195] on div "VER COMPROBANTE ESTADO: Recibida. En proceso de confirmacion/aceptac por la OS." at bounding box center [450, 186] width 638 height 81
click at [544, 190] on span "Recibida. En proceso de confirmacion/aceptac por la OS." at bounding box center [375, 197] width 356 height 16
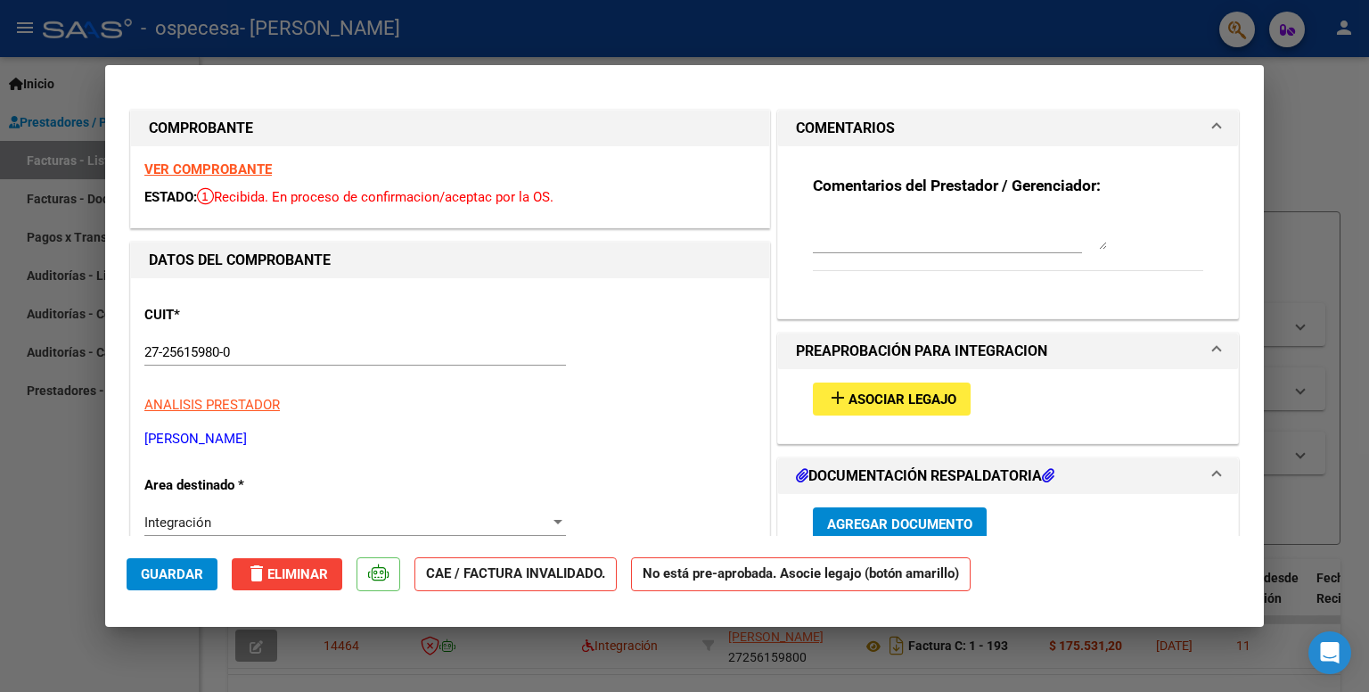
click at [1368, 155] on div at bounding box center [684, 346] width 1369 height 692
type input "$ 0,00"
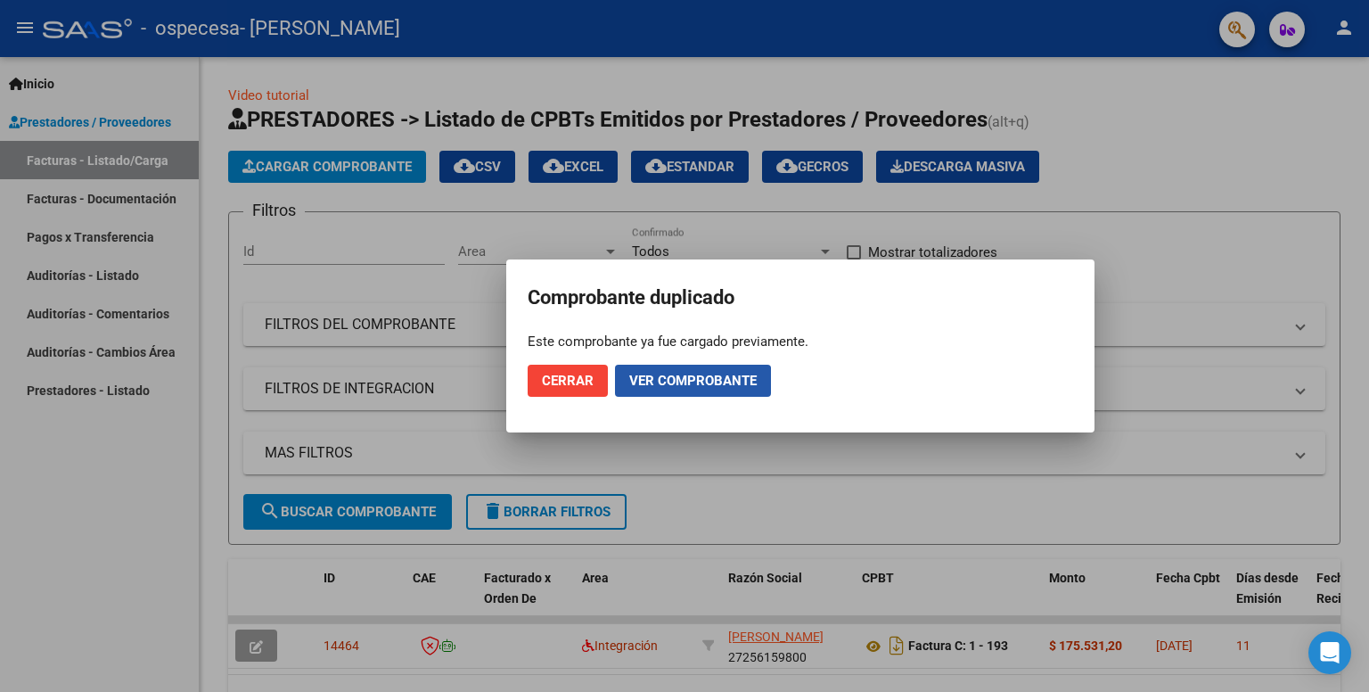
click at [674, 382] on span "Ver comprobante" at bounding box center [692, 381] width 127 height 16
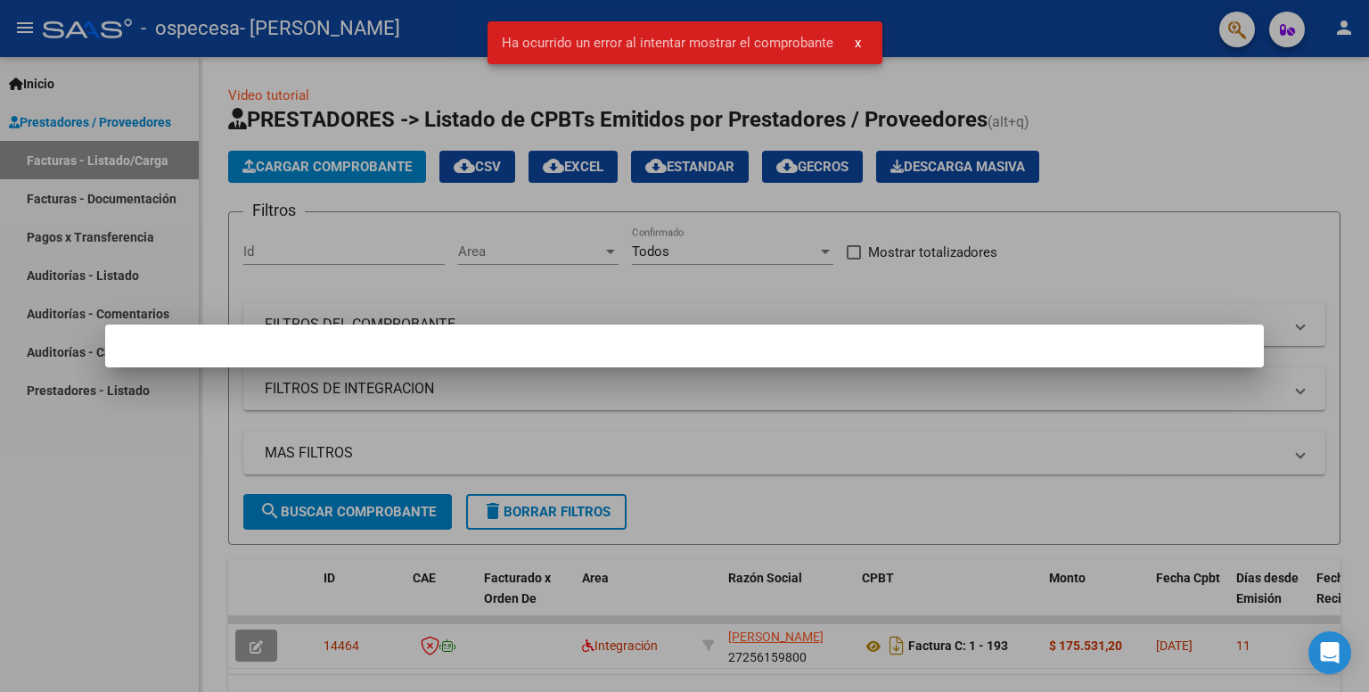
click at [224, 199] on div at bounding box center [684, 346] width 1369 height 692
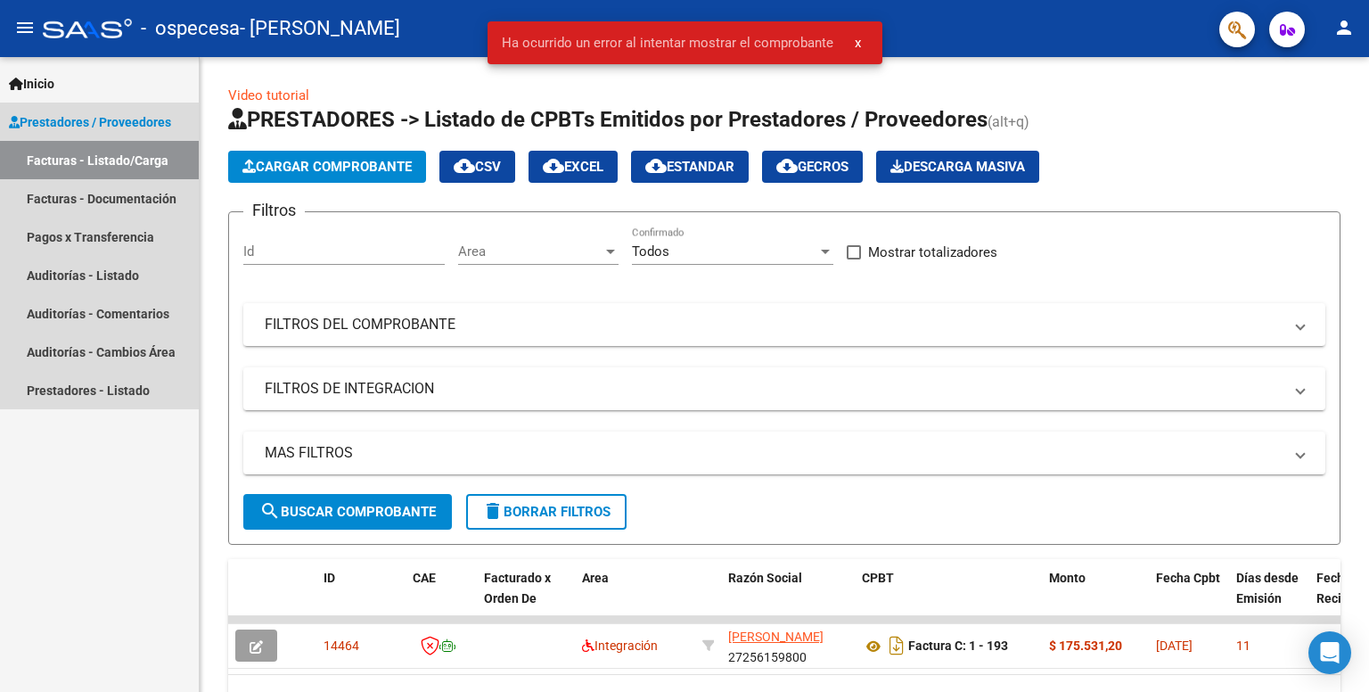
click at [112, 160] on link "Facturas - Listado/Carga" at bounding box center [99, 160] width 199 height 38
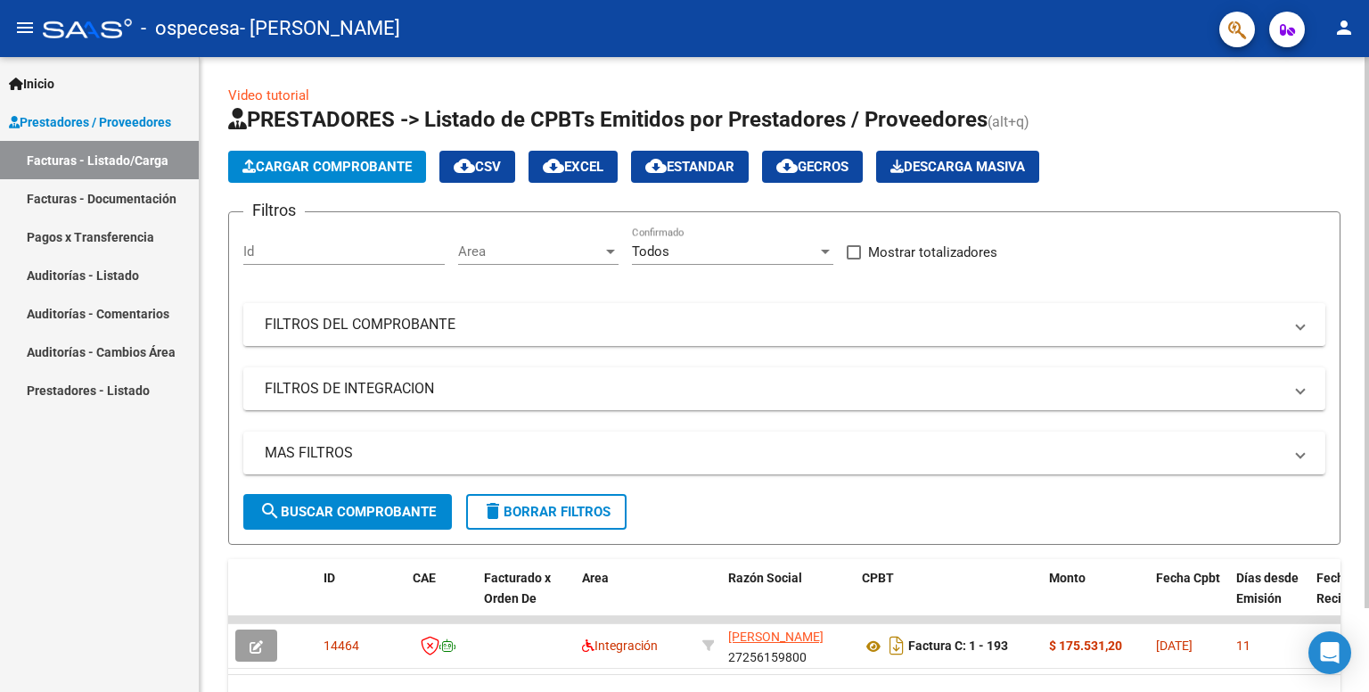
click at [339, 341] on mat-expansion-panel-header "FILTROS DEL COMPROBANTE" at bounding box center [784, 324] width 1082 height 43
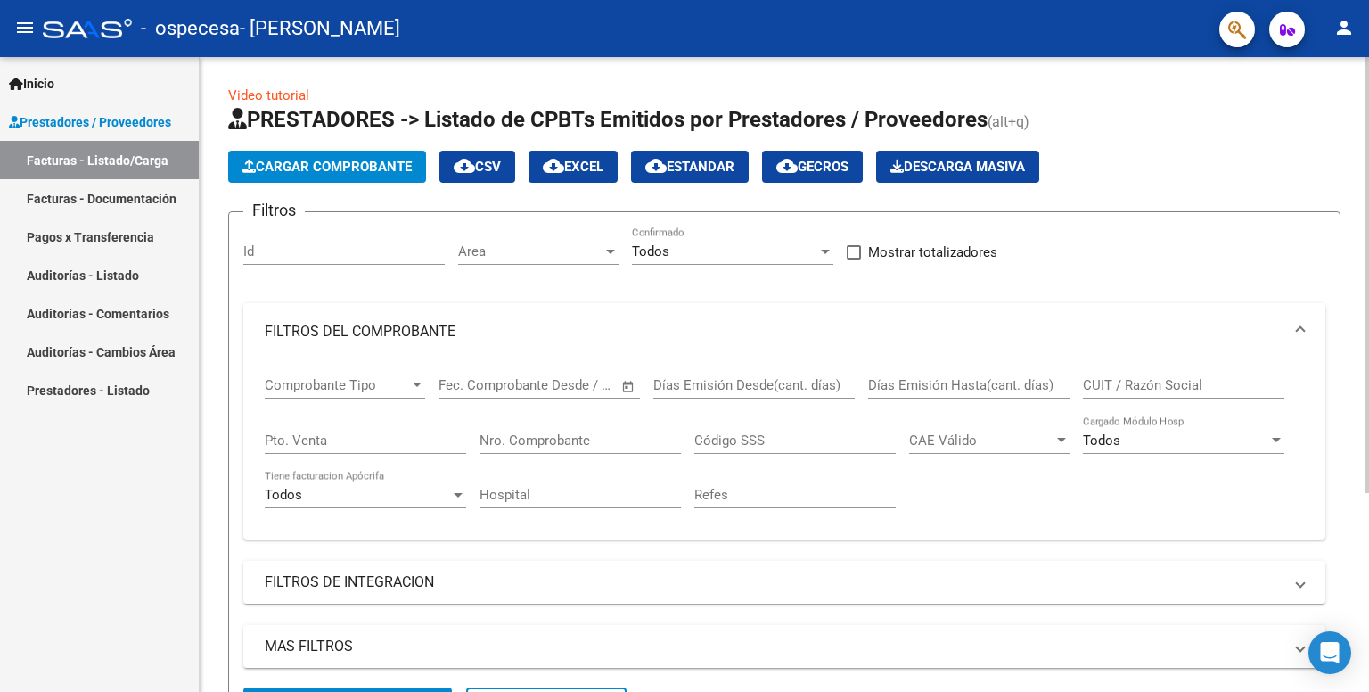
click at [339, 341] on mat-expansion-panel-header "FILTROS DEL COMPROBANTE" at bounding box center [784, 331] width 1082 height 57
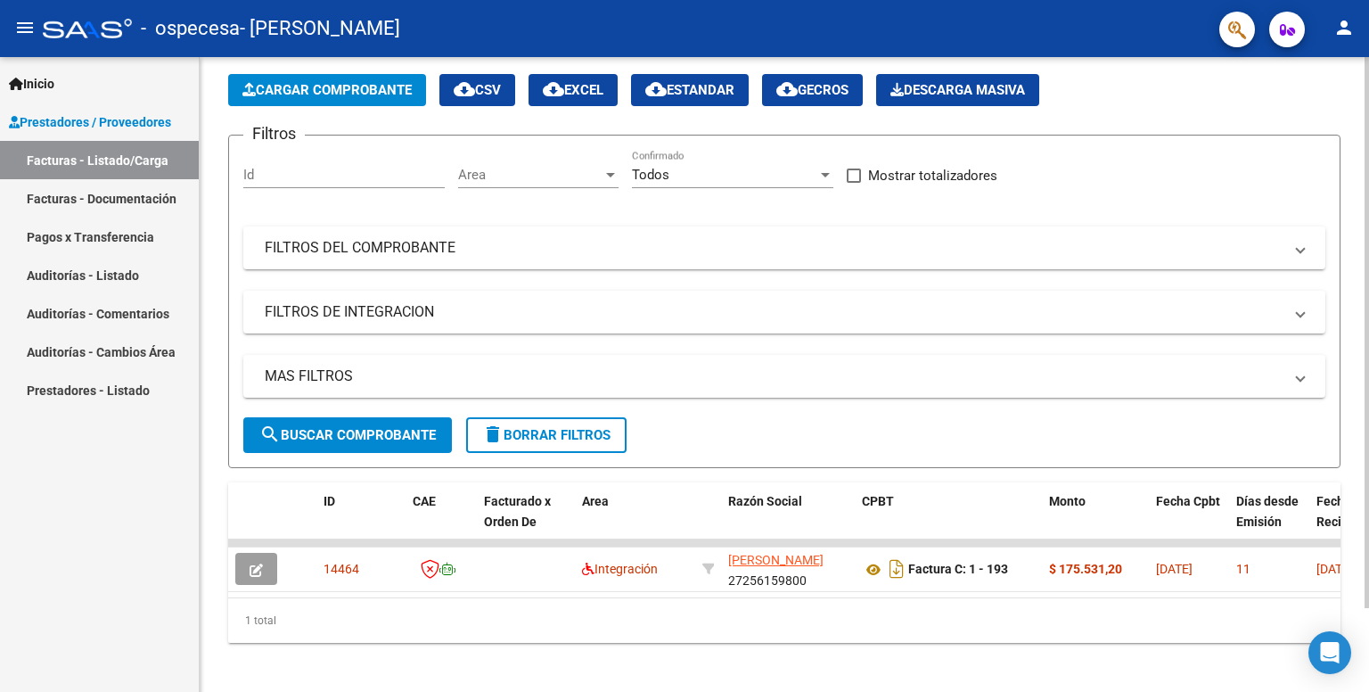
scroll to position [95, 0]
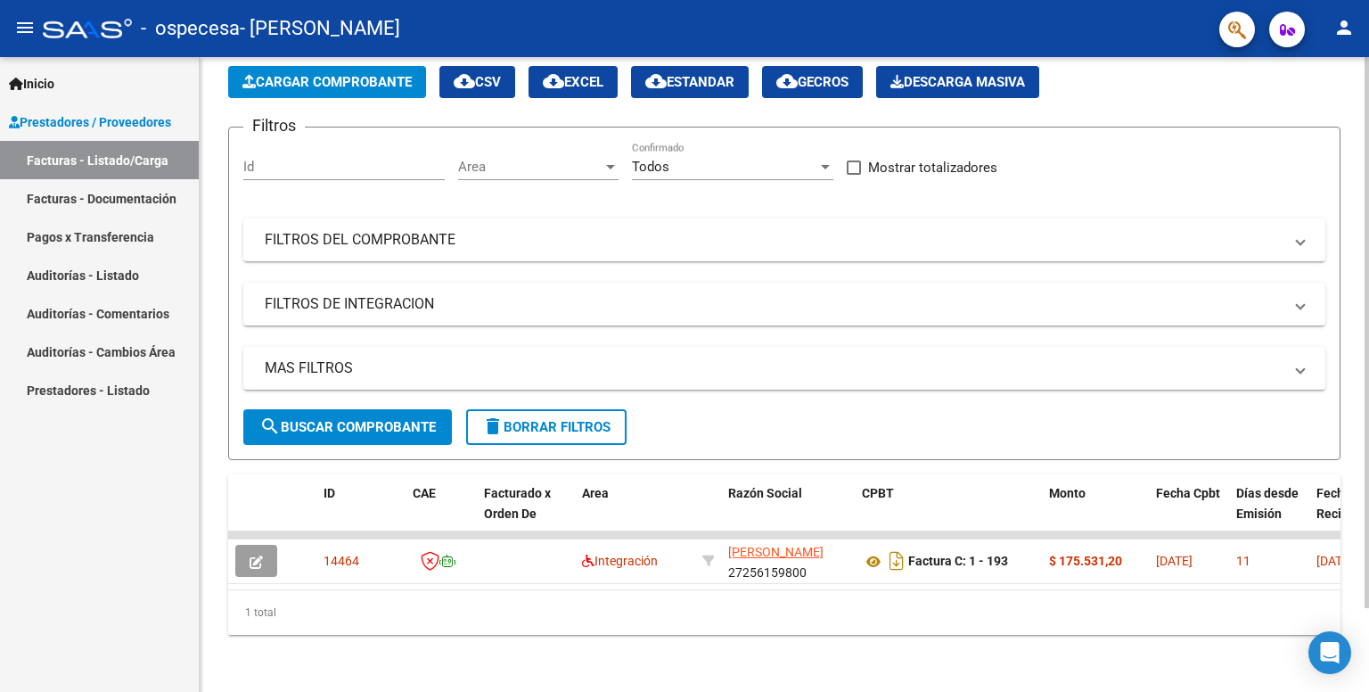
click at [1365, 521] on div at bounding box center [1366, 416] width 4 height 551
click at [1116, 636] on div "Video tutorial PRESTADORES -> Listado de CPBTs Emitidos por Prestadores / Prove…" at bounding box center [784, 331] width 1169 height 719
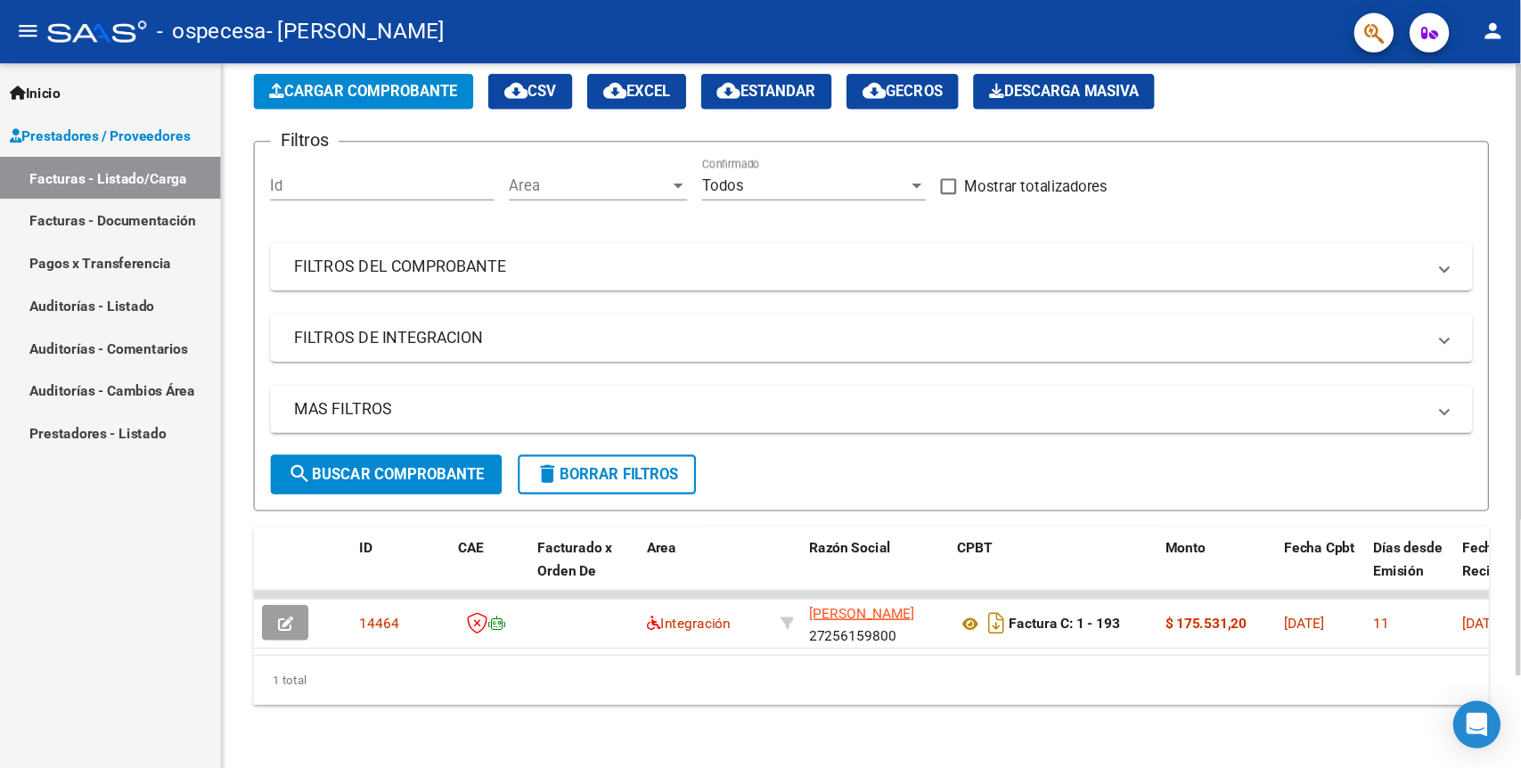
scroll to position [60, 0]
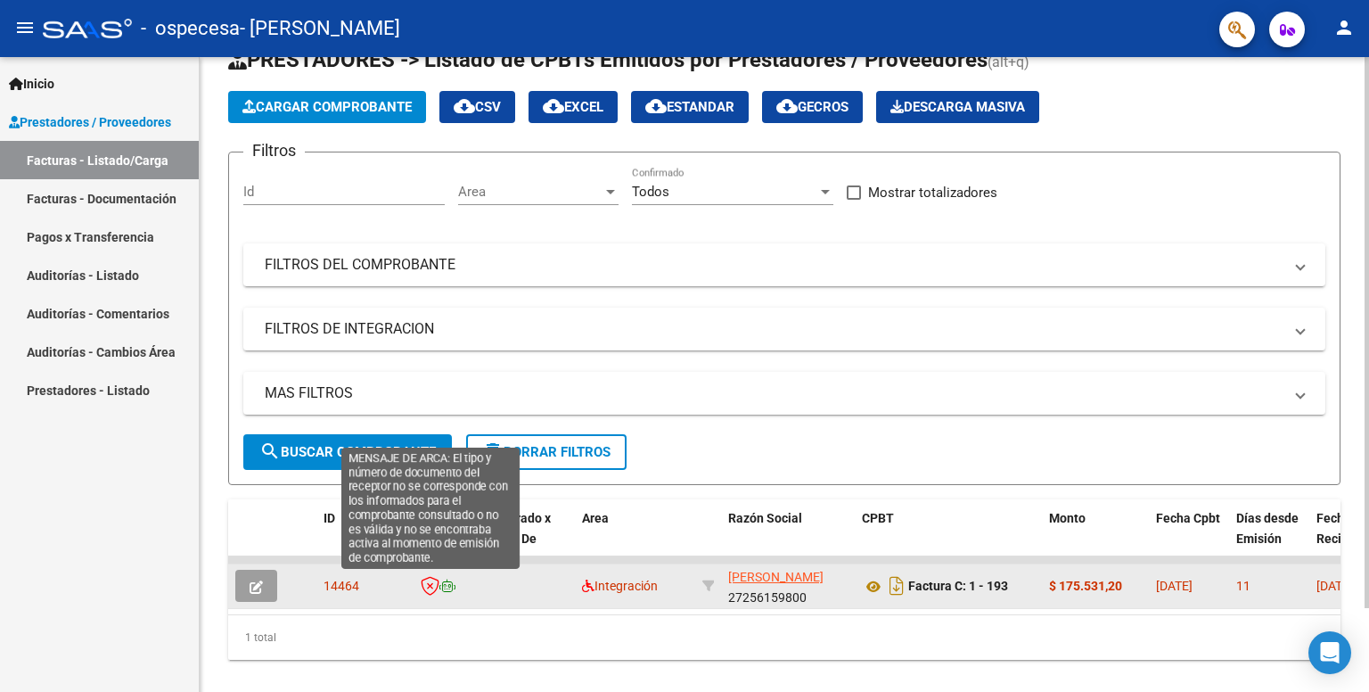
click at [435, 579] on icon at bounding box center [430, 586] width 19 height 20
click at [431, 582] on icon at bounding box center [430, 586] width 19 height 20
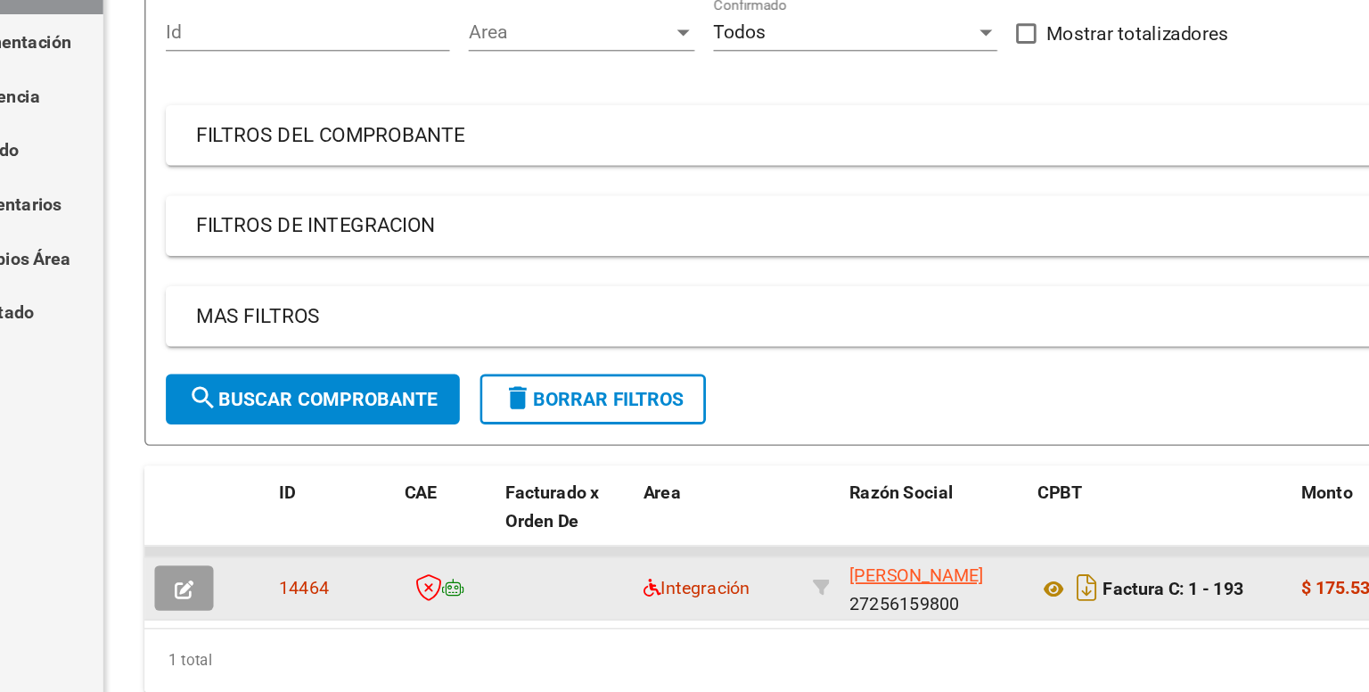
click at [423, 590] on icon at bounding box center [430, 586] width 19 height 20
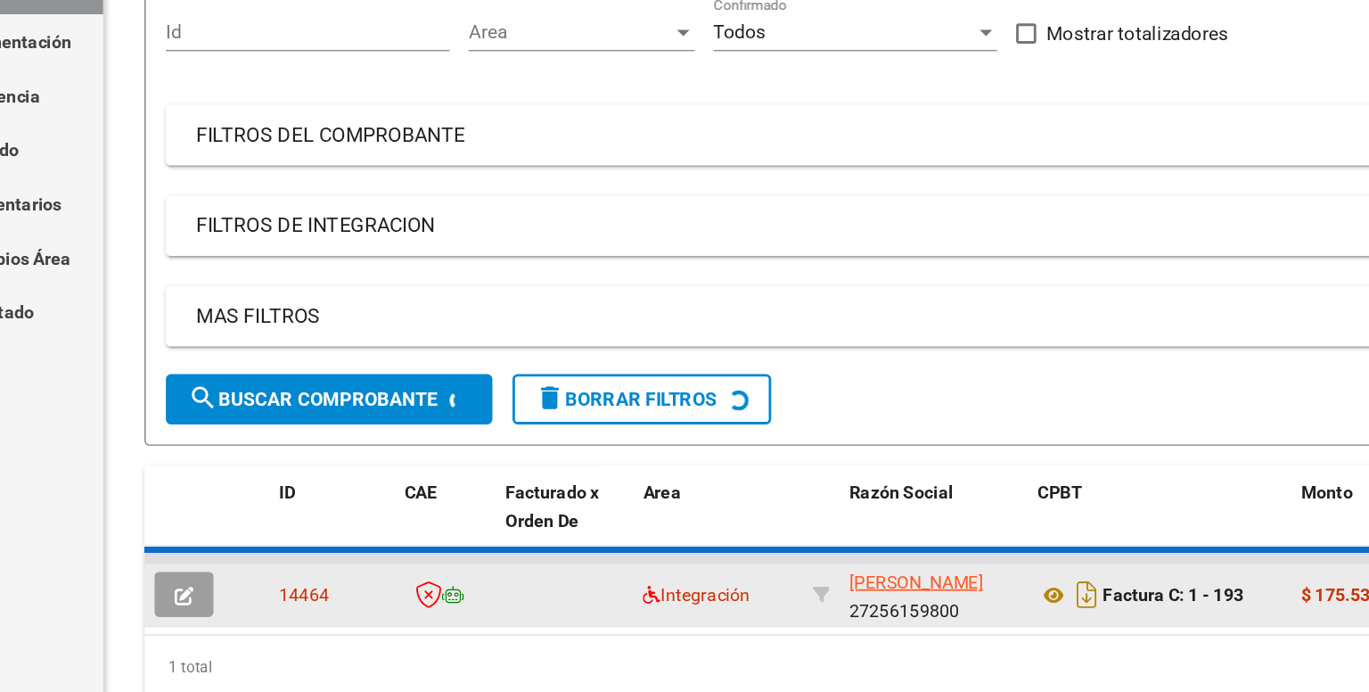
click at [423, 590] on icon at bounding box center [430, 590] width 19 height 20
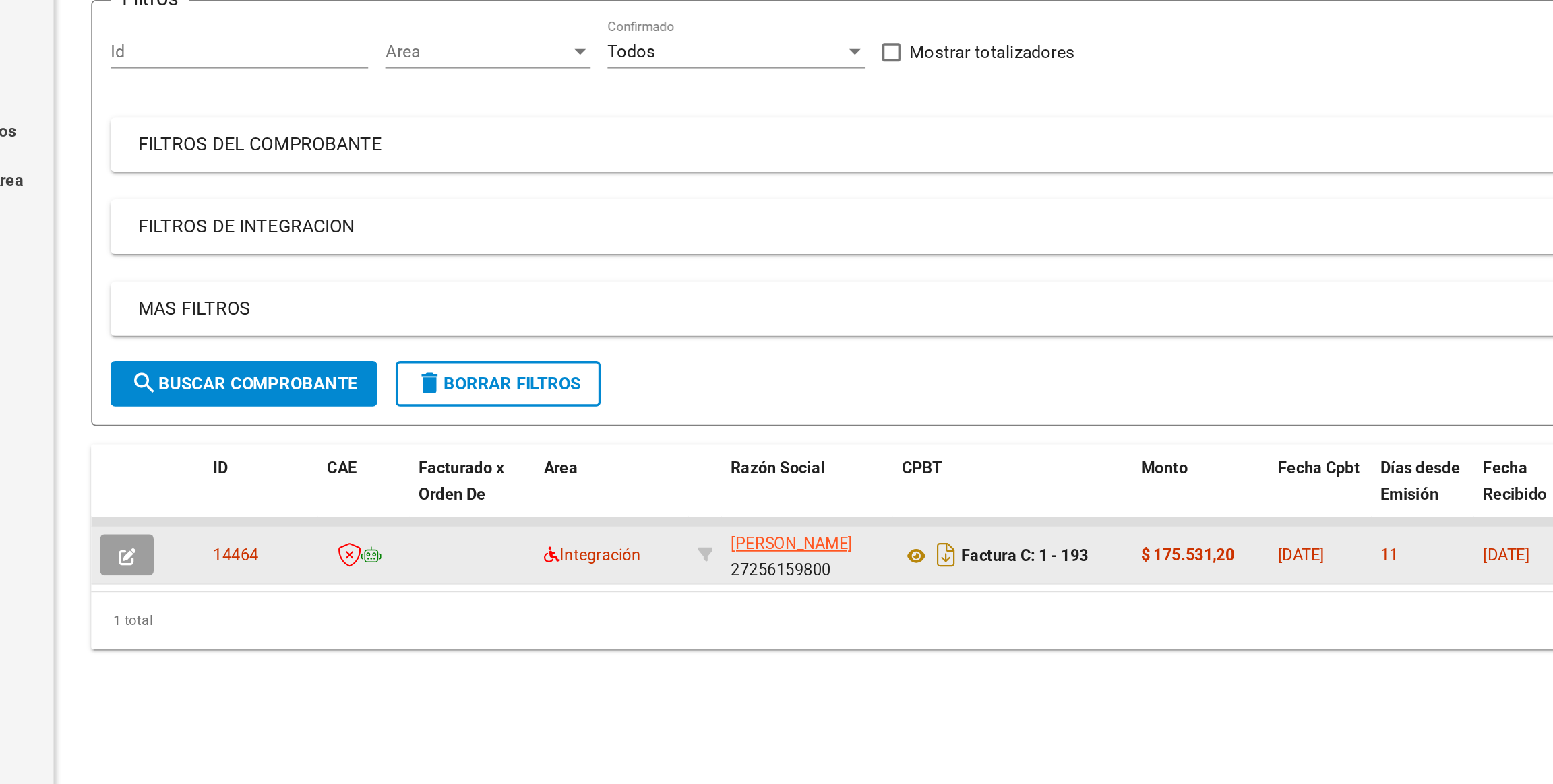
scroll to position [0, 0]
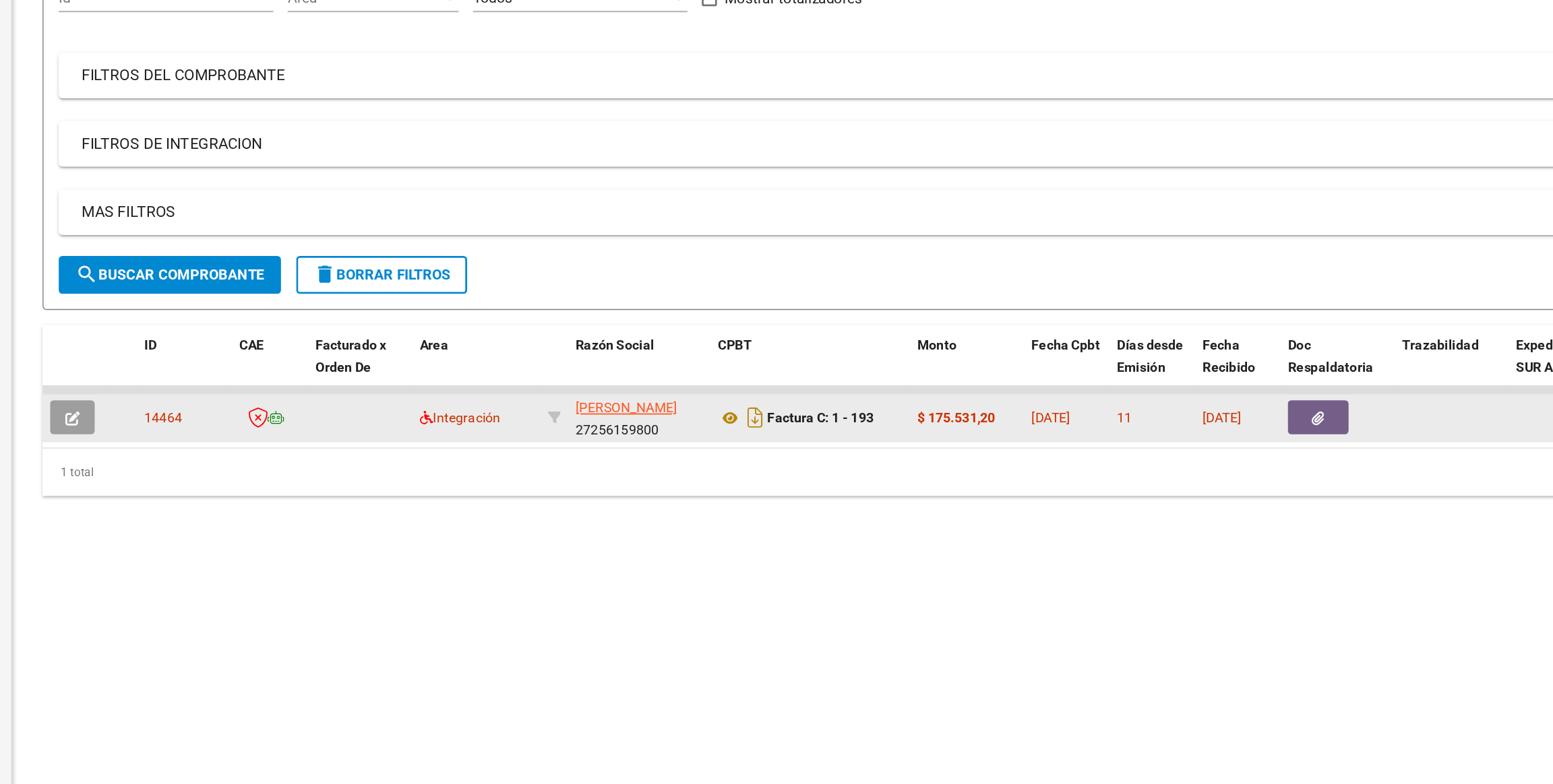
click at [508, 472] on datatable-body-cell "Integración" at bounding box center [480, 488] width 91 height 33
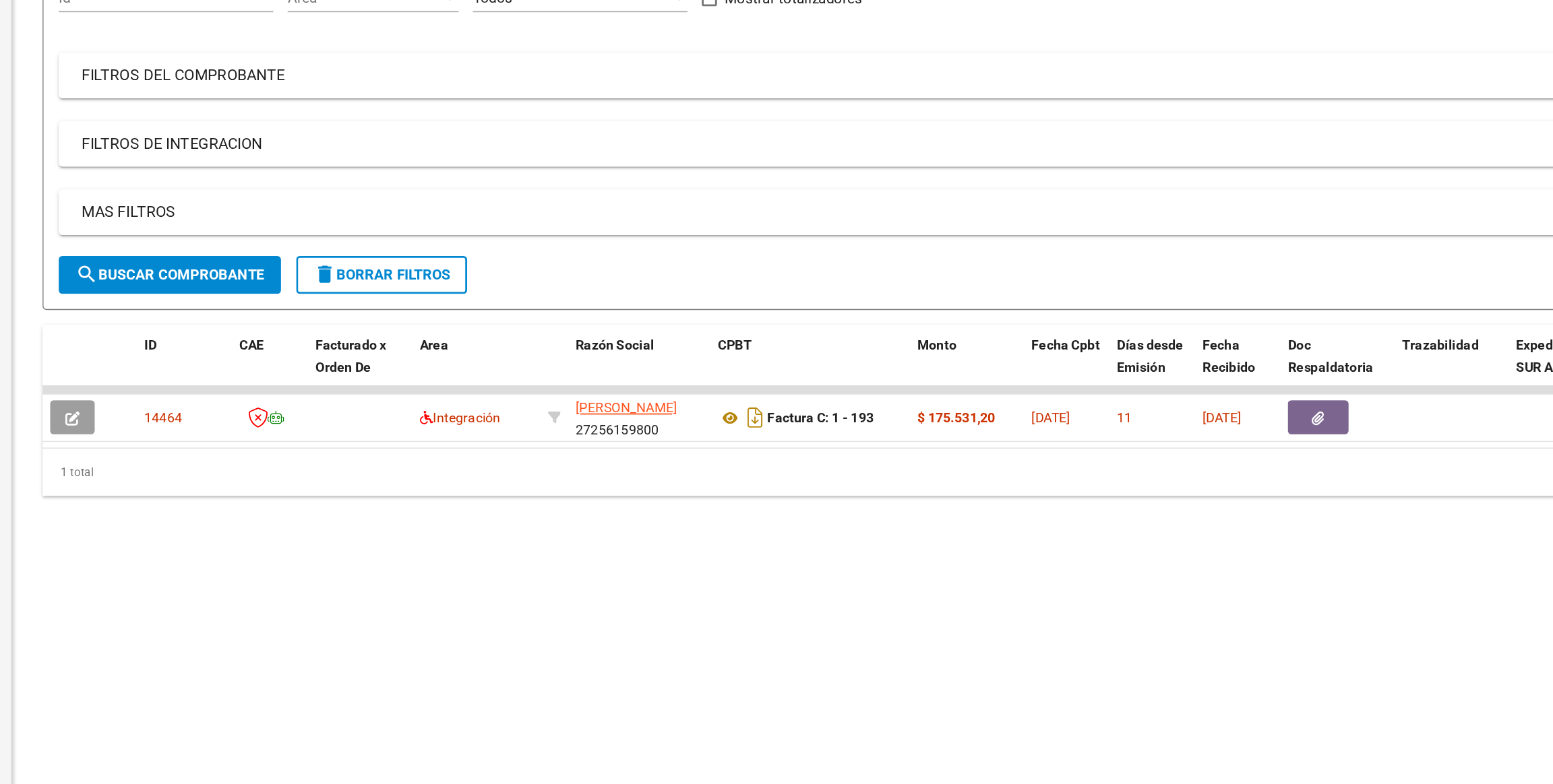
drag, startPoint x: 241, startPoint y: 628, endPoint x: 148, endPoint y: 173, distance: 464.4
click at [148, 173] on mat-sidenav-container "Inicio Instructivos Contacto OS Prestadores / Proveedores Facturas - Listado/Ca…" at bounding box center [776, 414] width 1553 height 741
click at [142, 237] on link "Auditorías - Comentarios" at bounding box center [75, 237] width 151 height 29
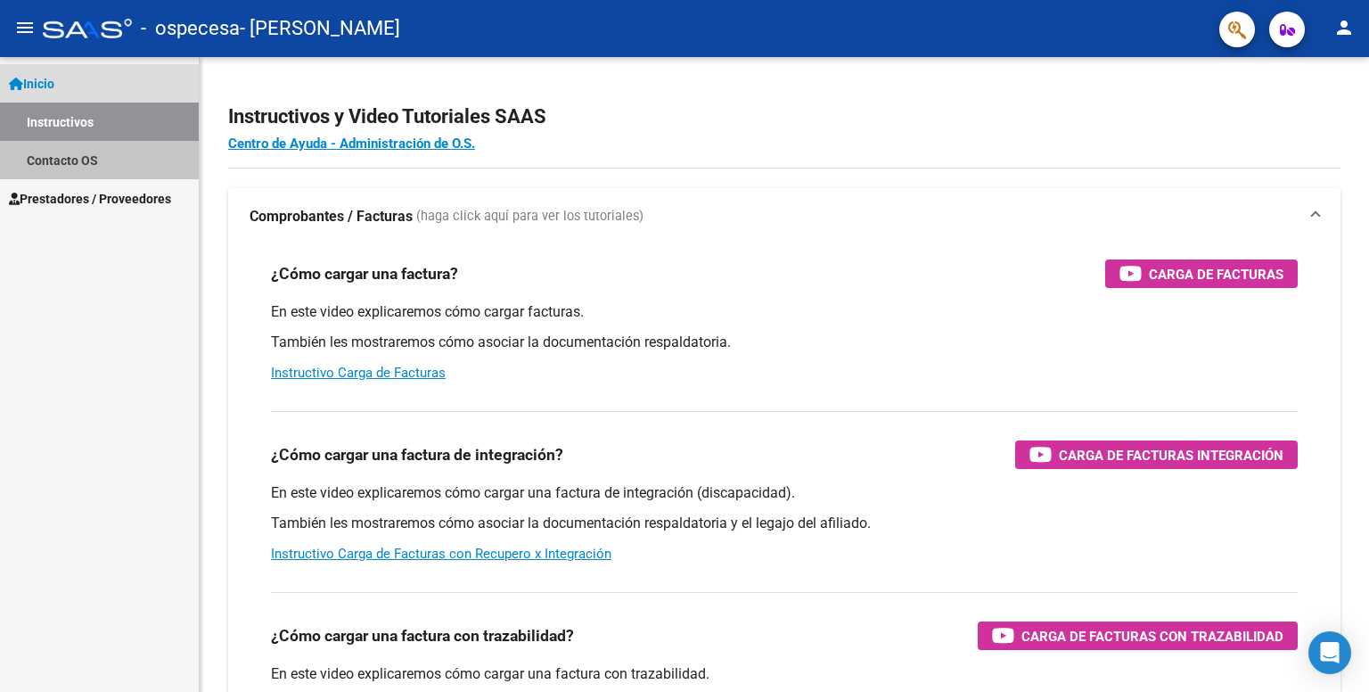
drag, startPoint x: 146, startPoint y: 129, endPoint x: 96, endPoint y: 172, distance: 65.7
click at [96, 172] on link "Contacto OS" at bounding box center [99, 160] width 199 height 38
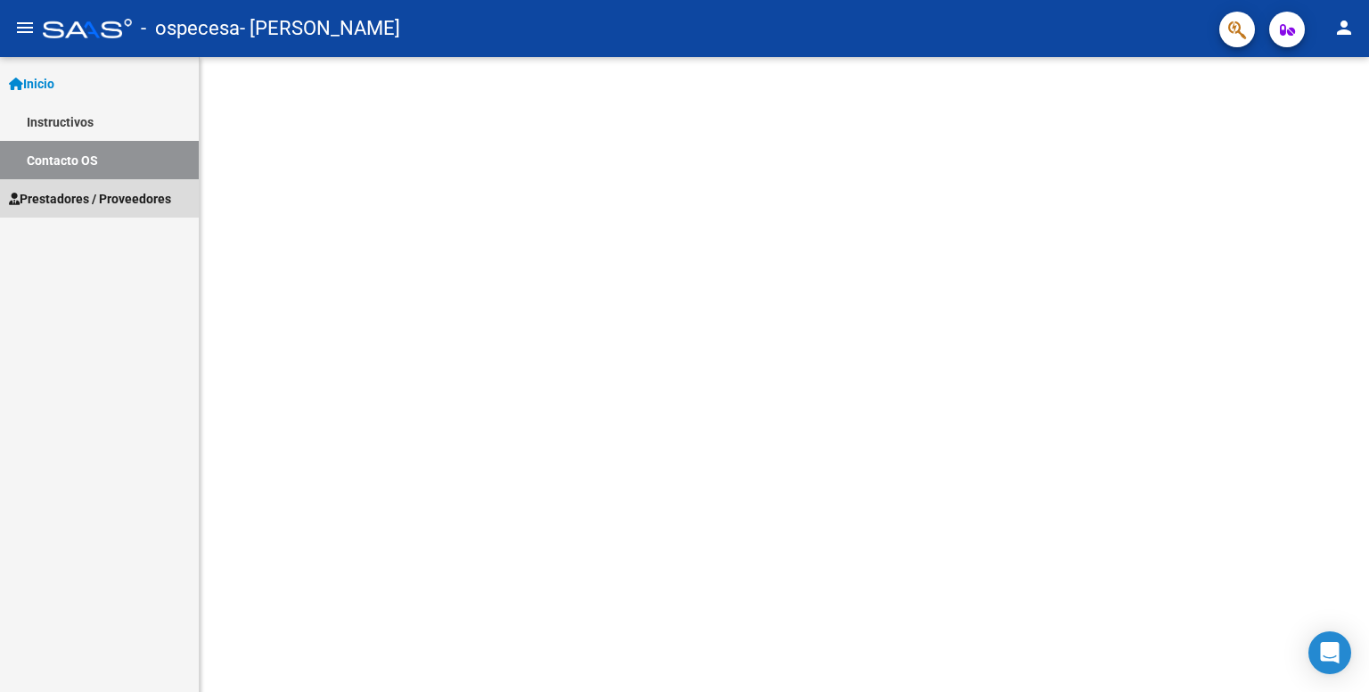
click at [96, 196] on span "Prestadores / Proveedores" at bounding box center [90, 199] width 162 height 20
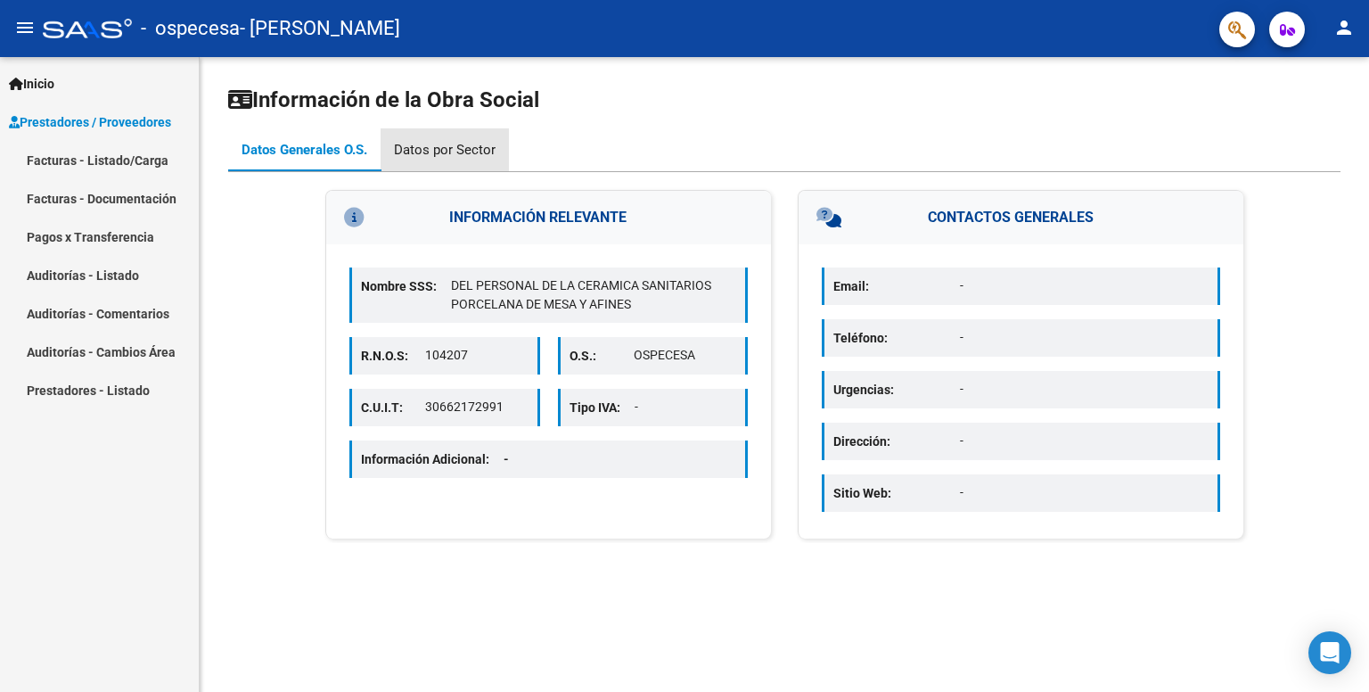
click at [447, 137] on div "Datos por Sector" at bounding box center [445, 149] width 128 height 43
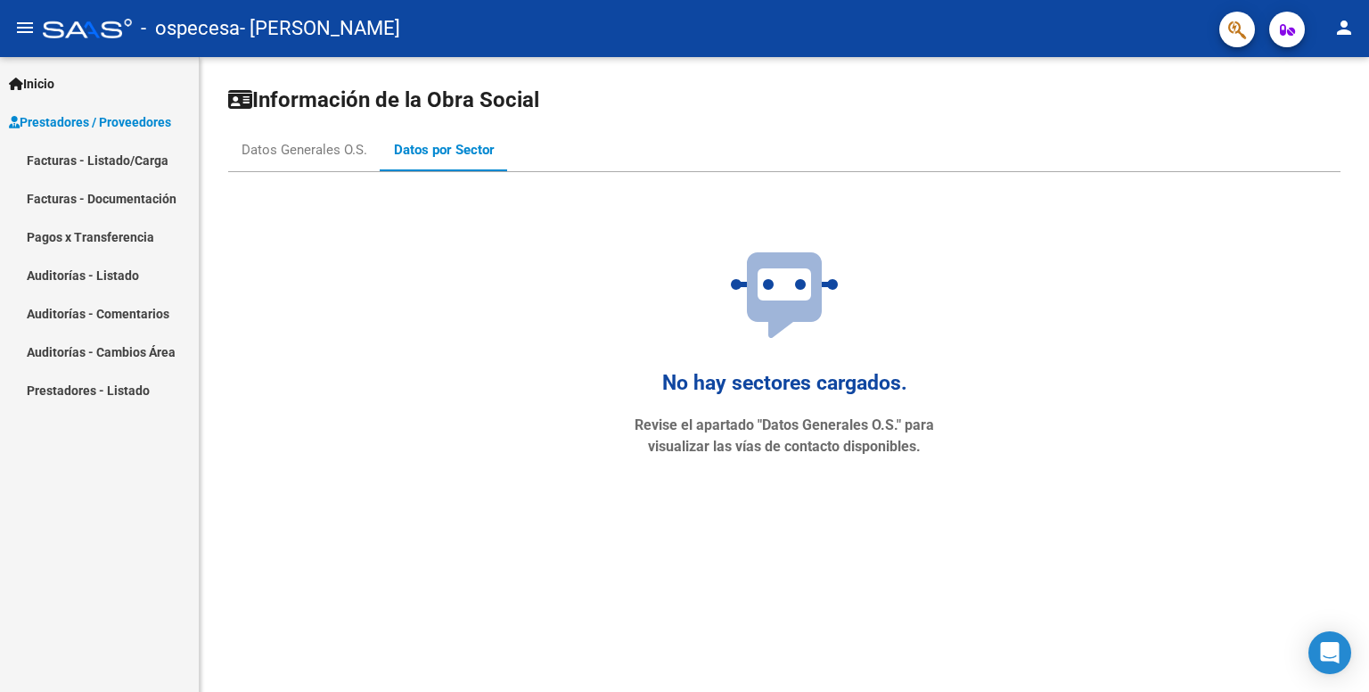
click at [118, 158] on link "Facturas - Listado/Carga" at bounding box center [99, 160] width 199 height 38
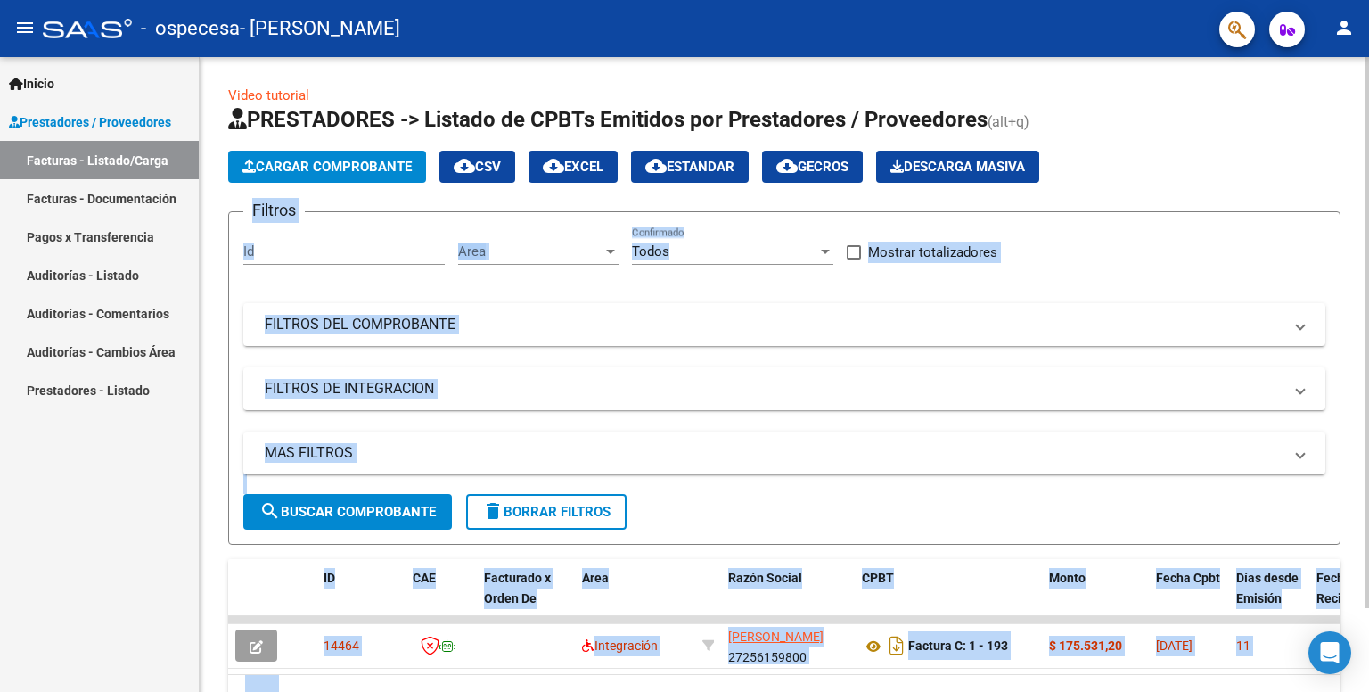
drag, startPoint x: 1305, startPoint y: 205, endPoint x: 1363, endPoint y: 359, distance: 165.0
click at [1363, 359] on div "Video tutorial PRESTADORES -> Listado de CPBTs Emitidos por Prestadores / Prove…" at bounding box center [787, 416] width 1174 height 719
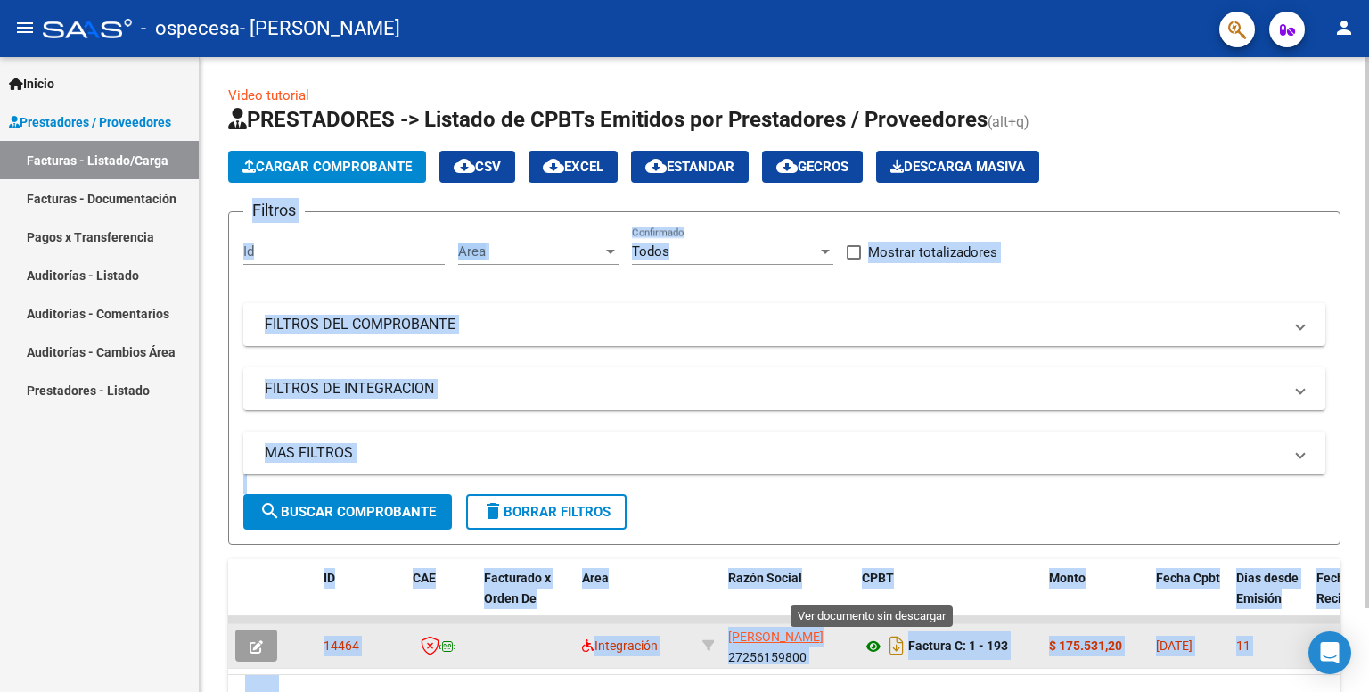
click at [866, 642] on icon at bounding box center [873, 645] width 23 height 21
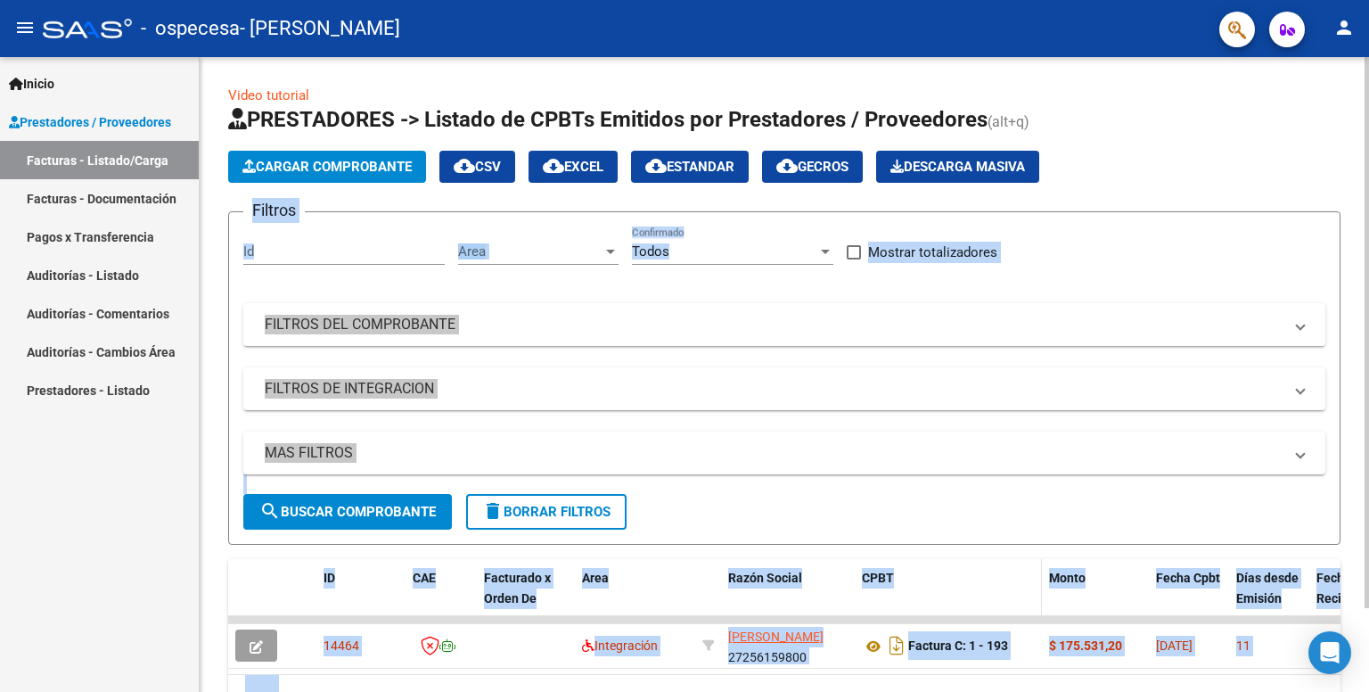
click at [873, 596] on datatable-header-cell "CPBT" at bounding box center [948, 598] width 187 height 78
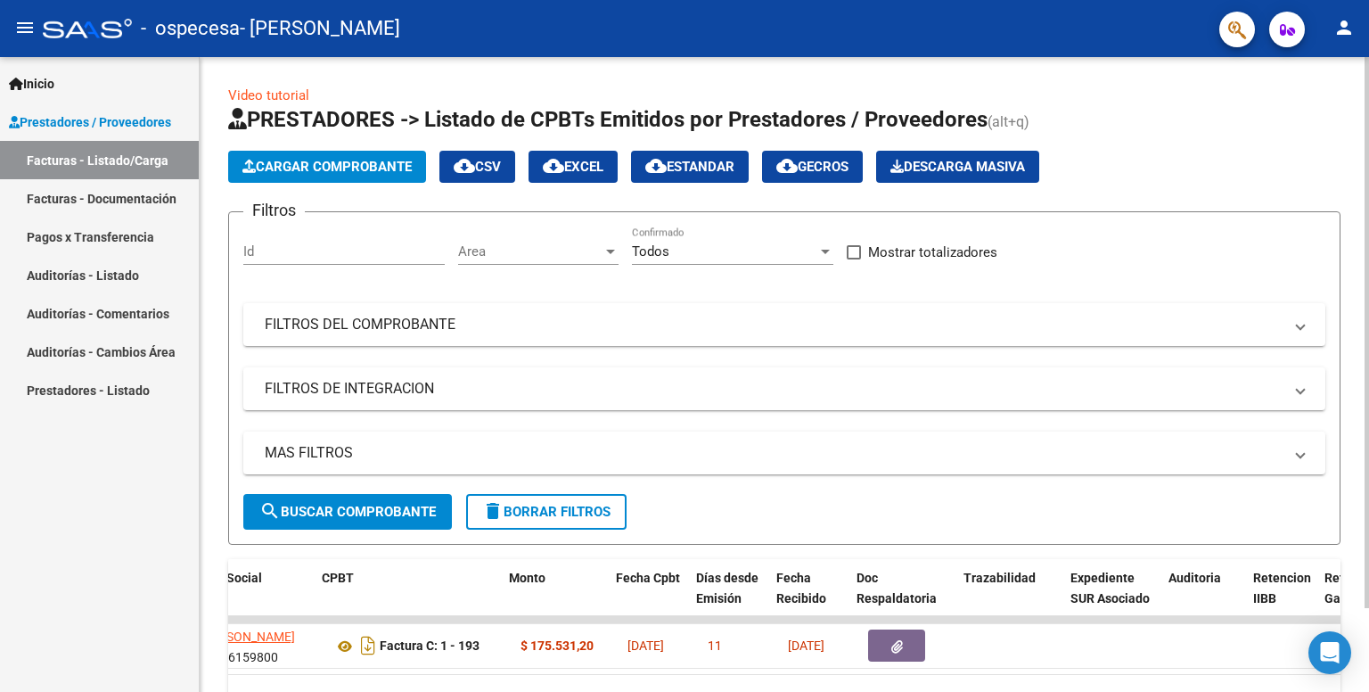
scroll to position [0, 540]
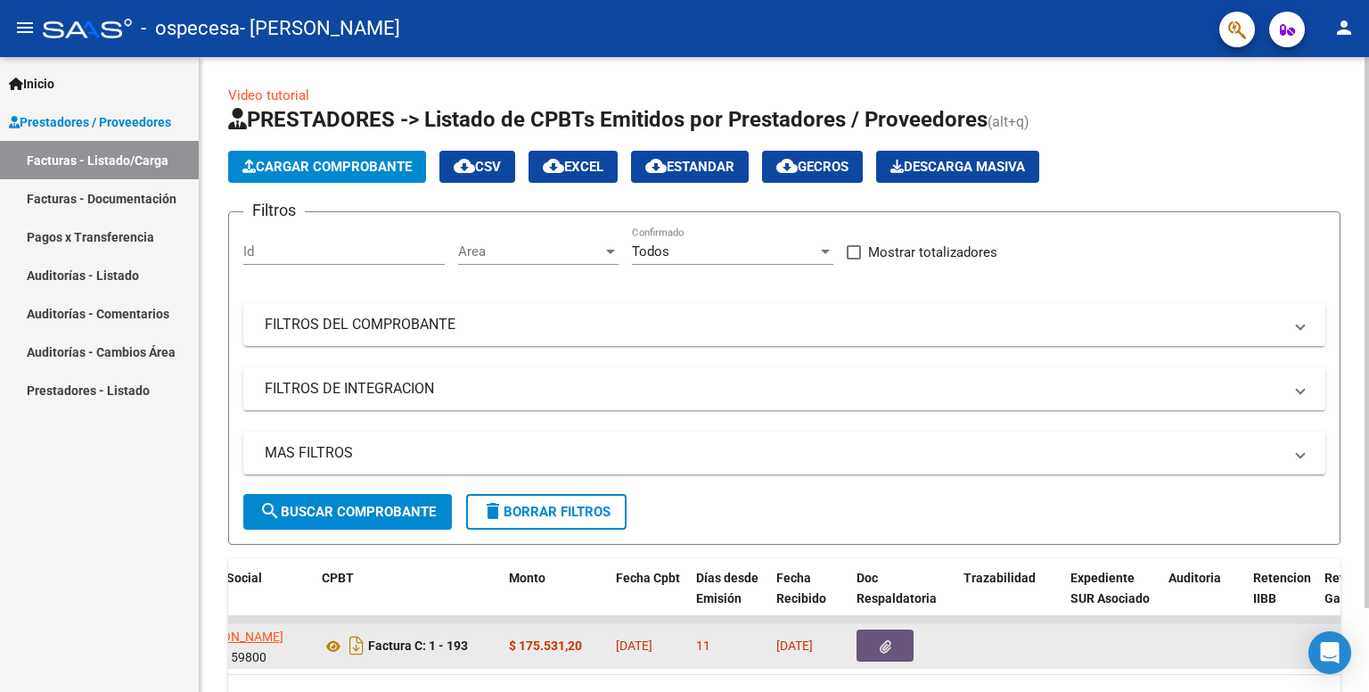
click at [899, 651] on button "button" at bounding box center [884, 645] width 57 height 32
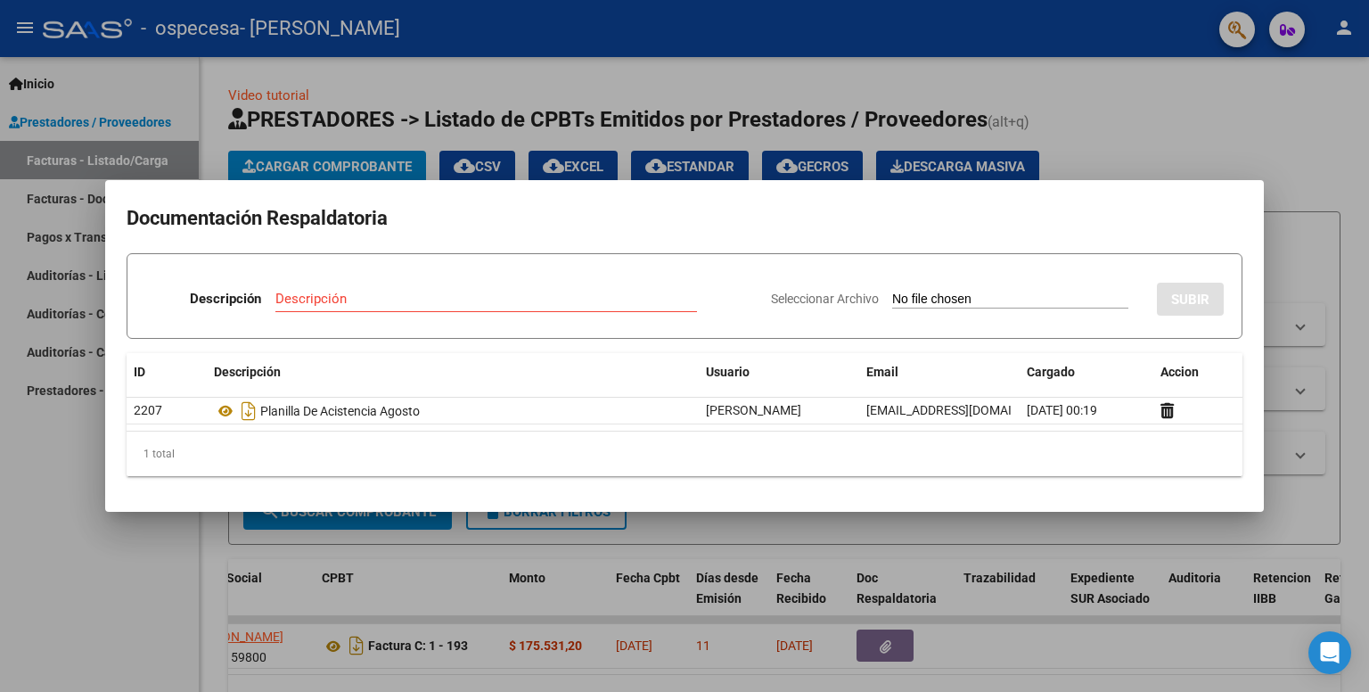
click at [923, 303] on input "Seleccionar Archivo" at bounding box center [1010, 299] width 236 height 17
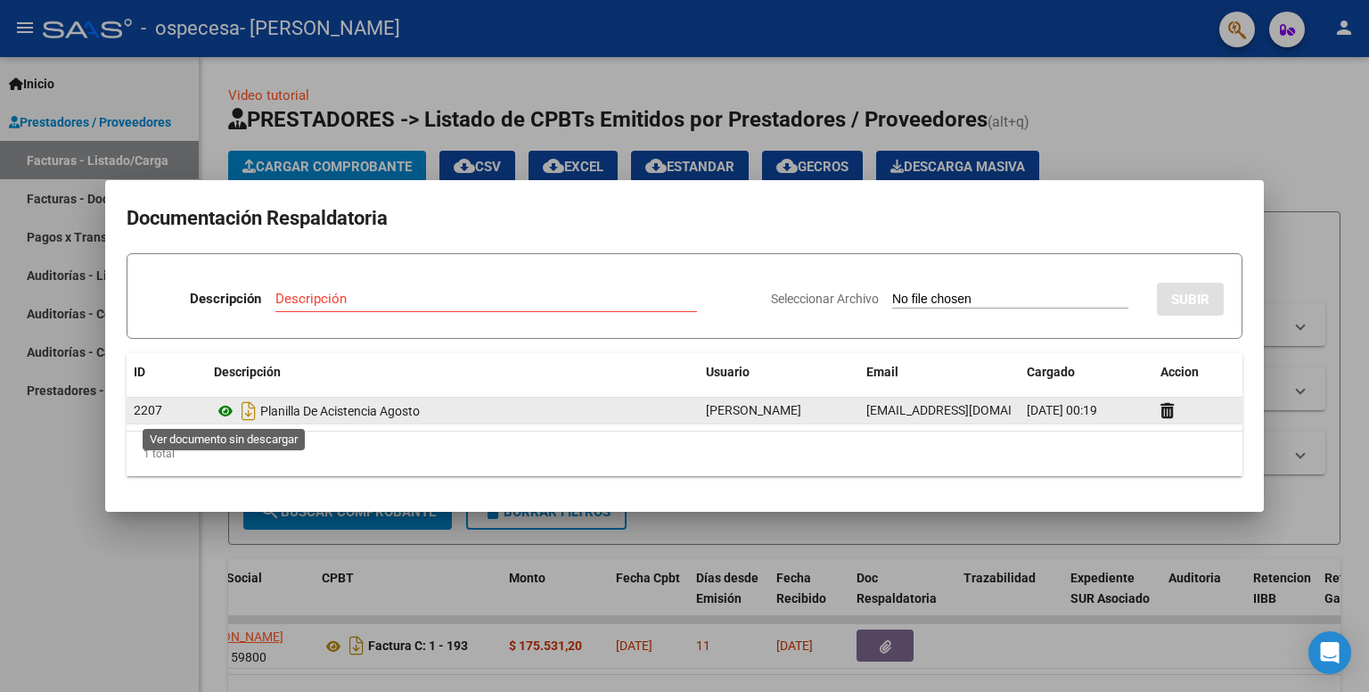
click at [224, 414] on icon at bounding box center [225, 410] width 23 height 21
click at [223, 402] on icon at bounding box center [225, 410] width 23 height 21
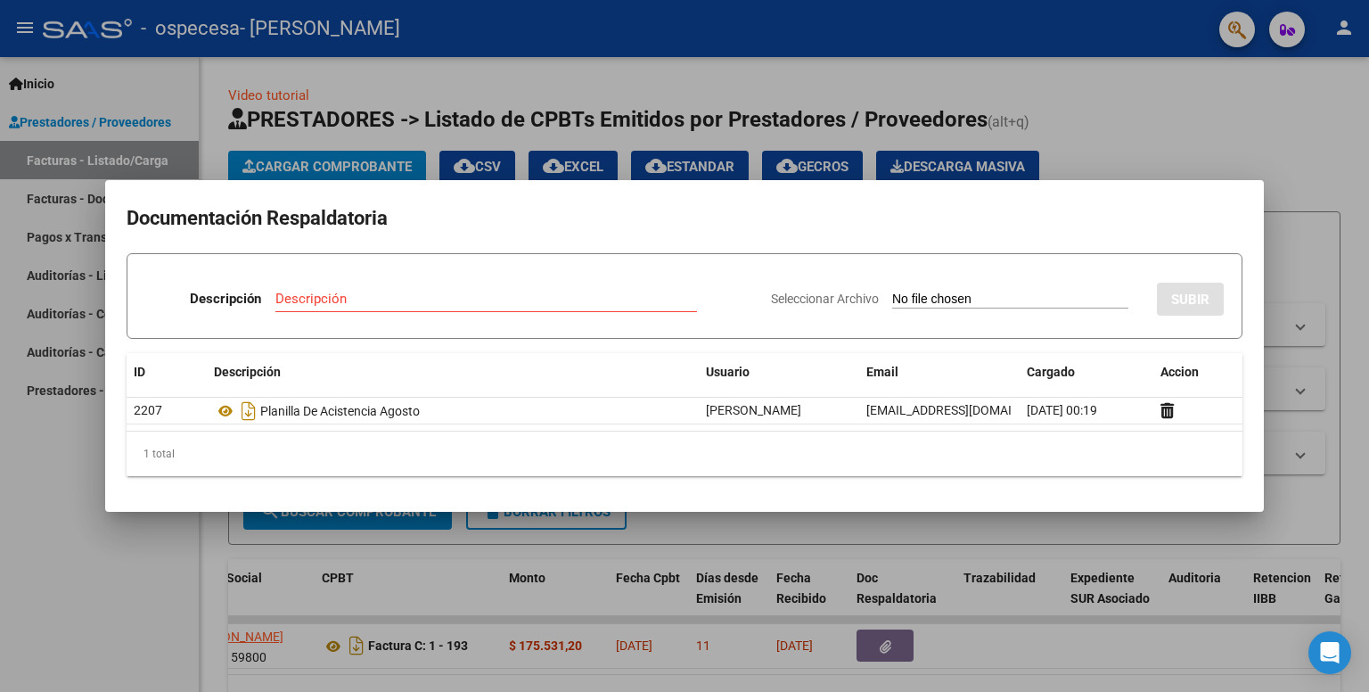
click at [1326, 174] on div at bounding box center [684, 346] width 1369 height 692
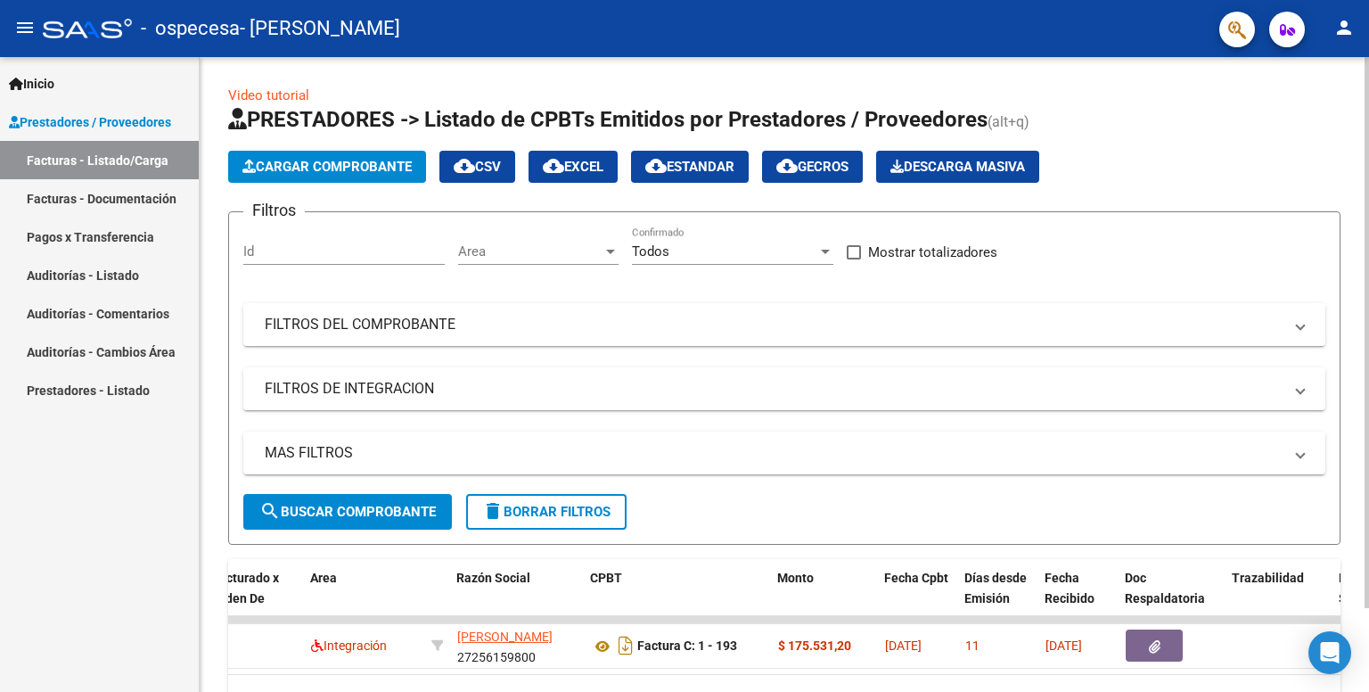
scroll to position [0, 0]
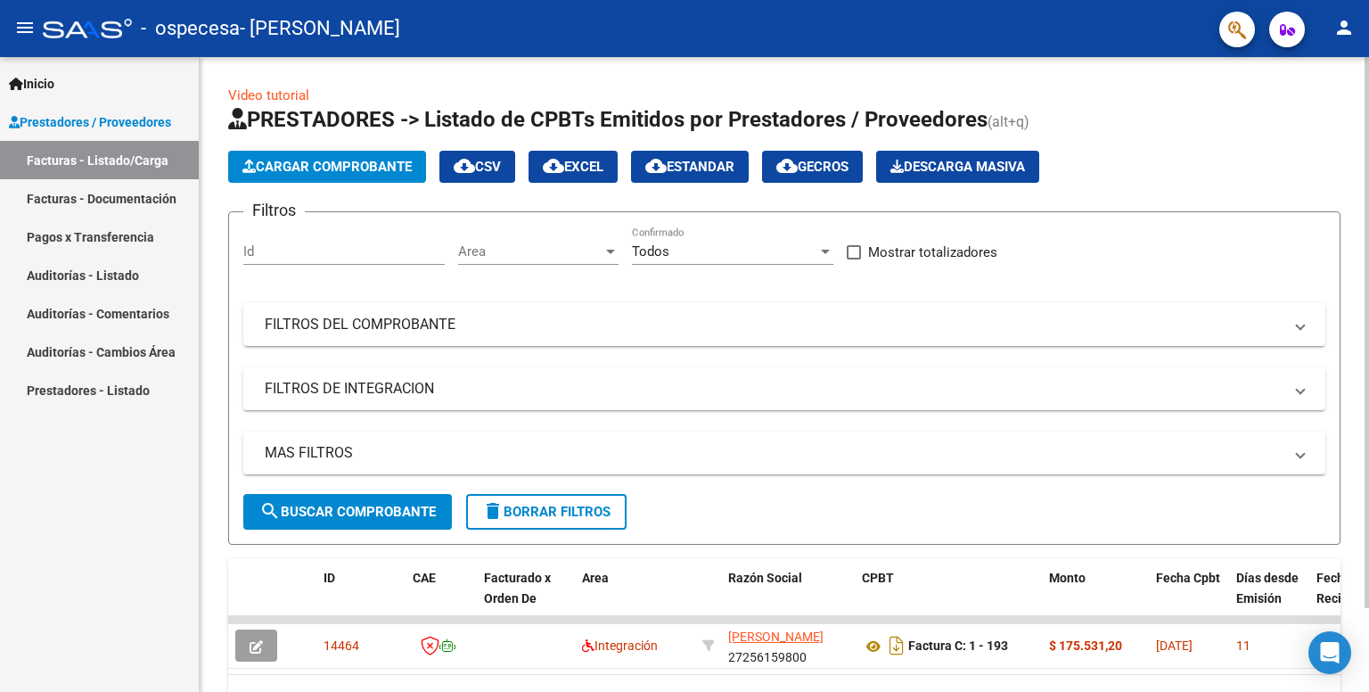
click at [330, 183] on app-list-header "PRESTADORES -> Listado de CPBTs Emitidos por Prestadores / Proveedores (alt+q) …" at bounding box center [784, 324] width 1112 height 439
click at [328, 165] on span "Cargar Comprobante" at bounding box center [326, 167] width 169 height 16
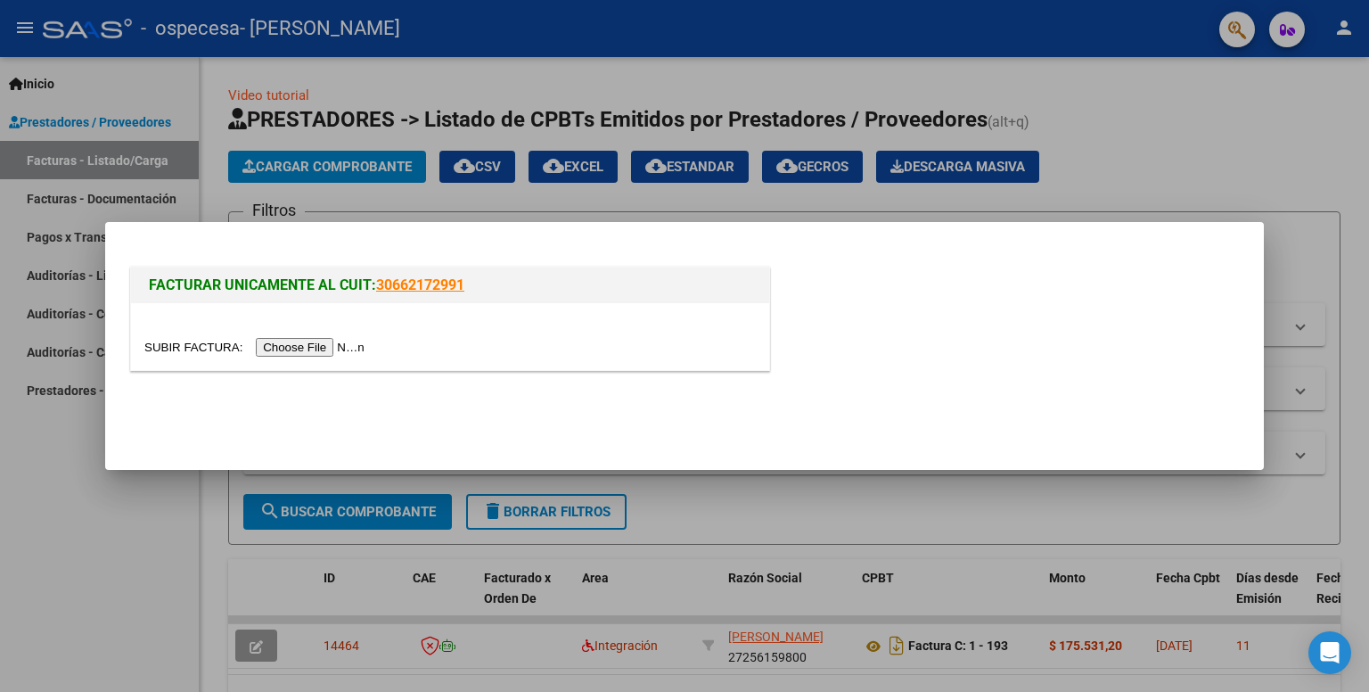
click at [313, 340] on input "file" at bounding box center [256, 347] width 225 height 19
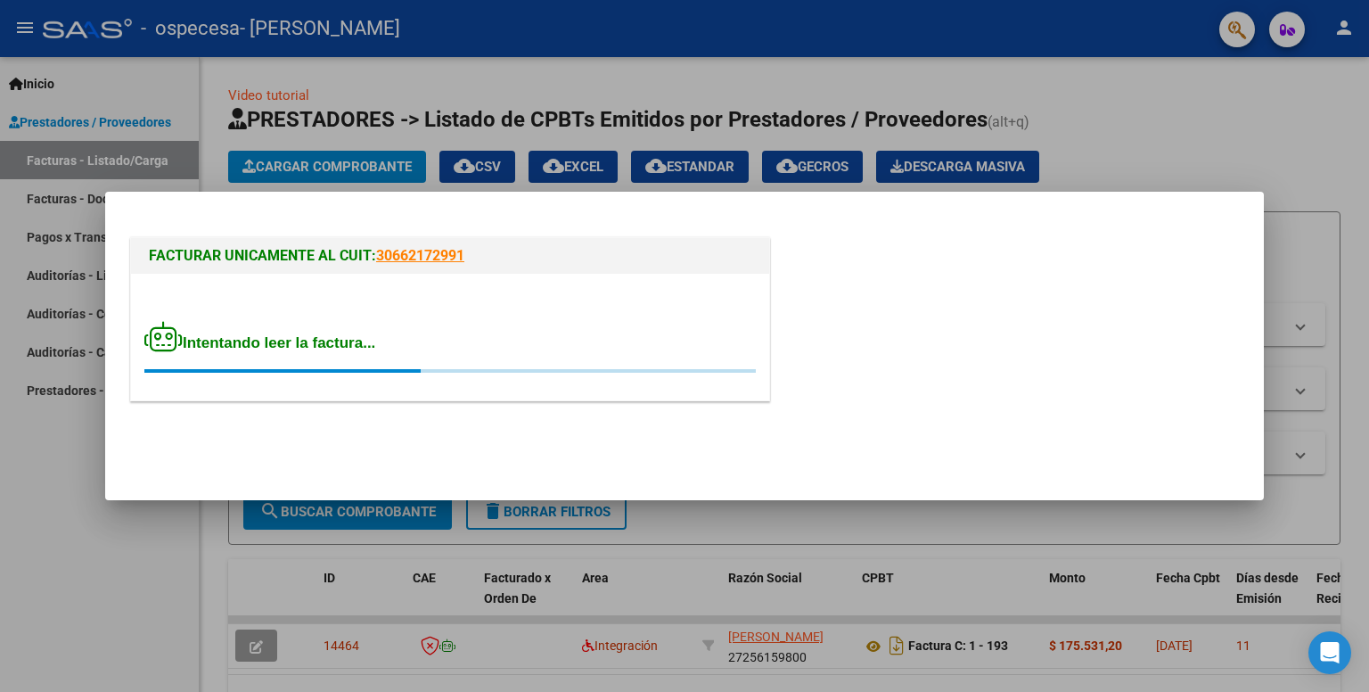
drag, startPoint x: 313, startPoint y: 340, endPoint x: 677, endPoint y: 411, distance: 371.4
click at [677, 411] on mat-dialog-actions at bounding box center [685, 445] width 1116 height 68
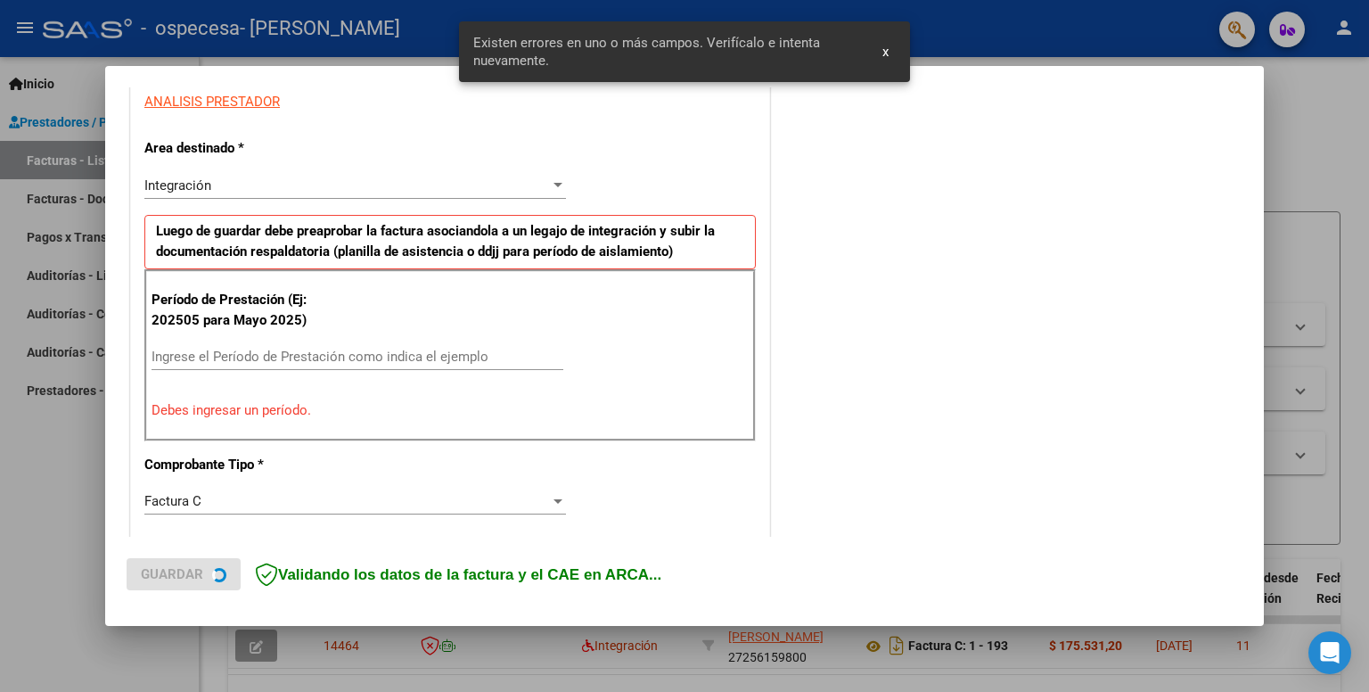
scroll to position [360, 0]
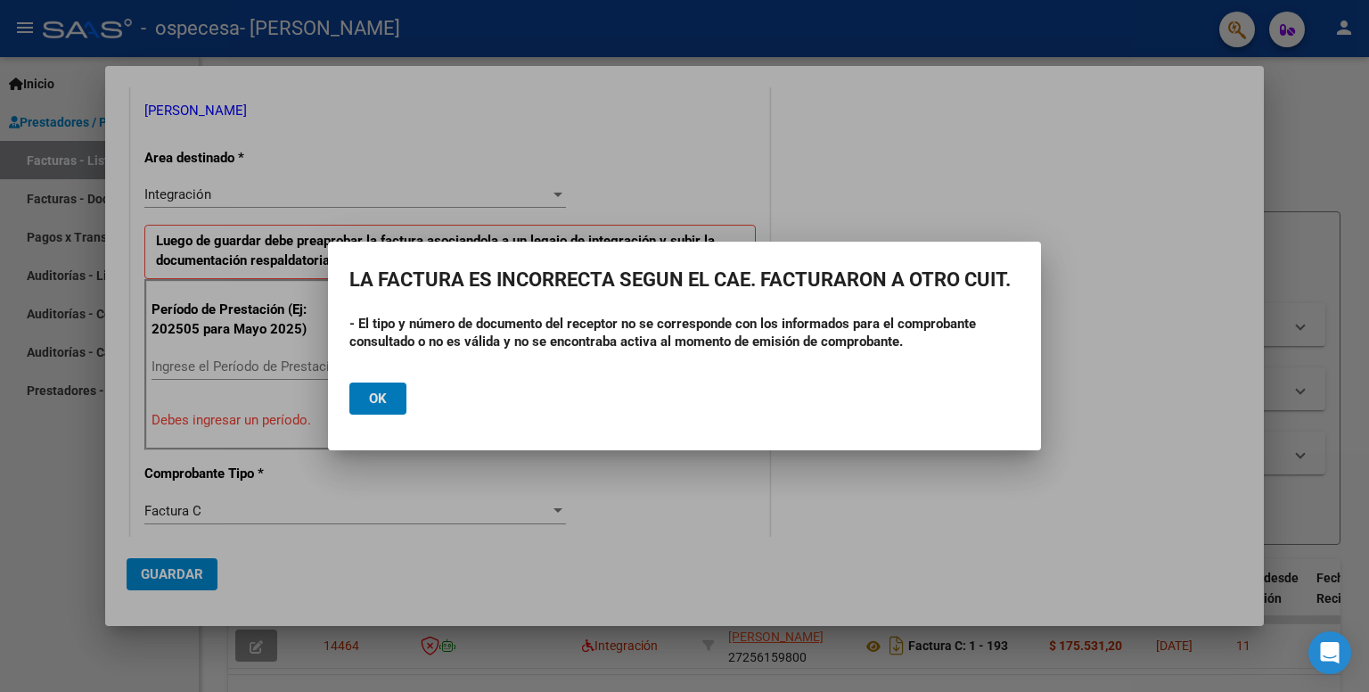
click at [367, 396] on button "Ok" at bounding box center [377, 398] width 57 height 32
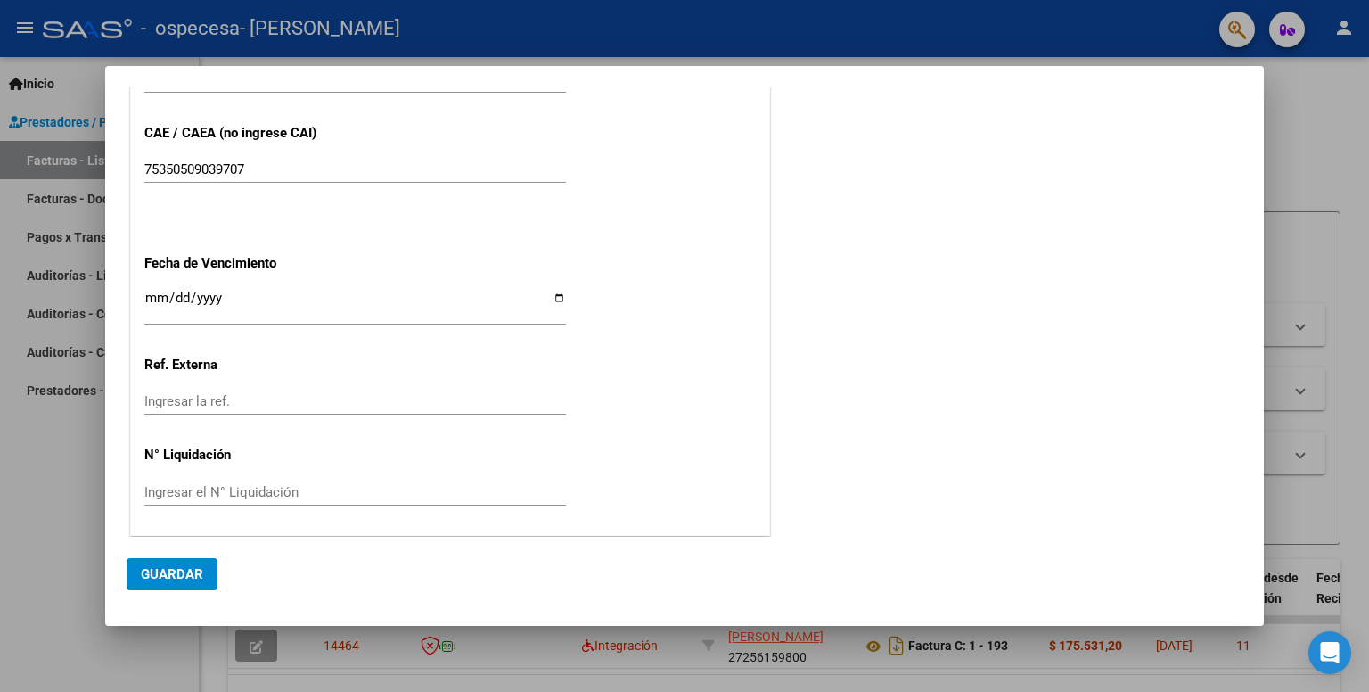
scroll to position [0, 0]
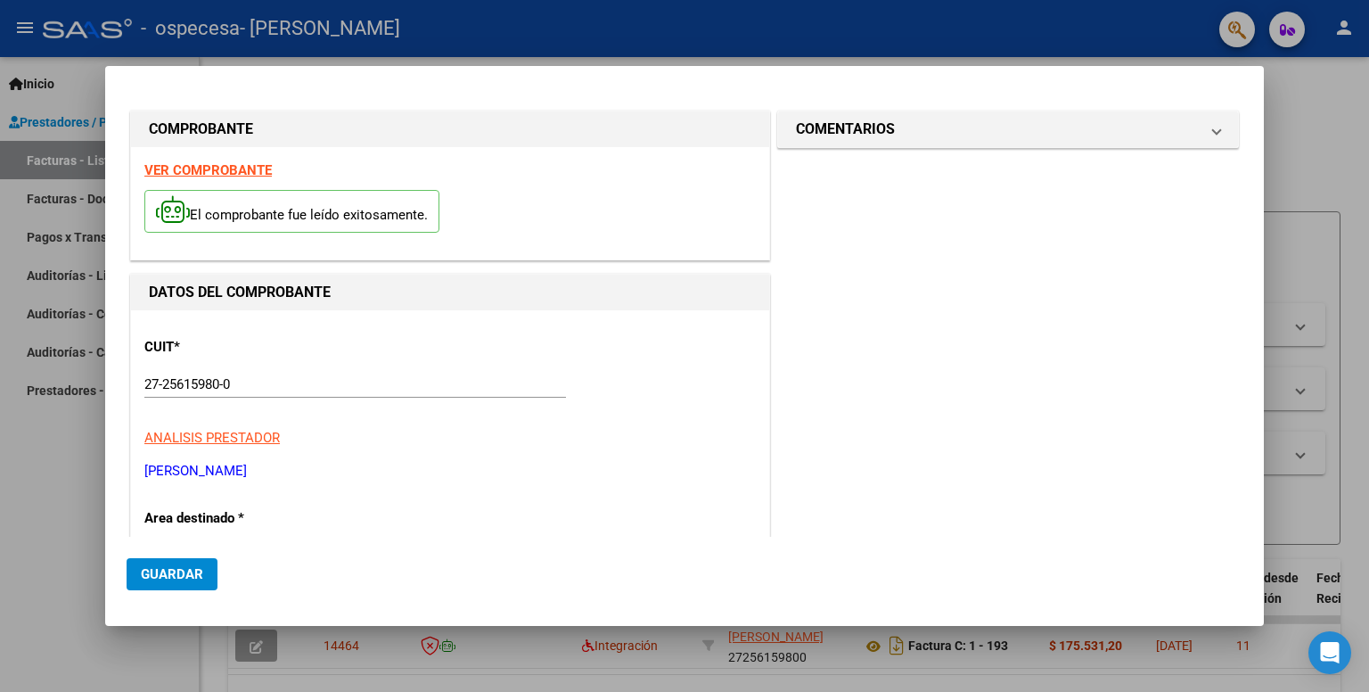
click at [175, 578] on span "Guardar" at bounding box center [172, 574] width 62 height 16
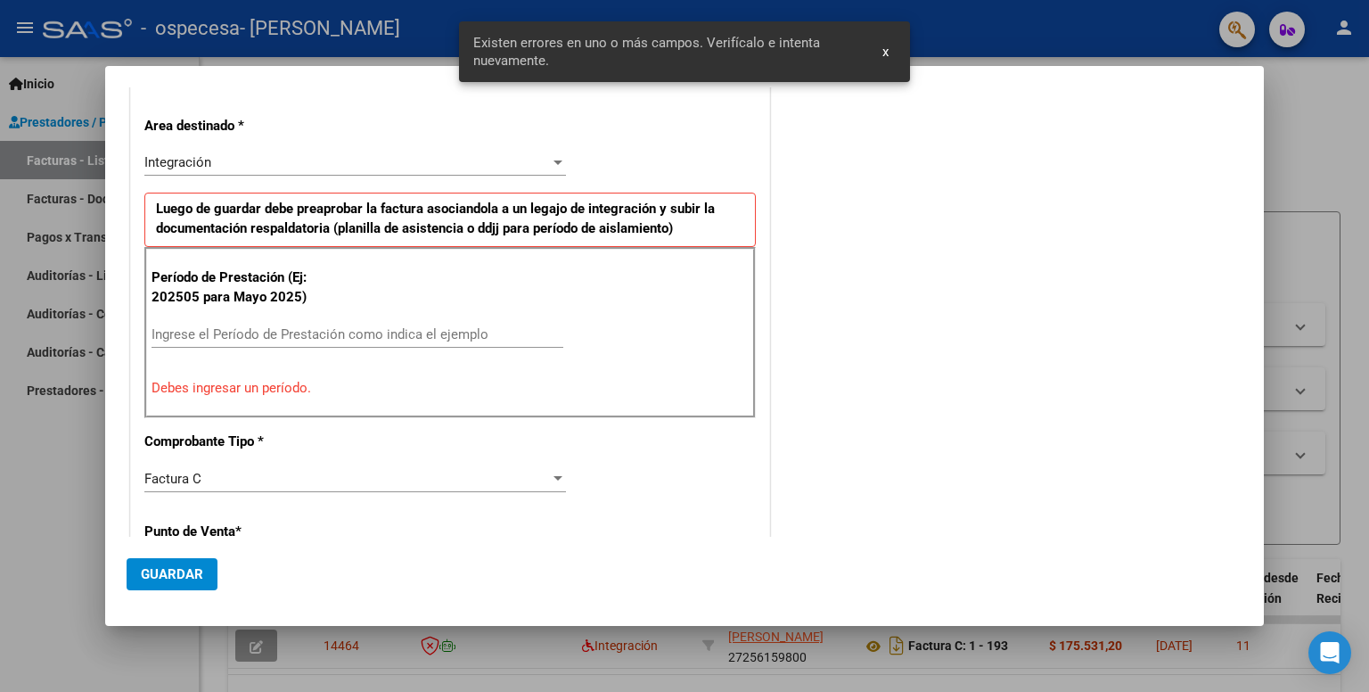
scroll to position [394, 0]
click at [190, 568] on span "Guardar" at bounding box center [172, 574] width 62 height 16
drag, startPoint x: 902, startPoint y: 166, endPoint x: 810, endPoint y: 160, distance: 92.0
click at [810, 160] on div "COMENTARIOS Comentarios del Prestador / Gerenciador:" at bounding box center [1008, 510] width 469 height 1595
click at [0, 264] on div at bounding box center [684, 346] width 1369 height 692
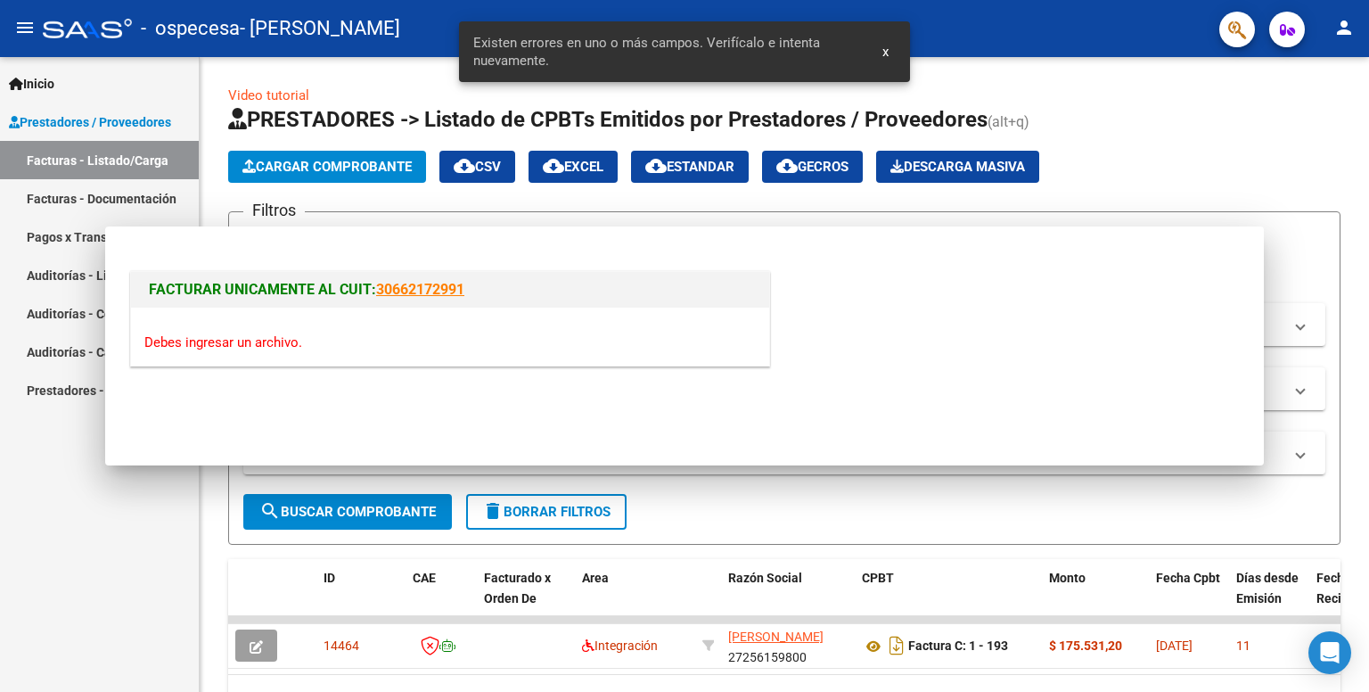
scroll to position [0, 0]
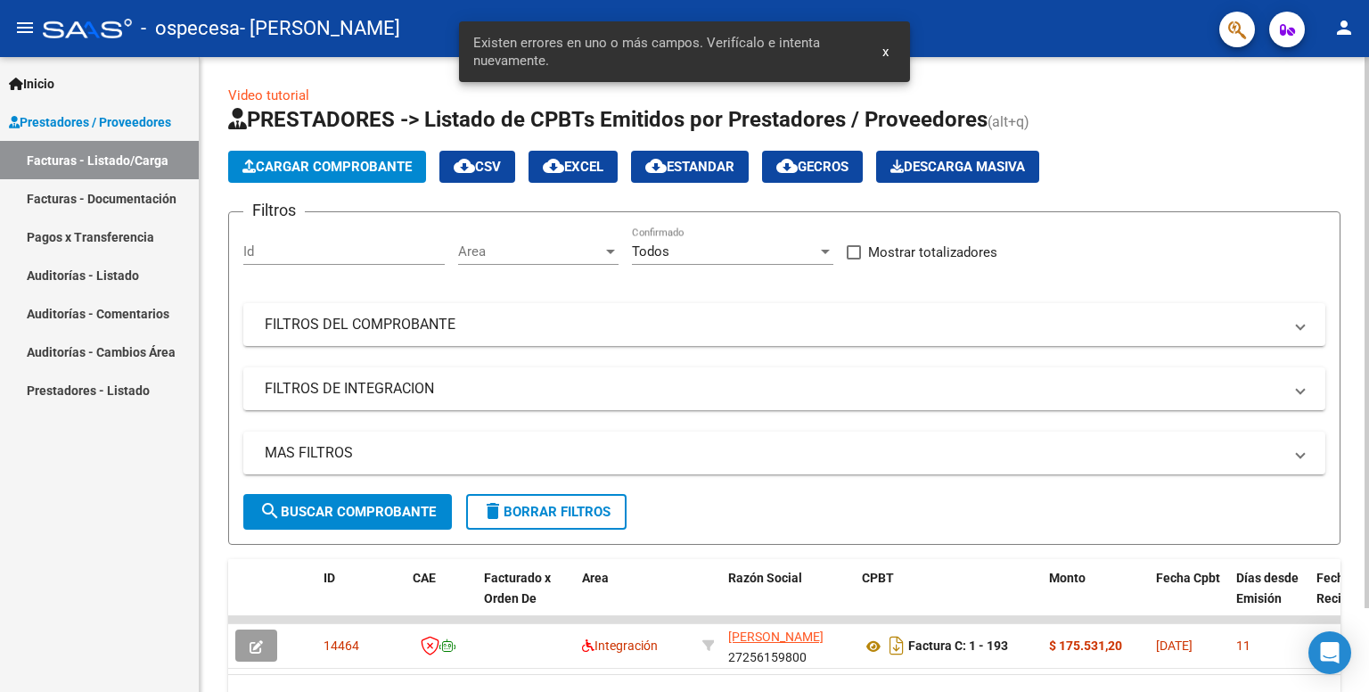
click at [314, 168] on span "Cargar Comprobante" at bounding box center [326, 167] width 169 height 16
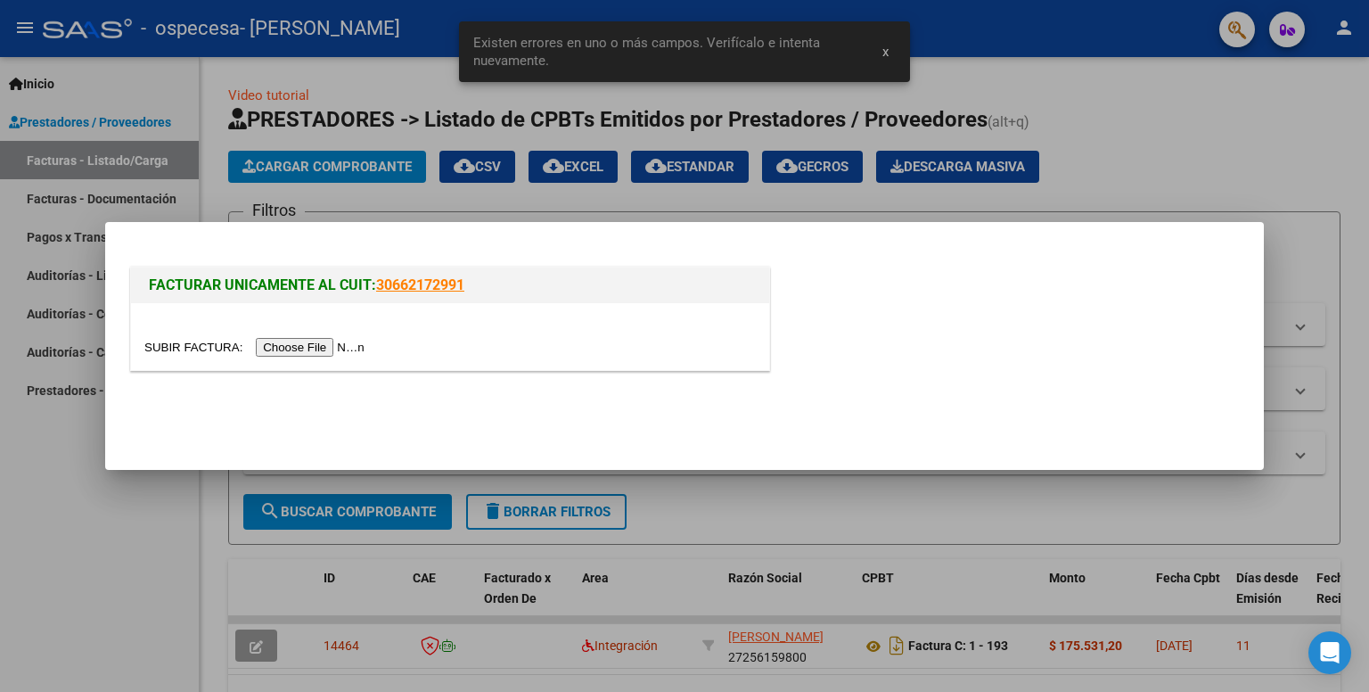
click at [314, 348] on input "file" at bounding box center [256, 347] width 225 height 19
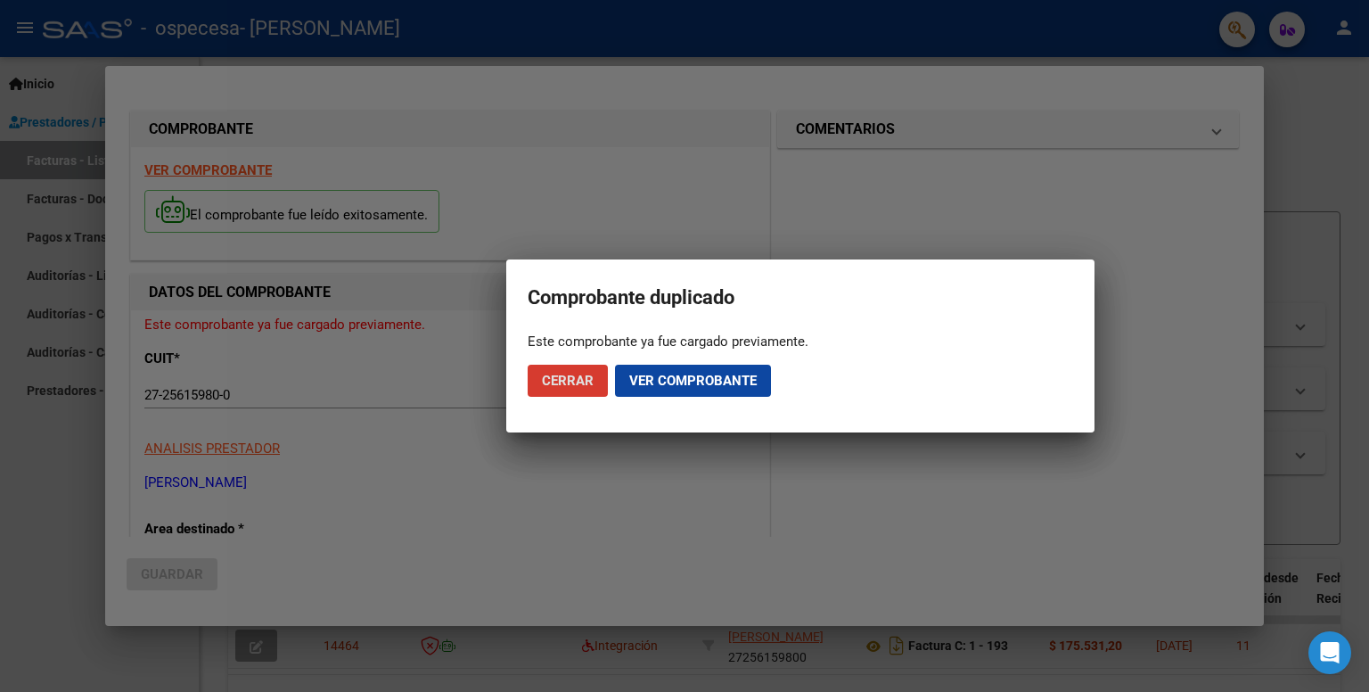
click at [650, 380] on span "Ver comprobante" at bounding box center [692, 381] width 127 height 16
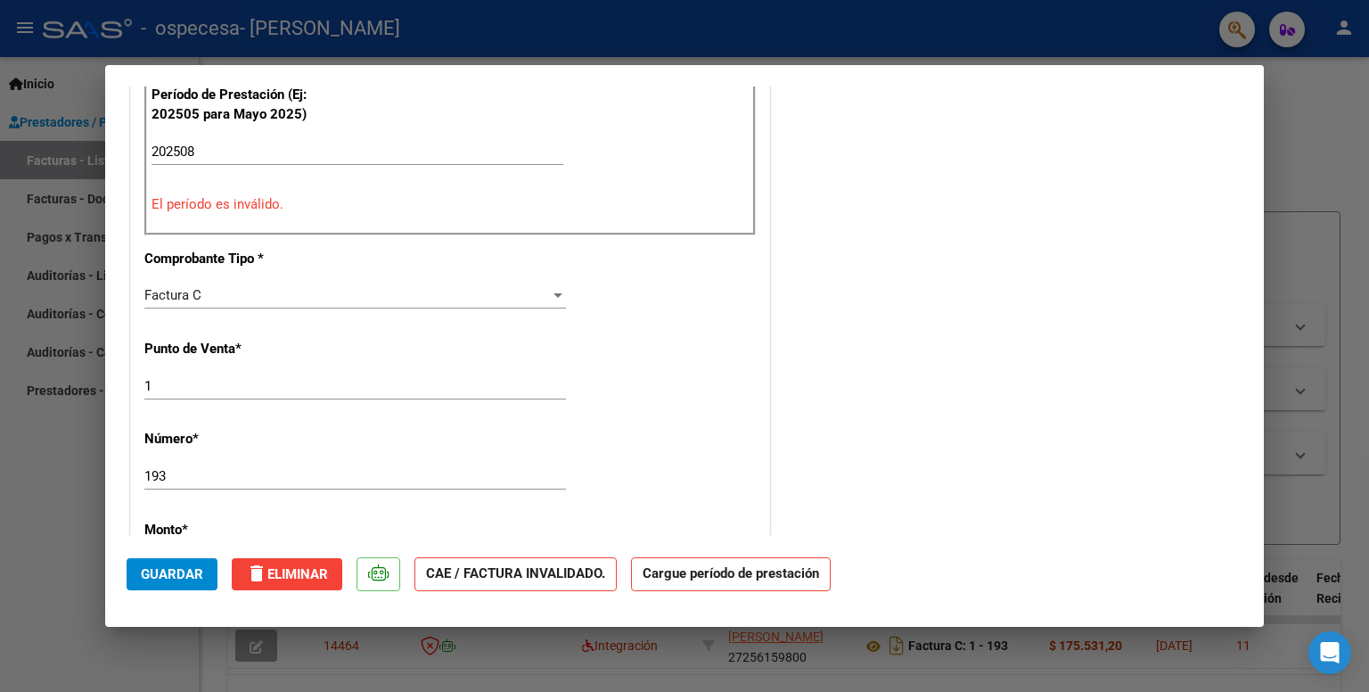
scroll to position [478, 0]
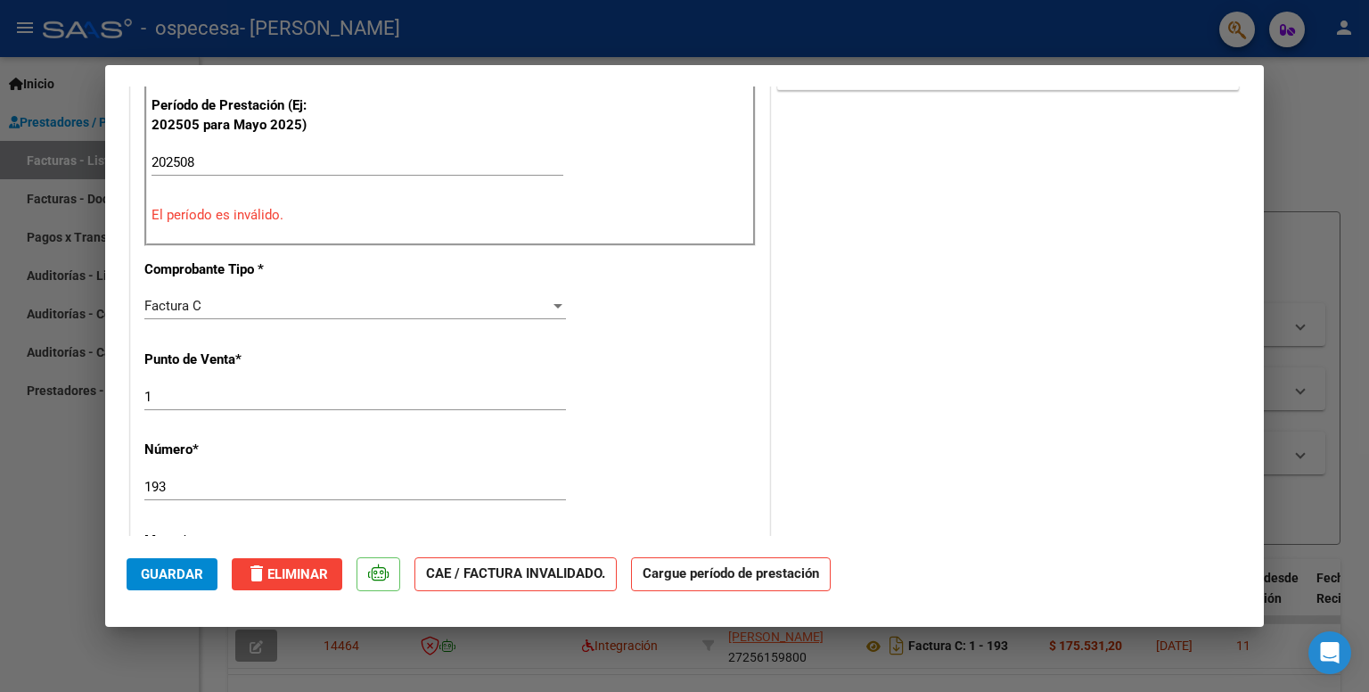
click at [791, 569] on strong "Cargue período de prestación" at bounding box center [731, 574] width 200 height 35
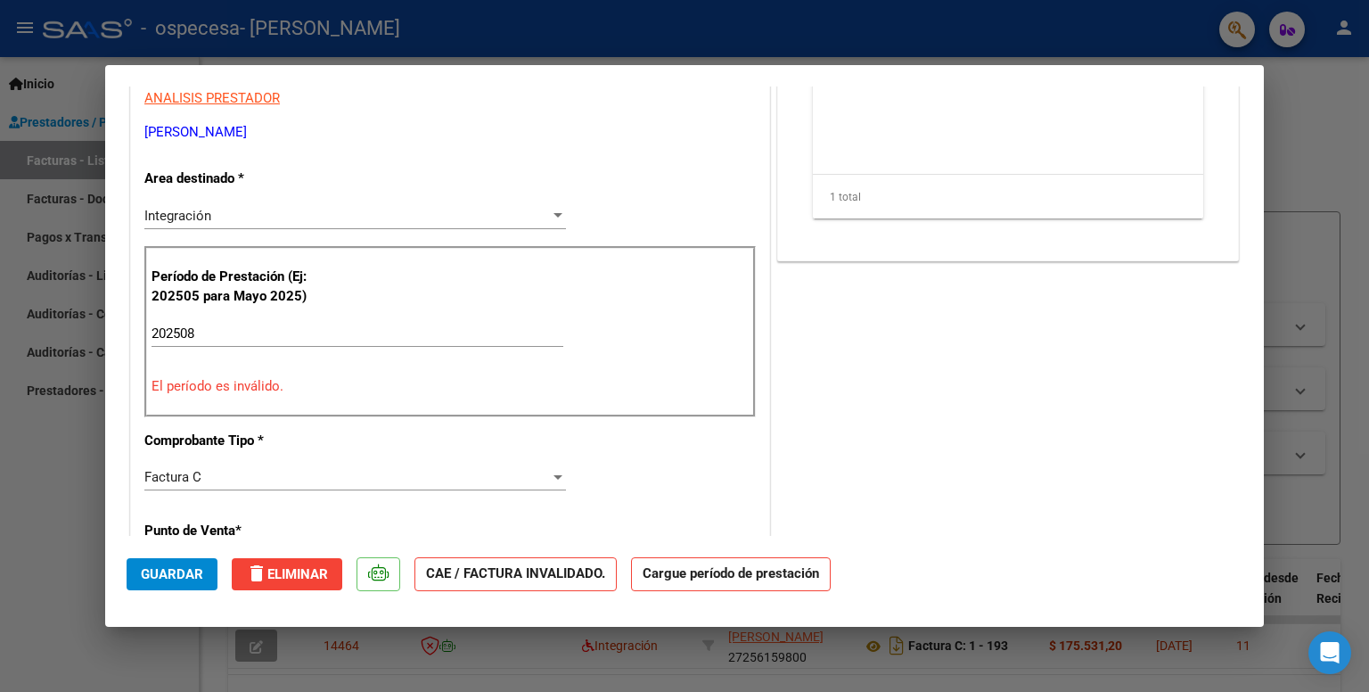
scroll to position [313, 0]
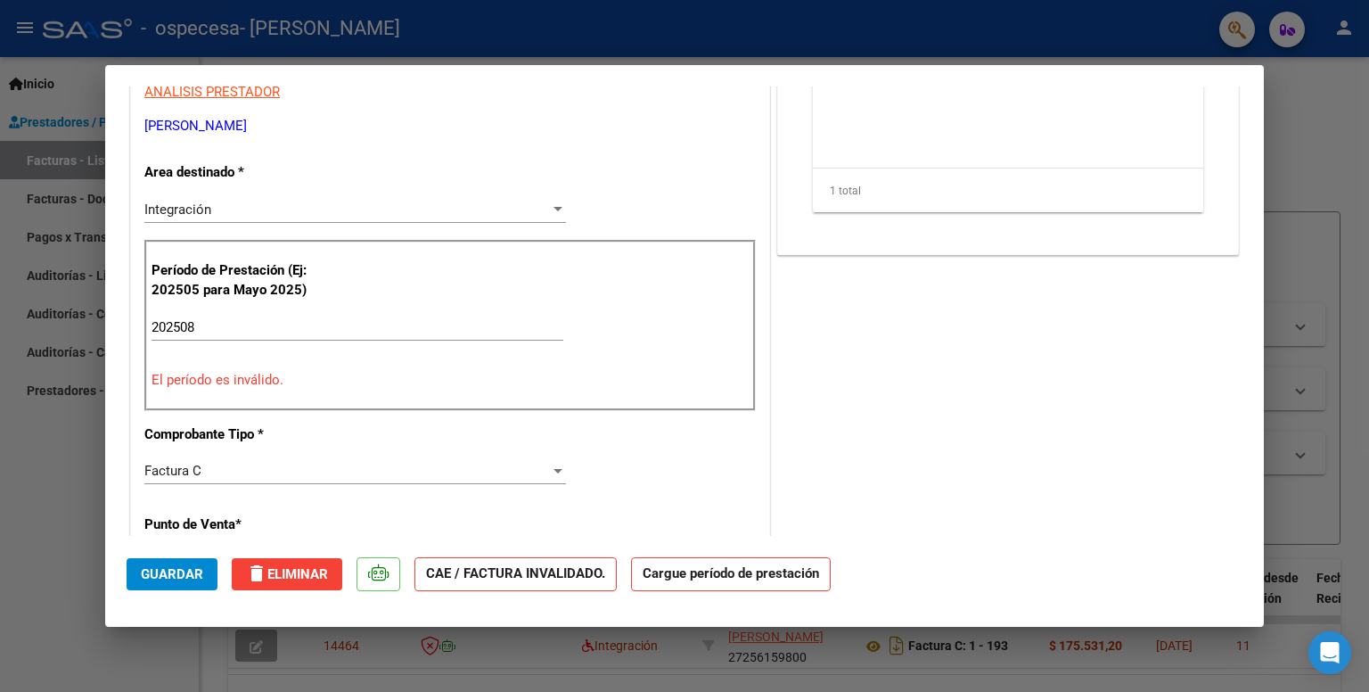
click at [282, 322] on input "202508" at bounding box center [357, 327] width 412 height 16
type input "202508"
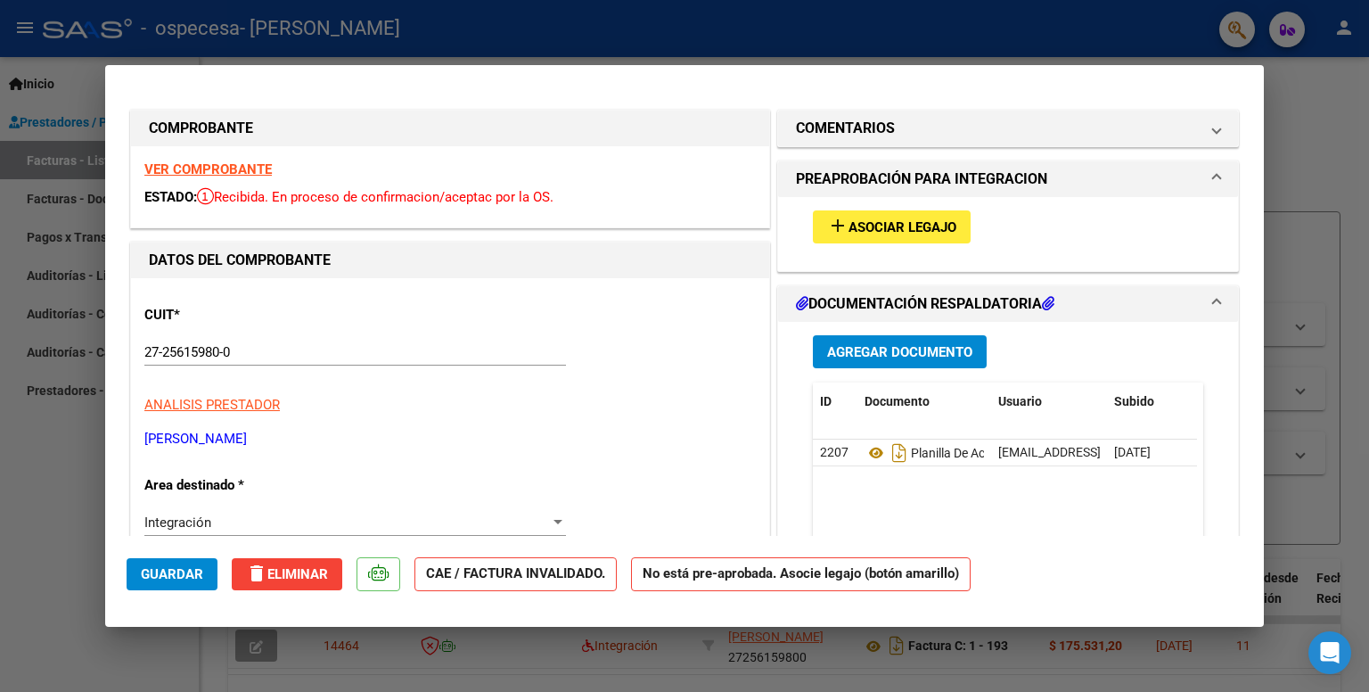
scroll to position [0, 0]
click at [929, 172] on h1 "PREAPROBACIÓN PARA INTEGRACION" at bounding box center [921, 178] width 251 height 21
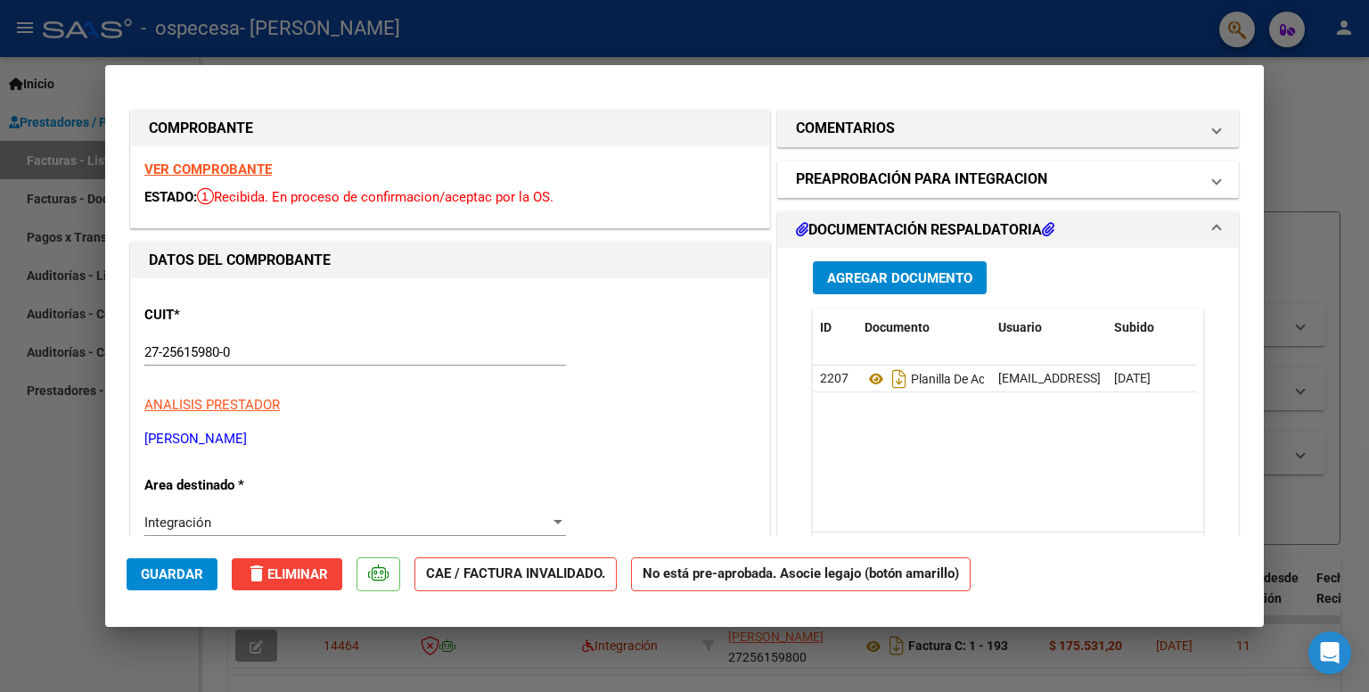
click at [929, 172] on h1 "PREAPROBACIÓN PARA INTEGRACION" at bounding box center [921, 178] width 251 height 21
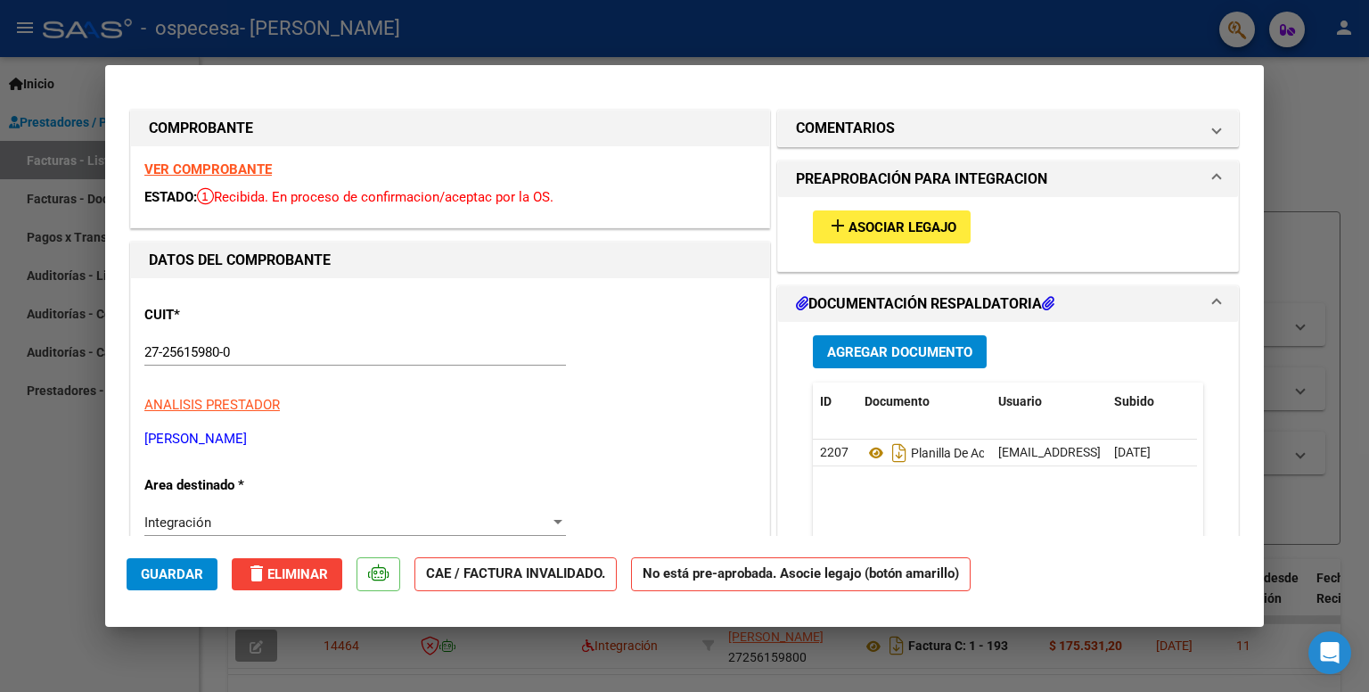
click at [916, 236] on button "add Asociar Legajo" at bounding box center [892, 226] width 158 height 33
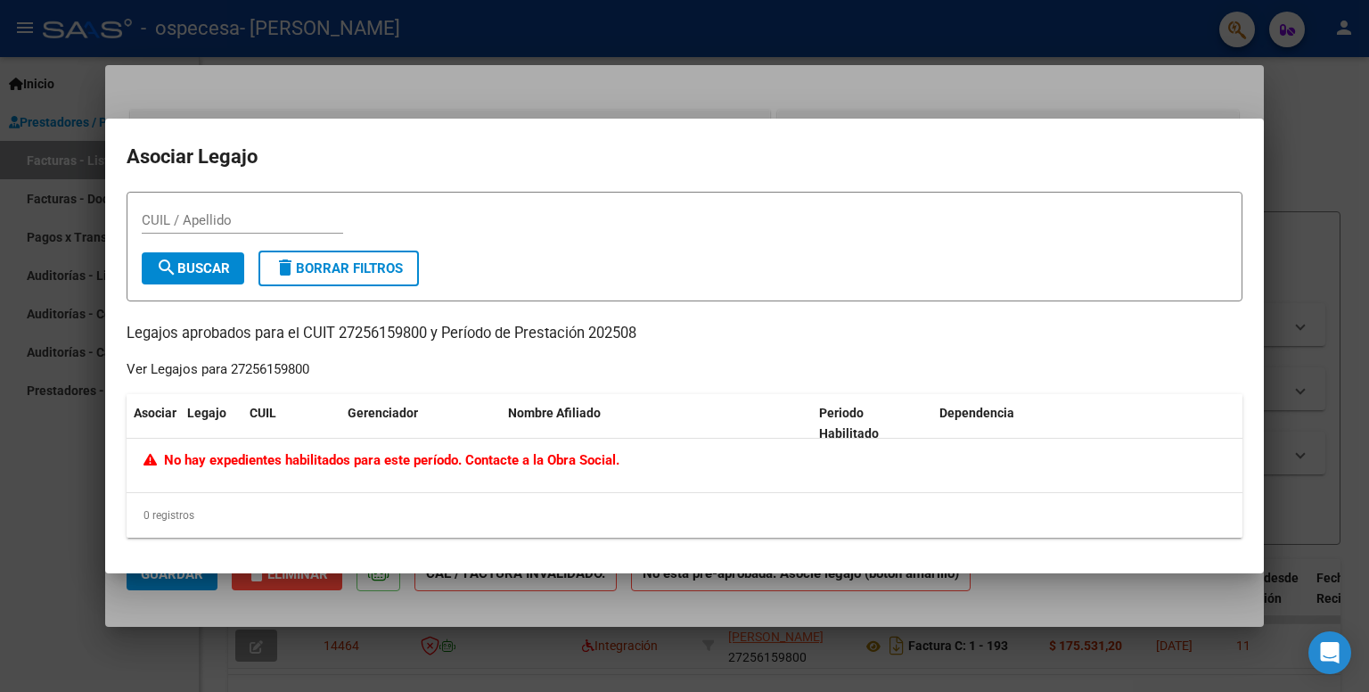
drag, startPoint x: 294, startPoint y: 461, endPoint x: 318, endPoint y: 456, distance: 24.5
click at [318, 456] on span "No hay expedientes habilitados para este período. Contacte a la Obra Social." at bounding box center [381, 460] width 476 height 16
click at [433, 475] on div "No hay expedientes habilitados para este período. Contacte a la Obra Social." at bounding box center [685, 464] width 1116 height 53
drag, startPoint x: 275, startPoint y: 456, endPoint x: 291, endPoint y: 464, distance: 17.1
click at [291, 464] on span "No hay expedientes habilitados para este período. Contacte a la Obra Social." at bounding box center [381, 460] width 476 height 16
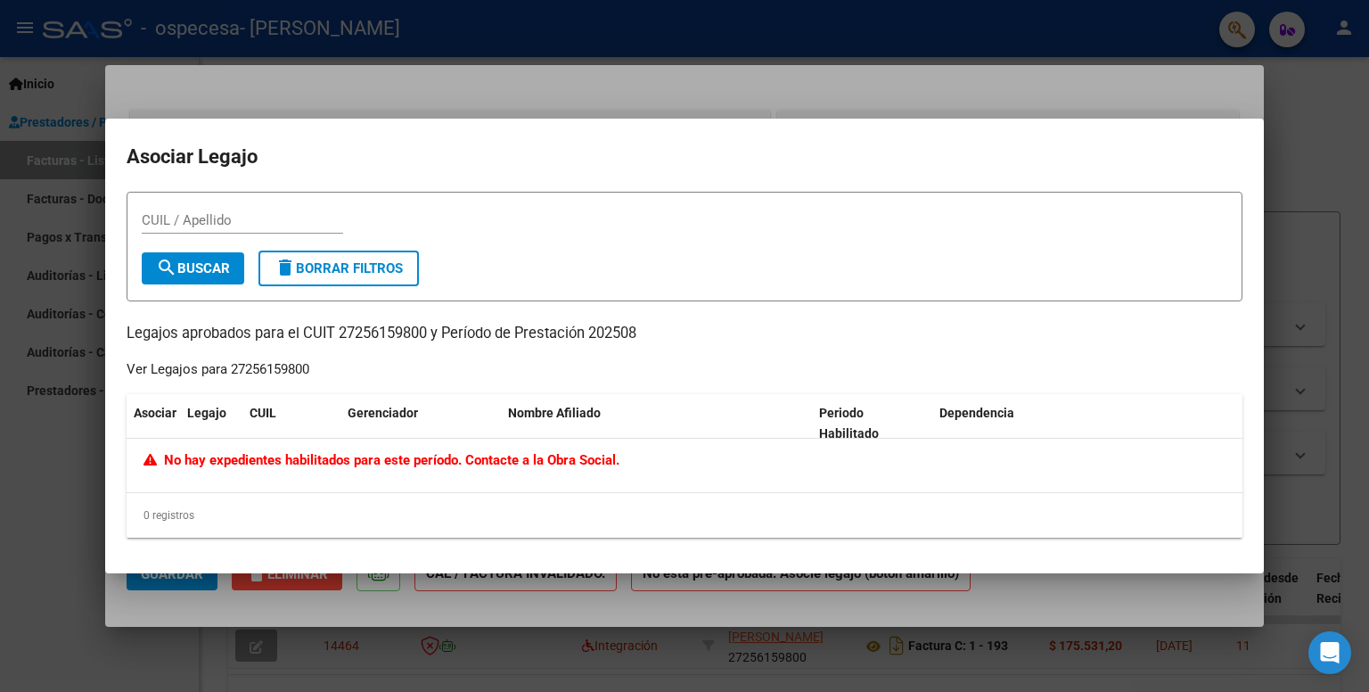
drag, startPoint x: 168, startPoint y: 505, endPoint x: 180, endPoint y: 511, distance: 12.8
click at [180, 511] on div "Asociar Legajo CUIL Gerenciador Nombre Afiliado Periodo Habilitado Dependencia …" at bounding box center [685, 465] width 1116 height 143
click at [180, 511] on div "0 registros" at bounding box center [685, 515] width 1116 height 45
drag, startPoint x: 179, startPoint y: 460, endPoint x: 453, endPoint y: 452, distance: 273.7
click at [453, 452] on span "No hay expedientes habilitados para este período. Contacte a la Obra Social." at bounding box center [381, 460] width 476 height 16
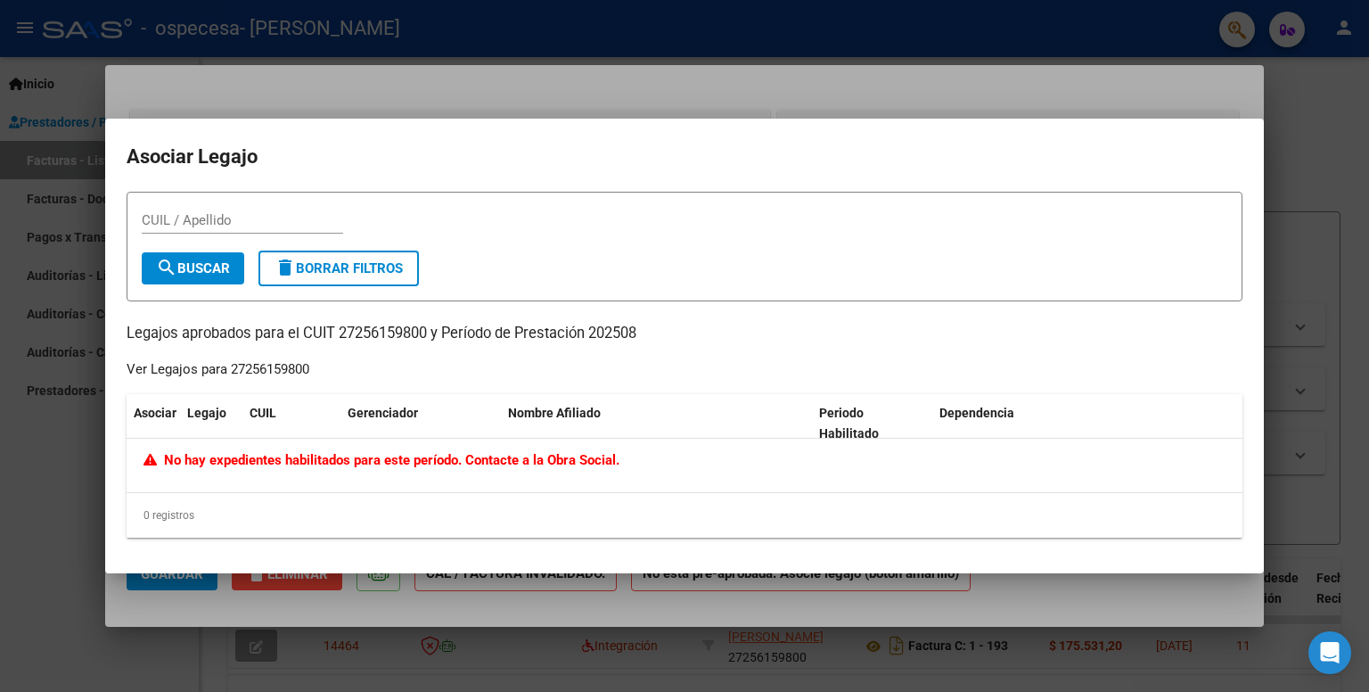
click at [0, 226] on div at bounding box center [684, 346] width 1369 height 692
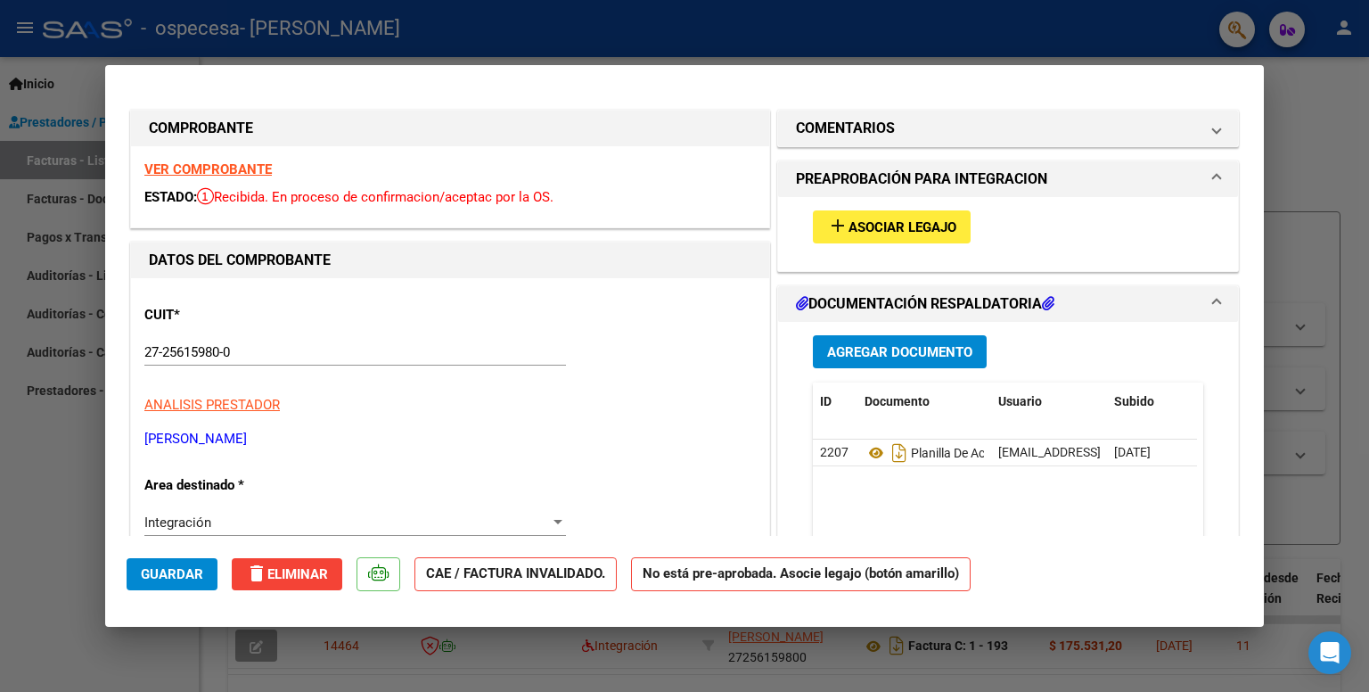
click at [45, 241] on div at bounding box center [684, 346] width 1369 height 692
type input "$ 0,00"
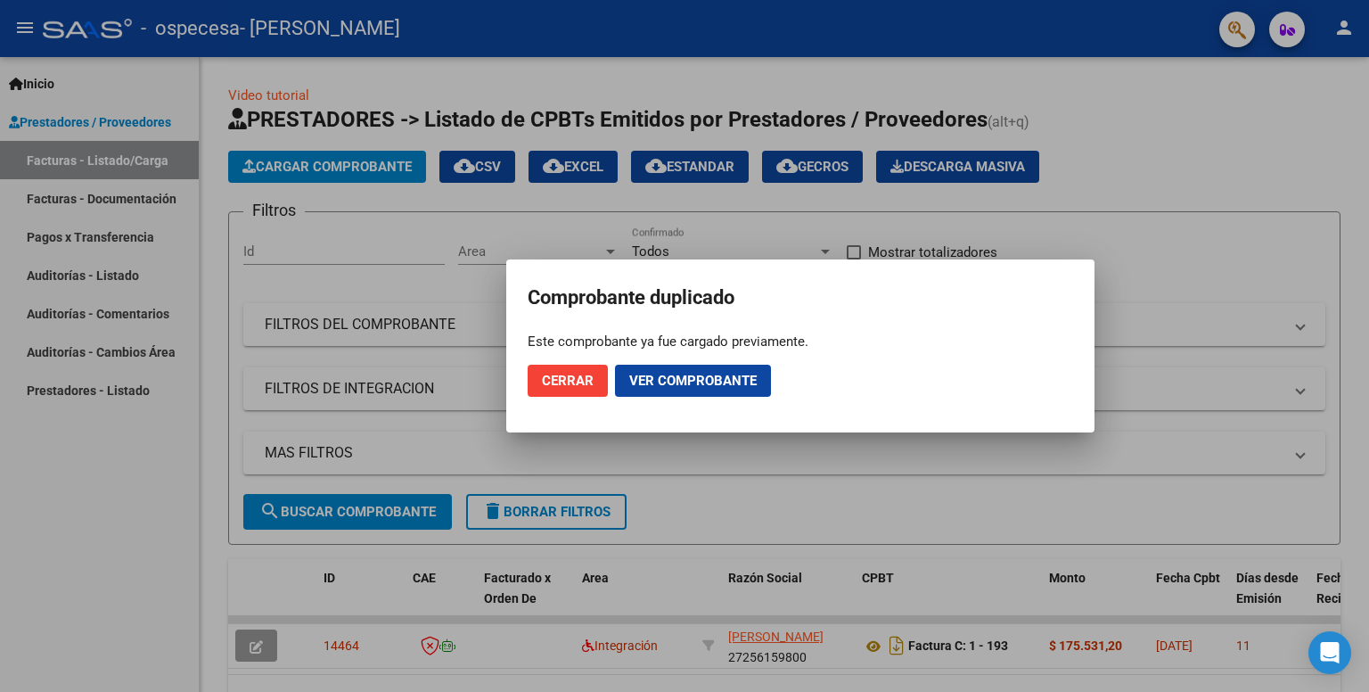
click at [112, 168] on div at bounding box center [684, 346] width 1369 height 692
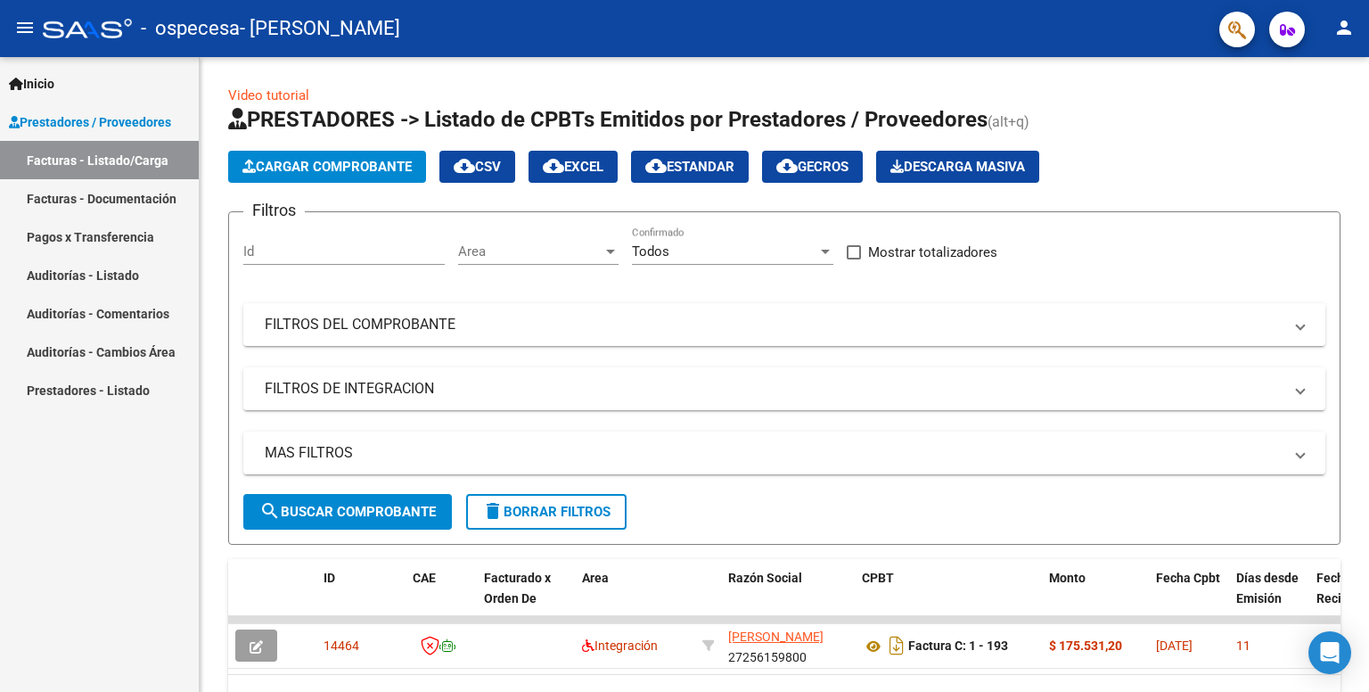
click at [54, 125] on span "Prestadores / Proveedores" at bounding box center [90, 122] width 162 height 20
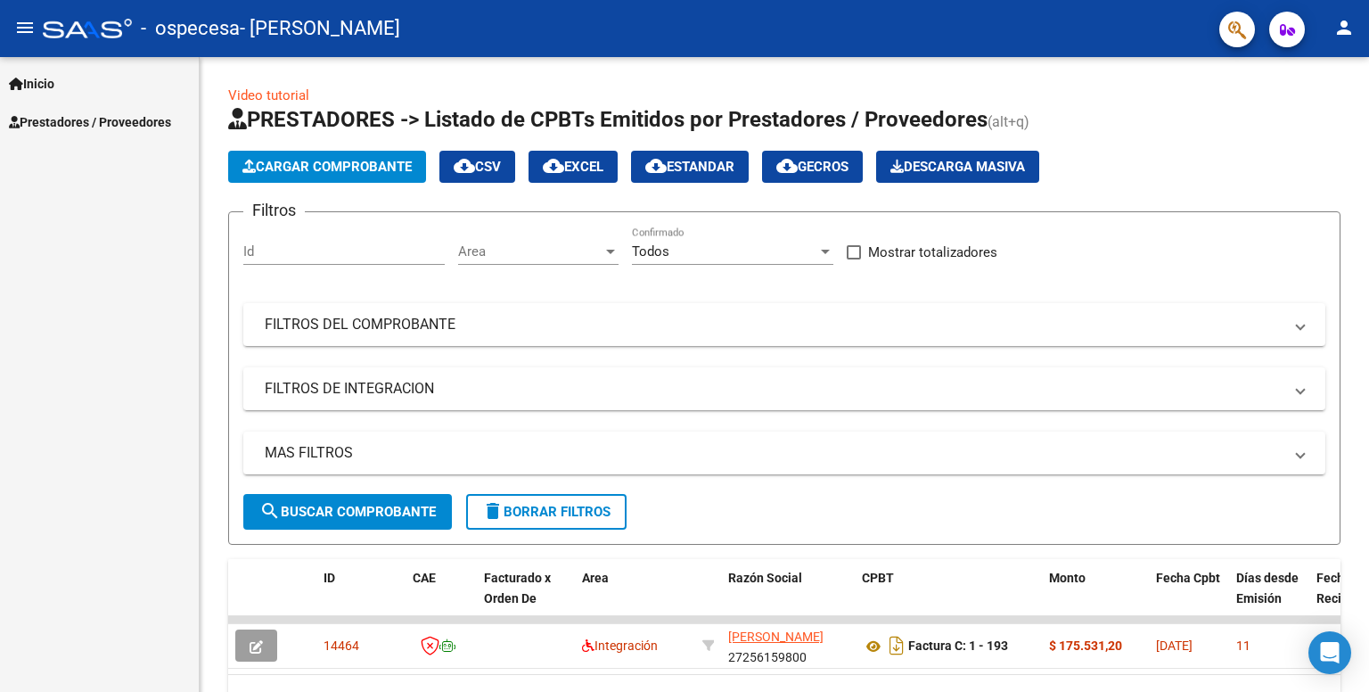
click at [7, 123] on link "Prestadores / Proveedores" at bounding box center [99, 121] width 199 height 38
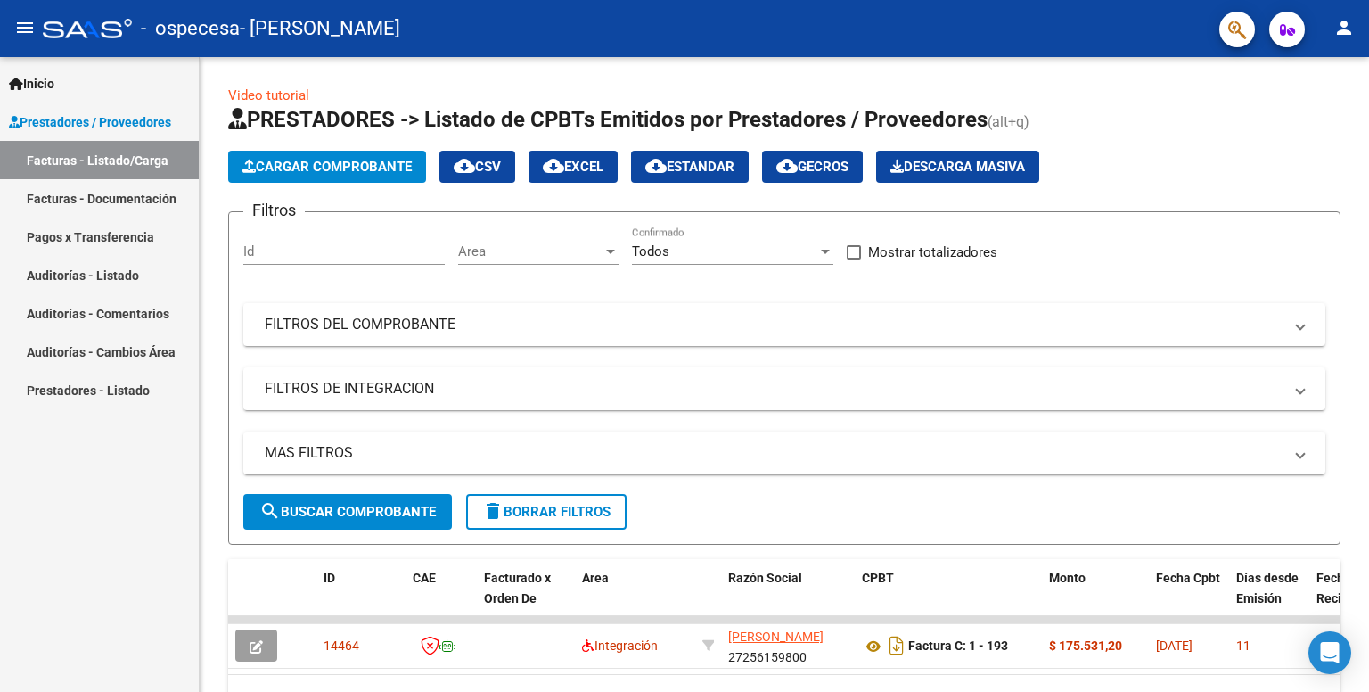
click at [1340, 33] on mat-icon "person" at bounding box center [1343, 27] width 21 height 21
click at [1340, 33] on div at bounding box center [684, 346] width 1369 height 692
click at [64, 86] on link "Inicio" at bounding box center [99, 83] width 199 height 38
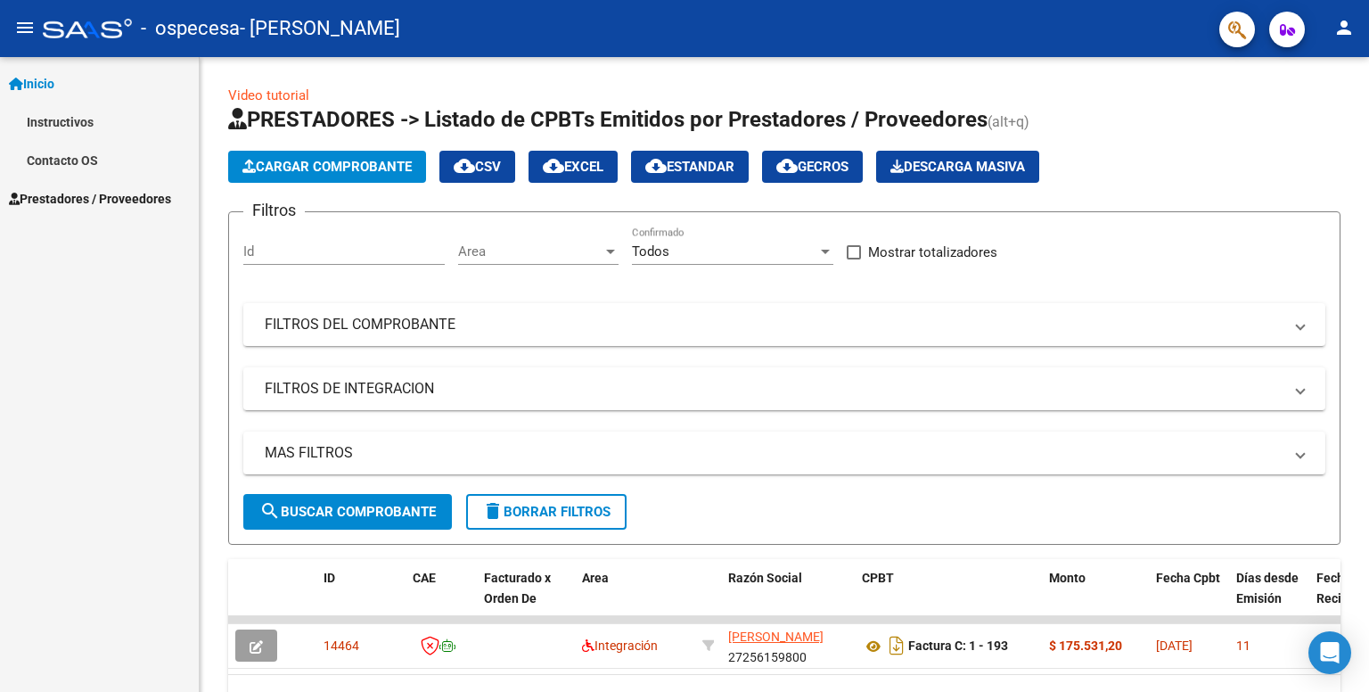
click at [79, 108] on link "Instructivos" at bounding box center [99, 121] width 199 height 38
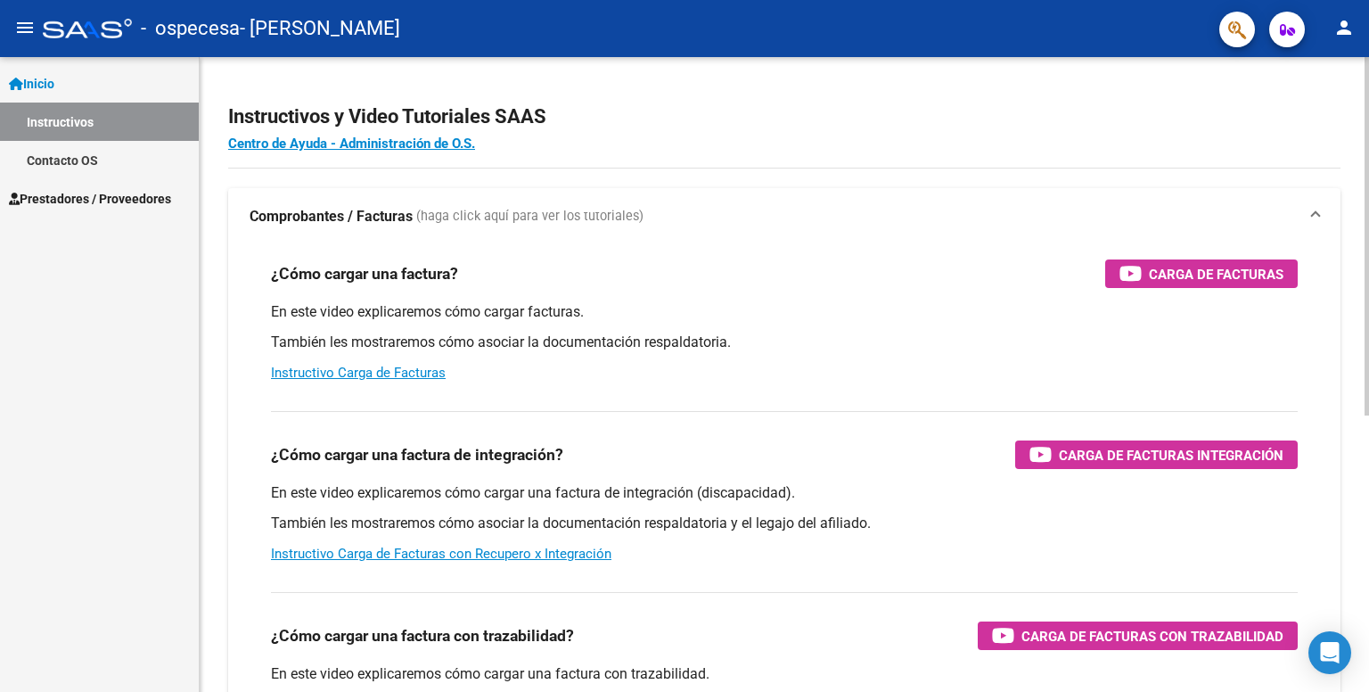
click at [1209, 292] on div "¿Cómo cargar una factura? Carga de Facturas En este video explicaremos cómo car…" at bounding box center [784, 320] width 1069 height 151
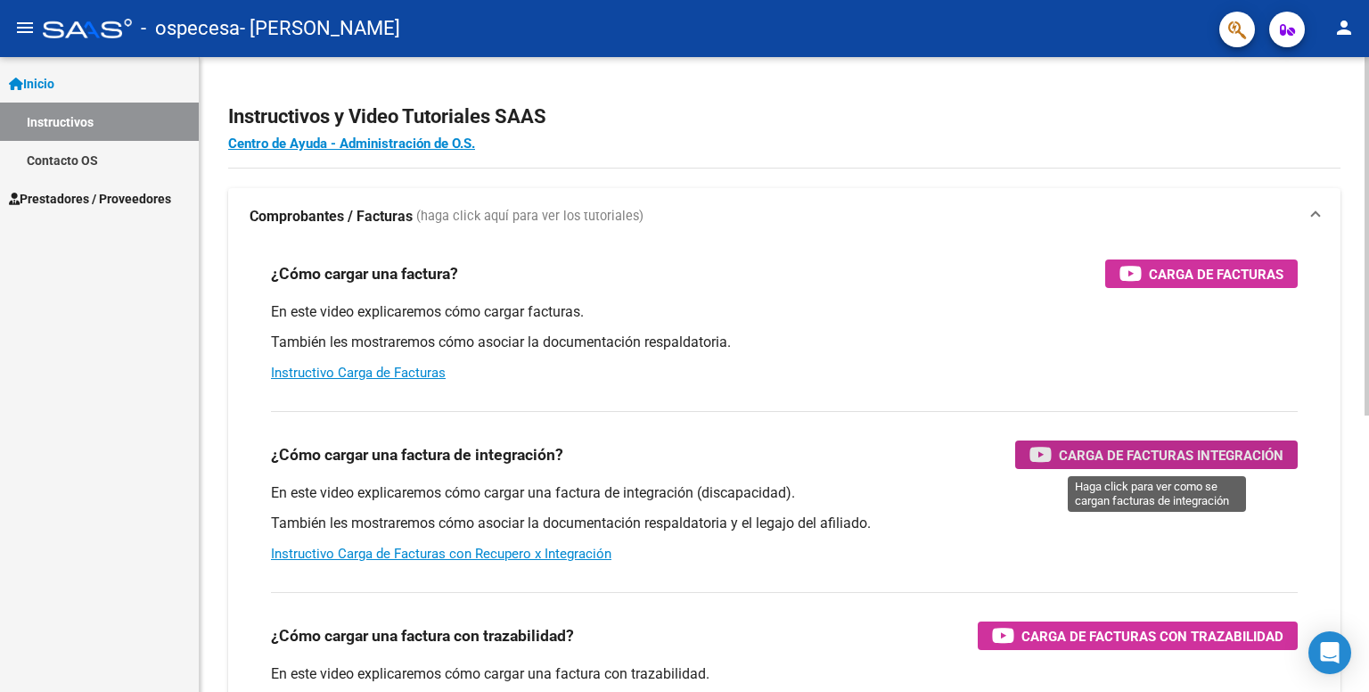
click at [1224, 461] on span "Carga de Facturas Integración" at bounding box center [1171, 455] width 225 height 22
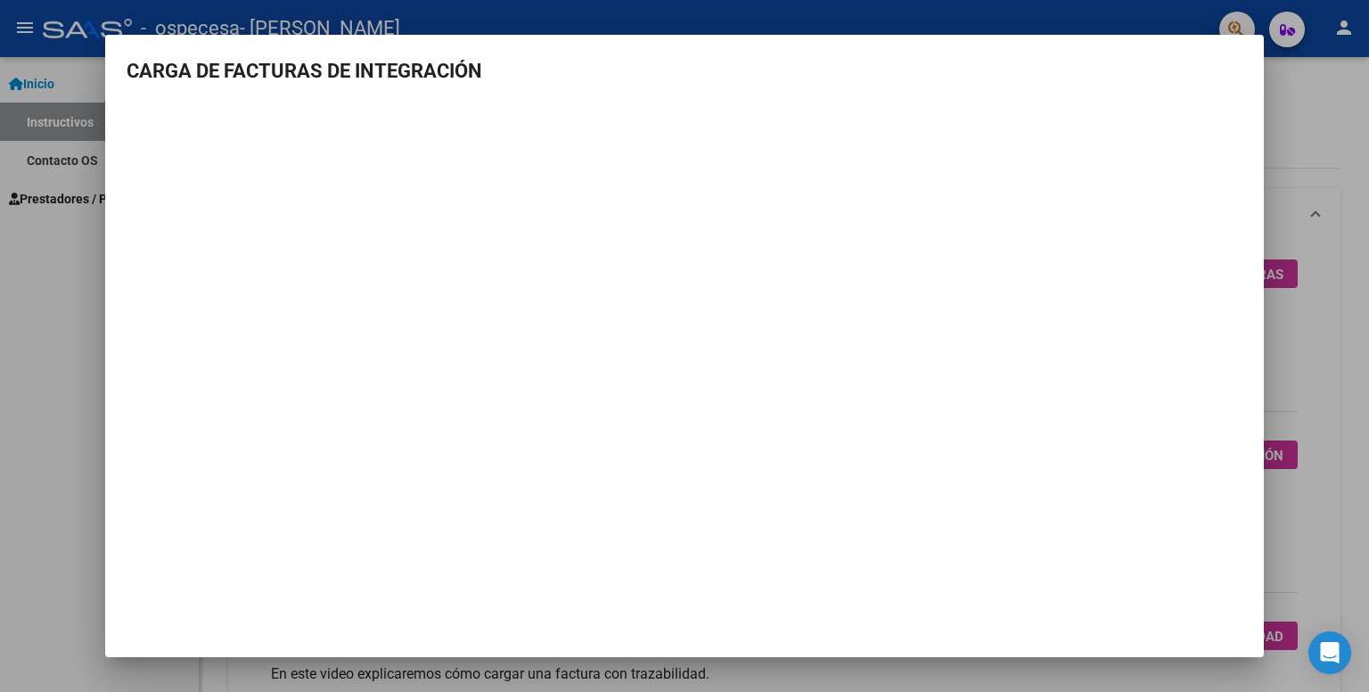
click at [98, 240] on div at bounding box center [684, 346] width 1369 height 692
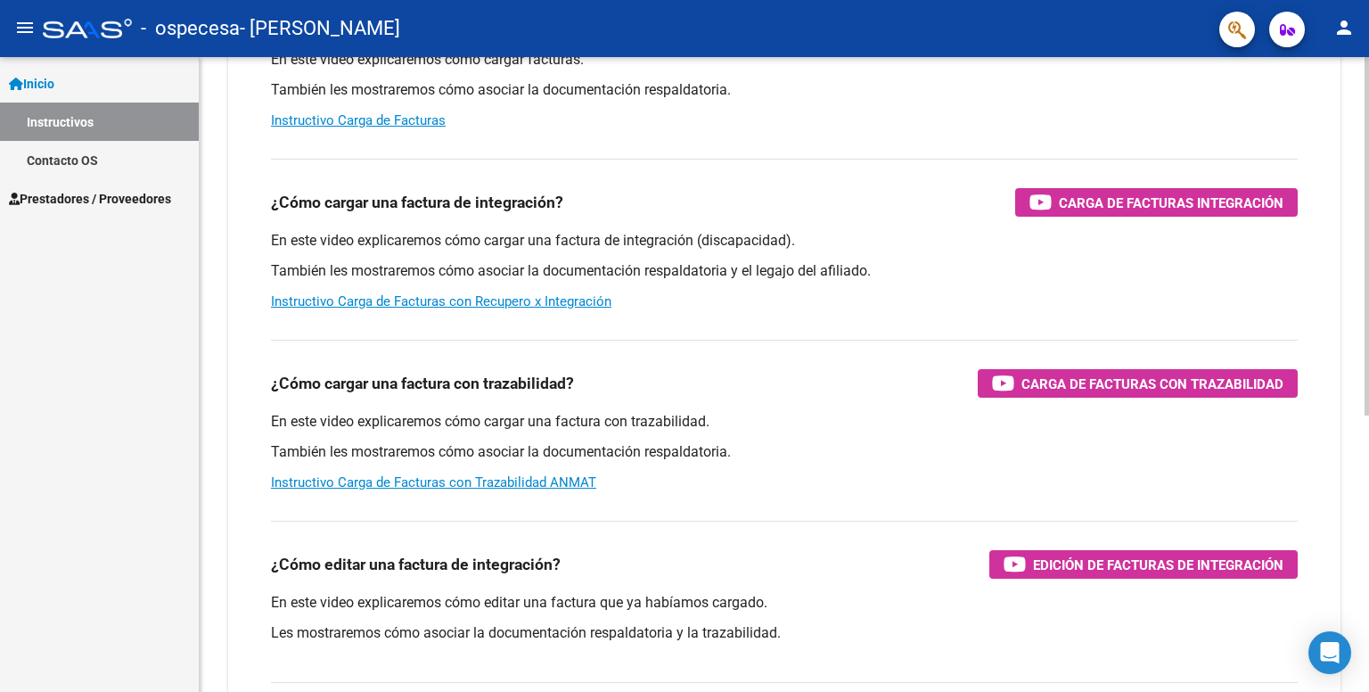
click at [1326, 330] on div "Instructivos y Video Tutoriales SAAS Centro de Ayuda - Administración de O.S. C…" at bounding box center [787, 367] width 1174 height 1124
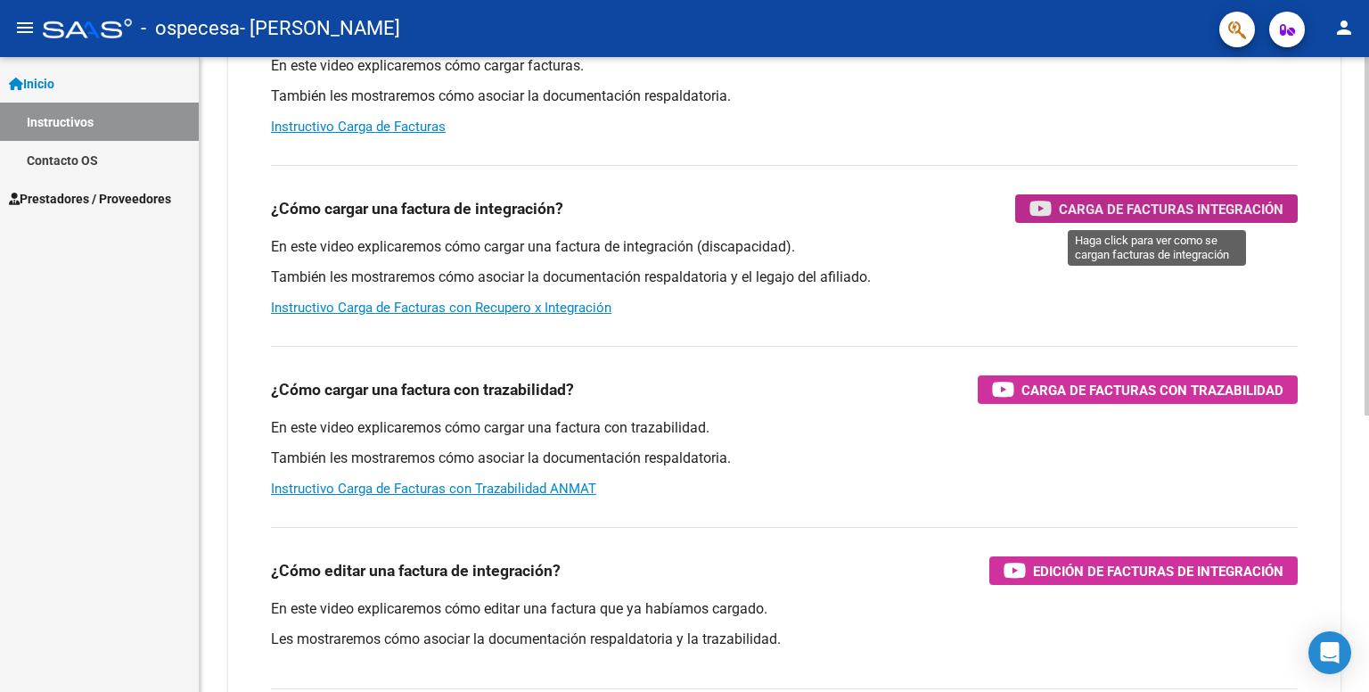
click at [1231, 208] on span "Carga de Facturas Integración" at bounding box center [1171, 209] width 225 height 22
